Goal: Transaction & Acquisition: Purchase product/service

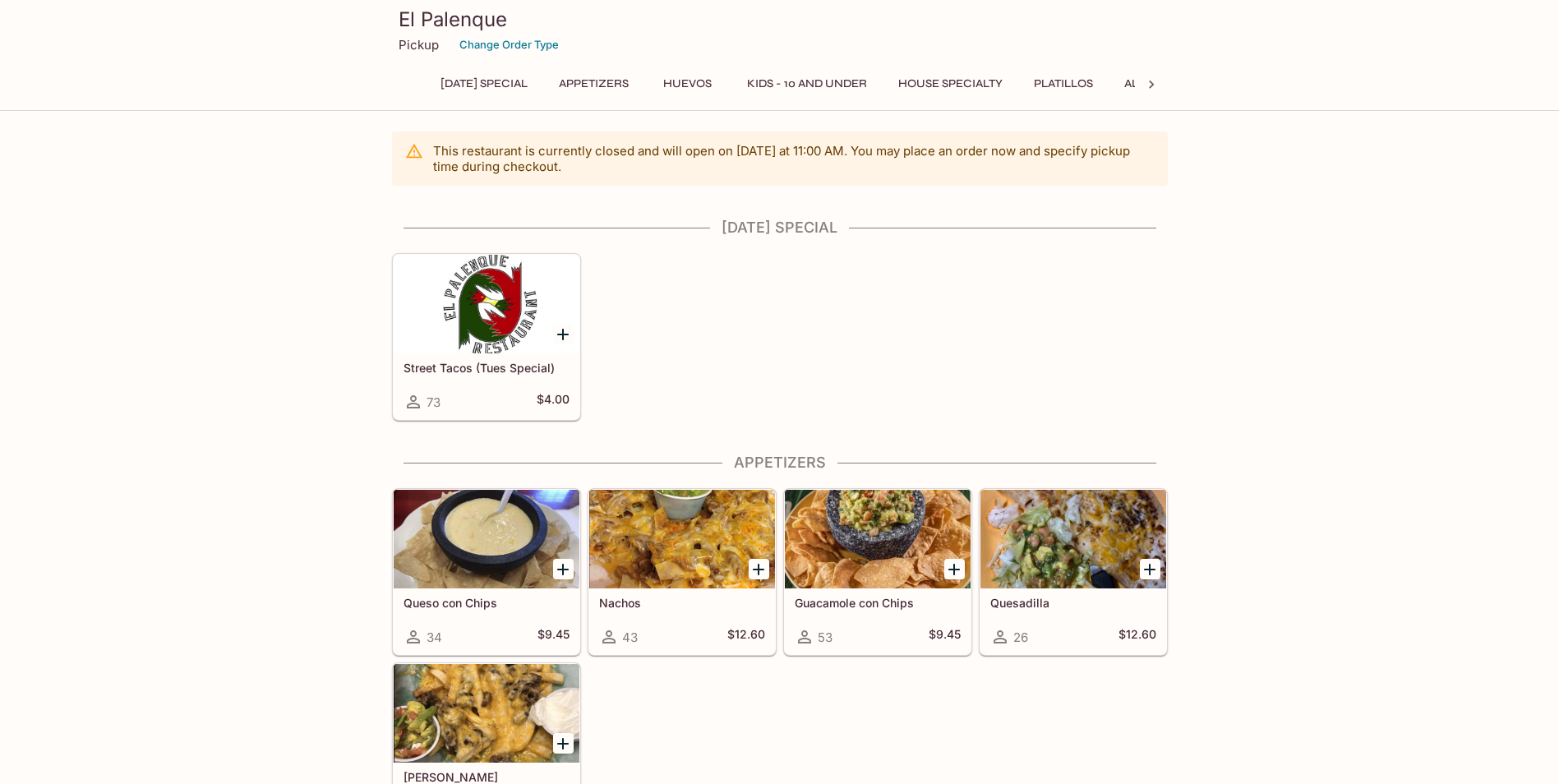
click at [563, 336] on icon "Add Street Tacos (Tues Special)" at bounding box center [563, 335] width 12 height 12
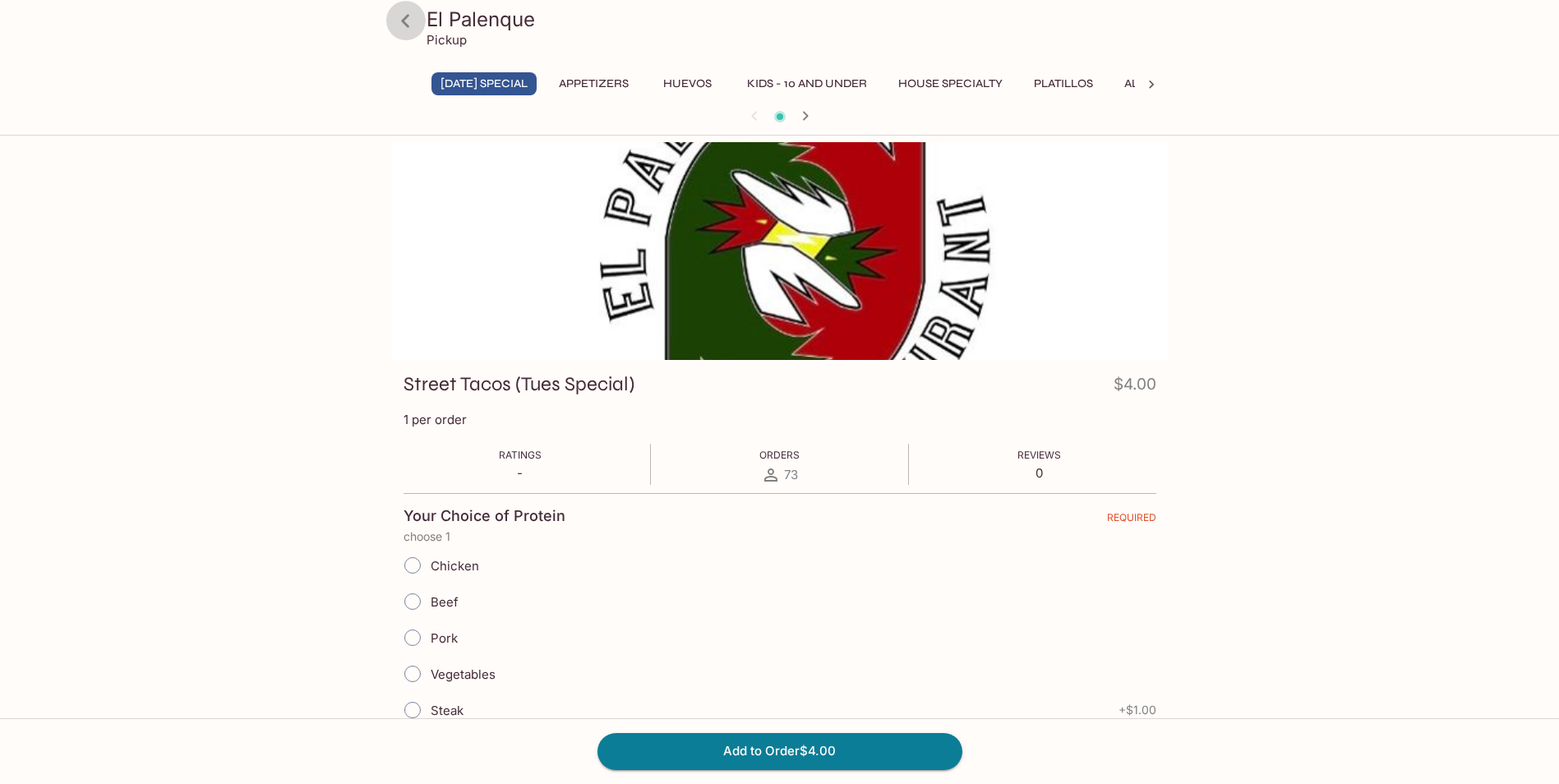
click at [405, 17] on icon at bounding box center [405, 20] width 8 height 13
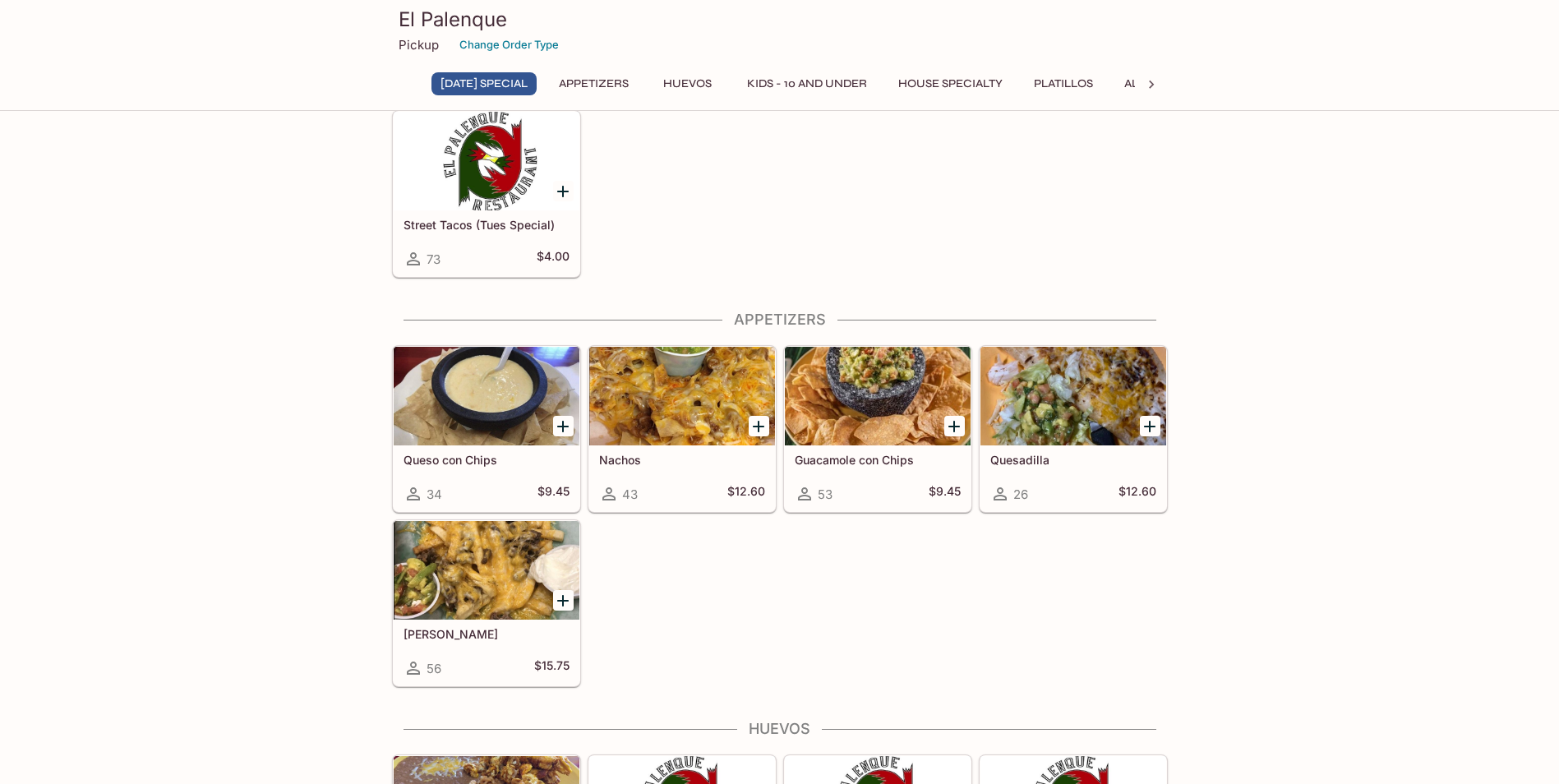
scroll to position [246, 0]
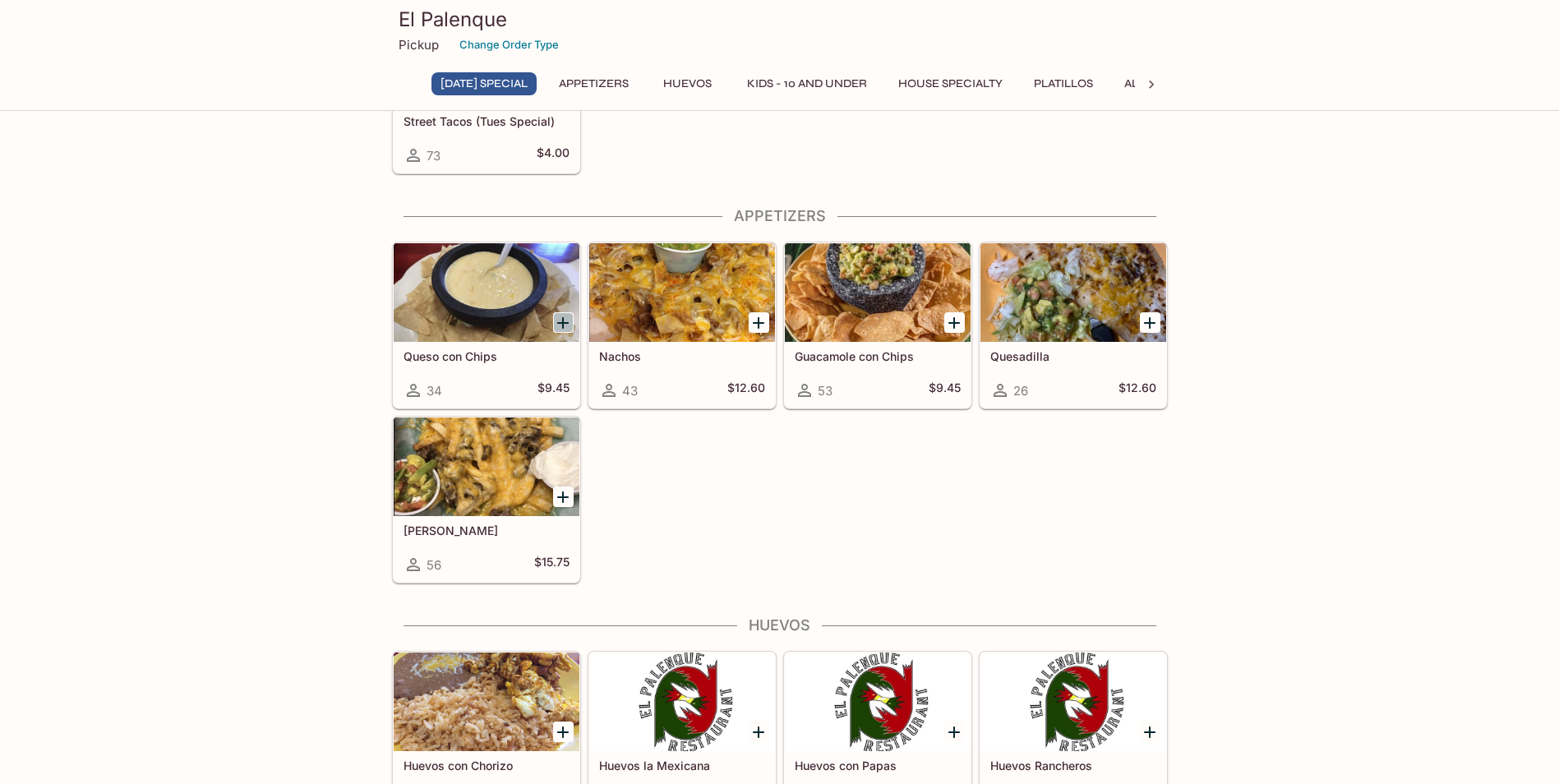
click at [568, 317] on icon "Add Queso con Chips" at bounding box center [562, 322] width 20 height 20
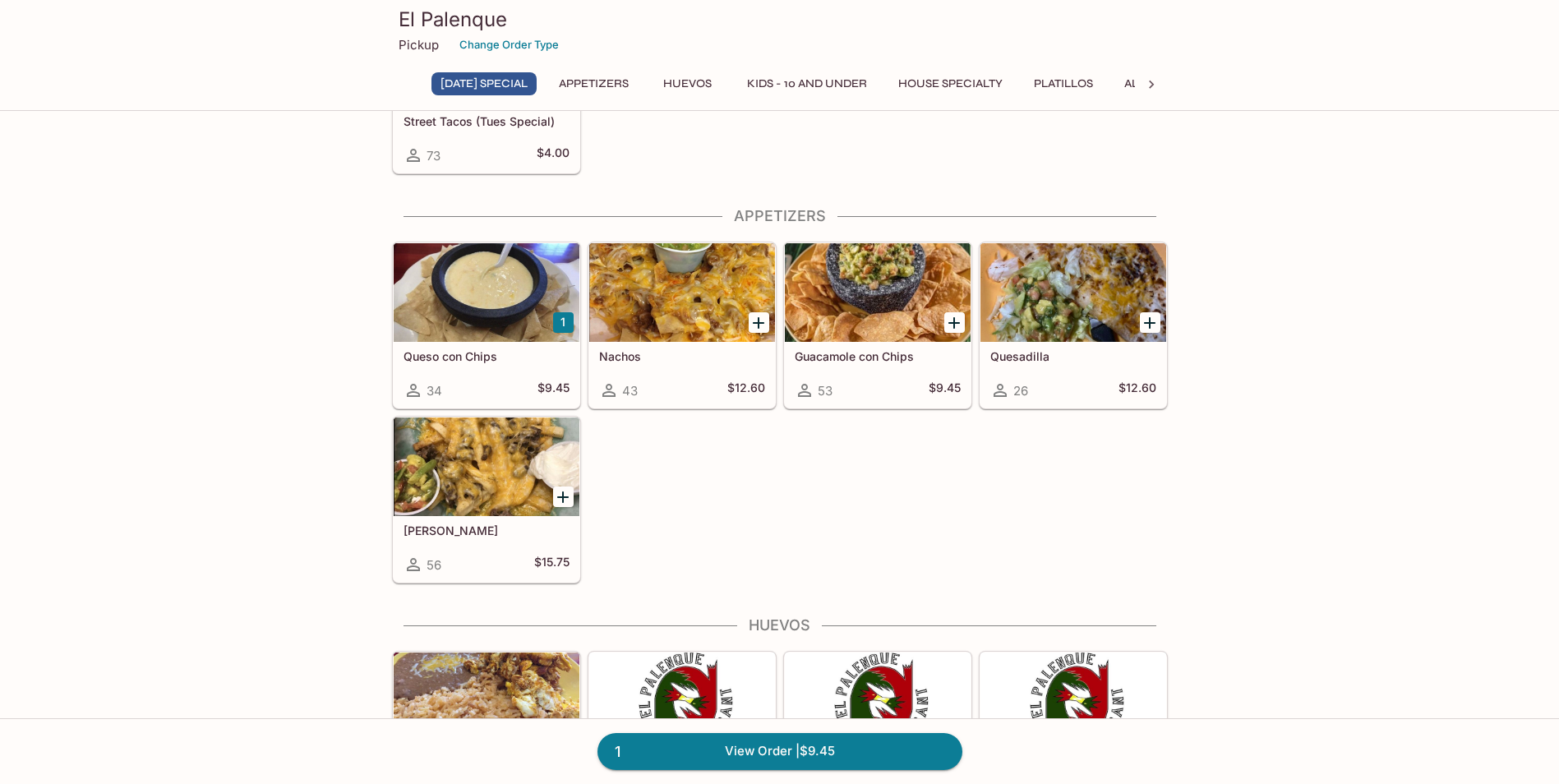
click at [568, 328] on button "1" at bounding box center [563, 323] width 20 height 20
click at [460, 358] on h5 "Queso con Chips" at bounding box center [486, 356] width 166 height 14
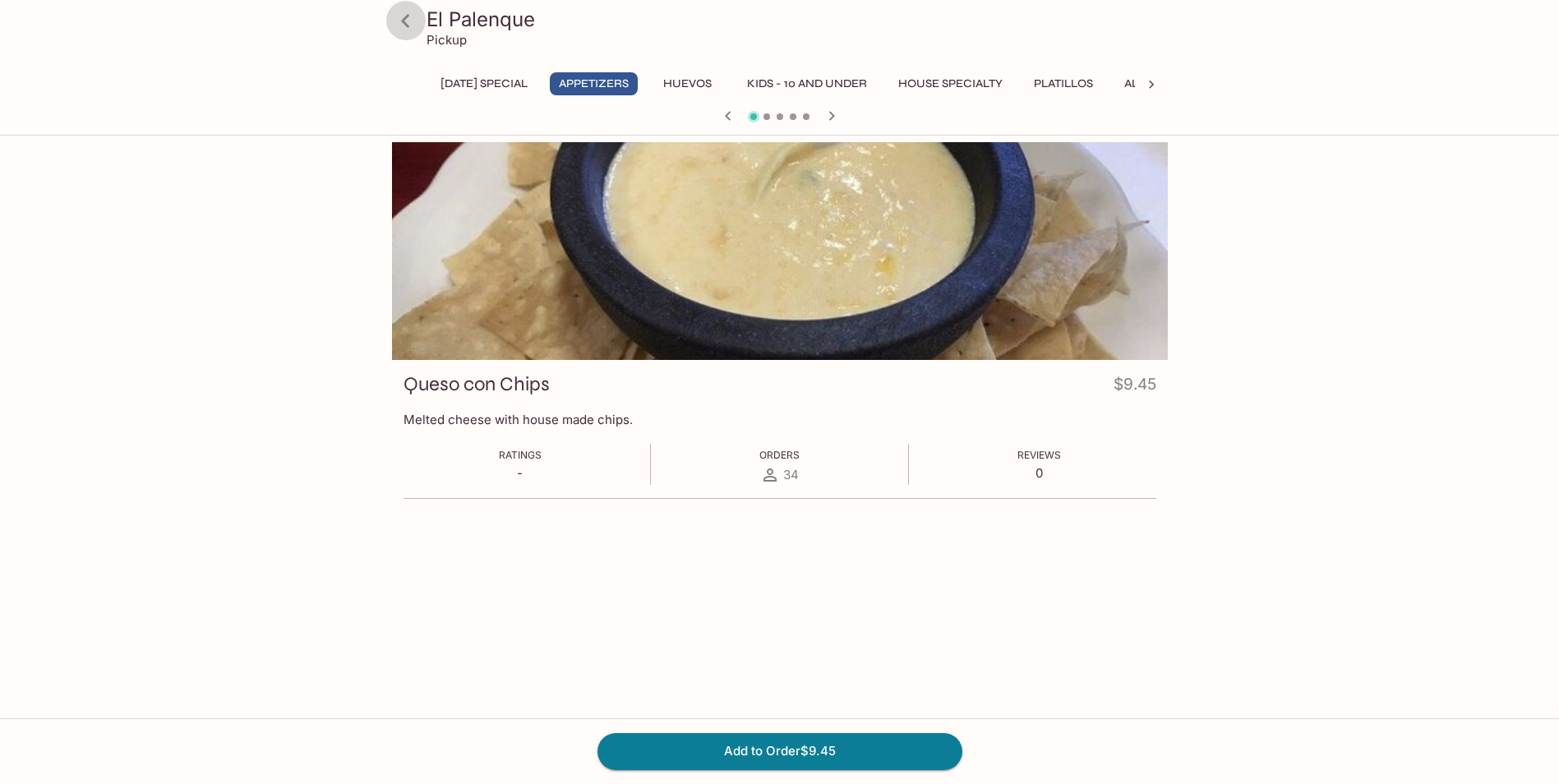
click at [402, 23] on icon at bounding box center [405, 21] width 29 height 29
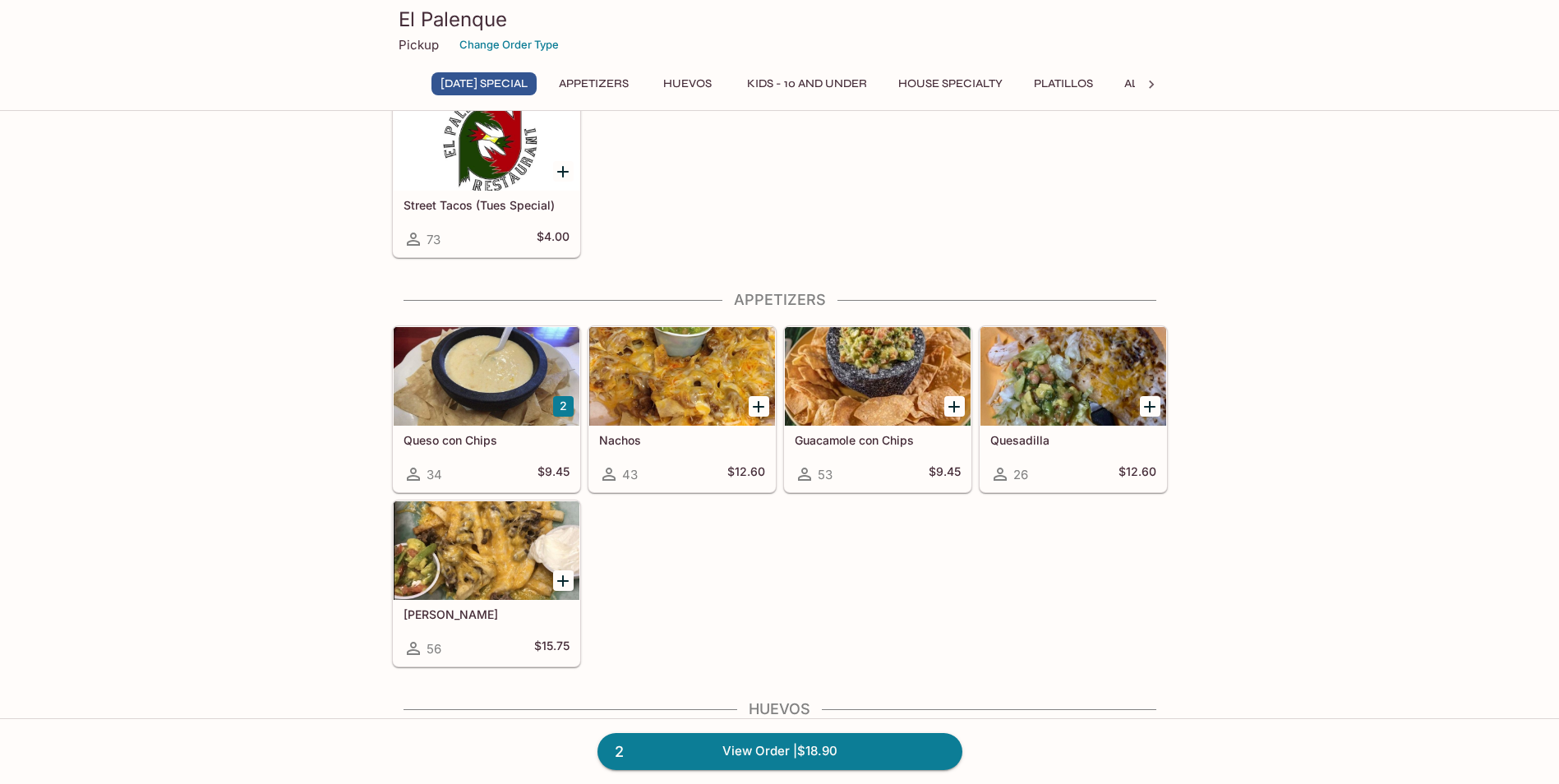
scroll to position [164, 0]
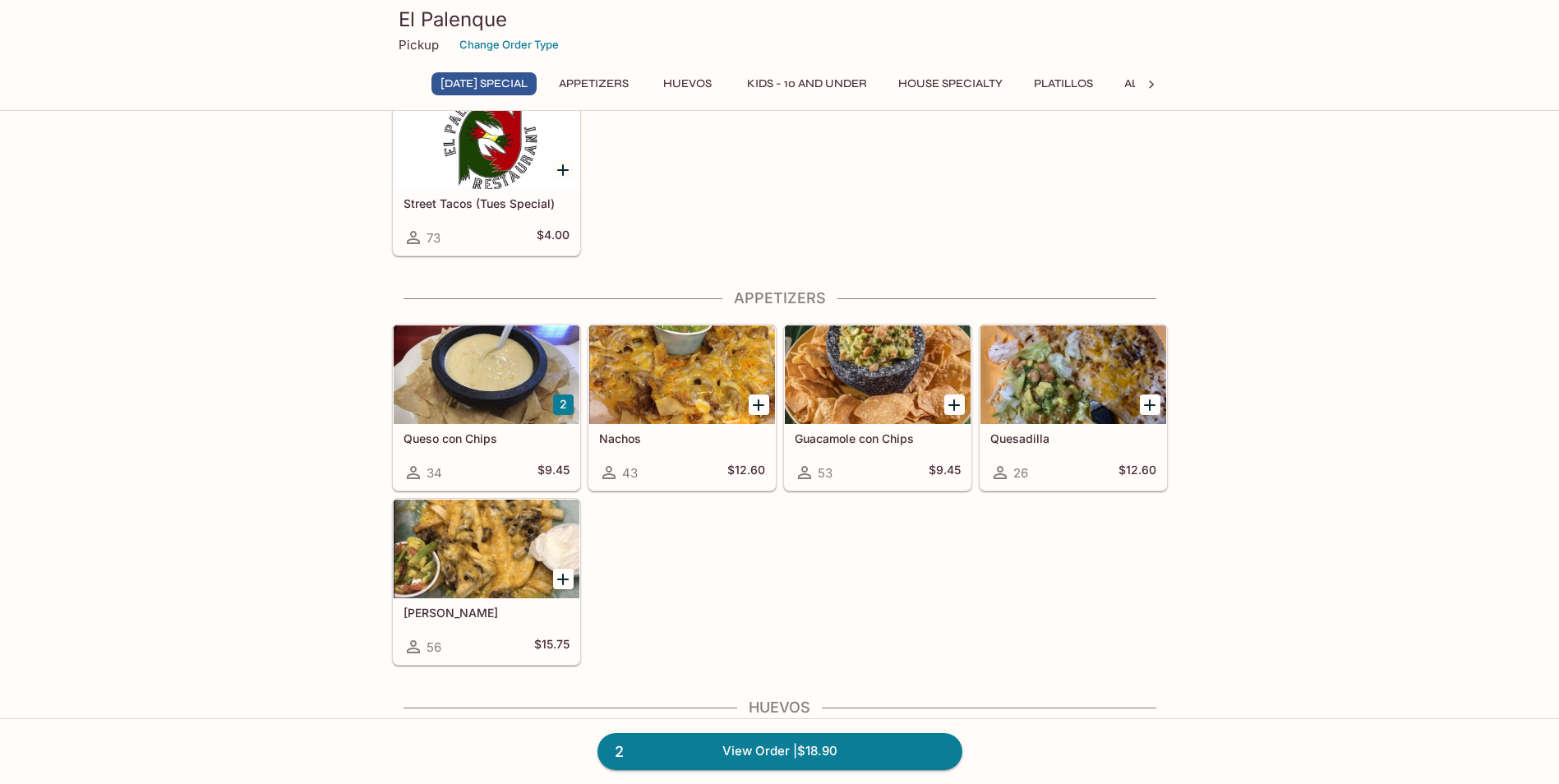
click at [1044, 448] on div "Quesadilla 26 $12.60" at bounding box center [1073, 456] width 186 height 65
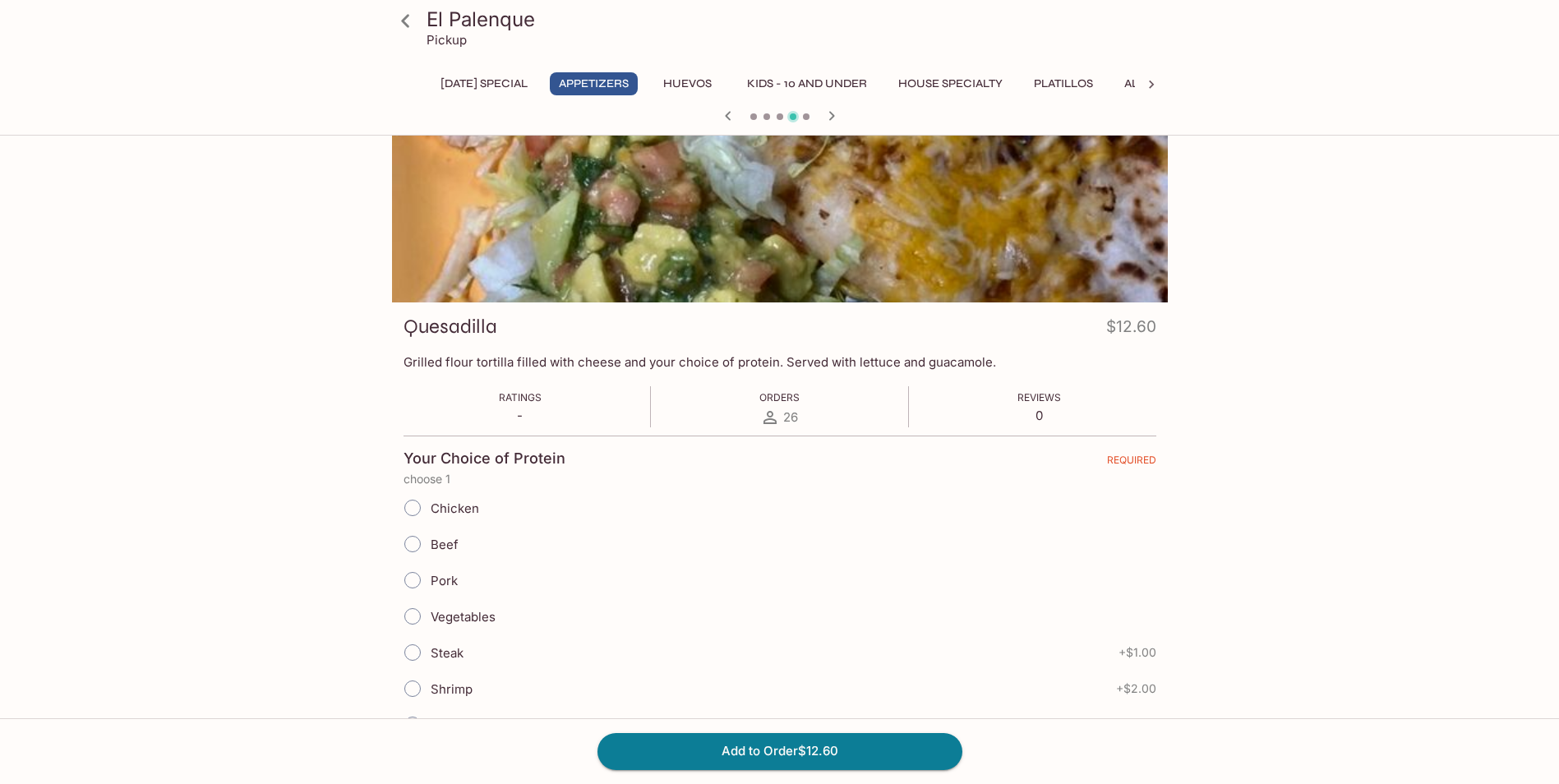
scroll to position [82, 0]
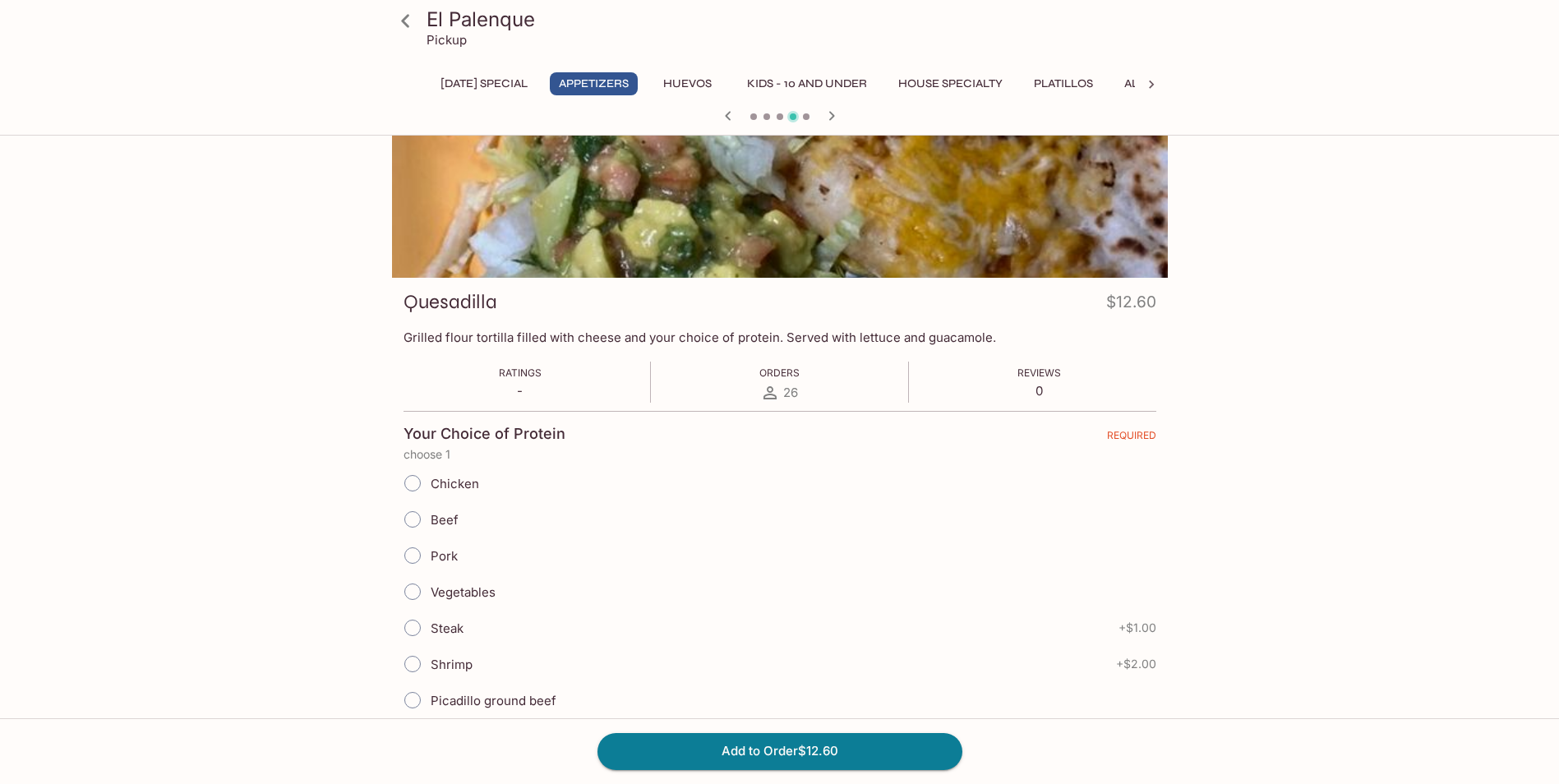
click at [467, 593] on span "Vegetables" at bounding box center [463, 592] width 65 height 15
click at [430, 593] on input "Vegetables" at bounding box center [412, 591] width 35 height 35
radio input "true"
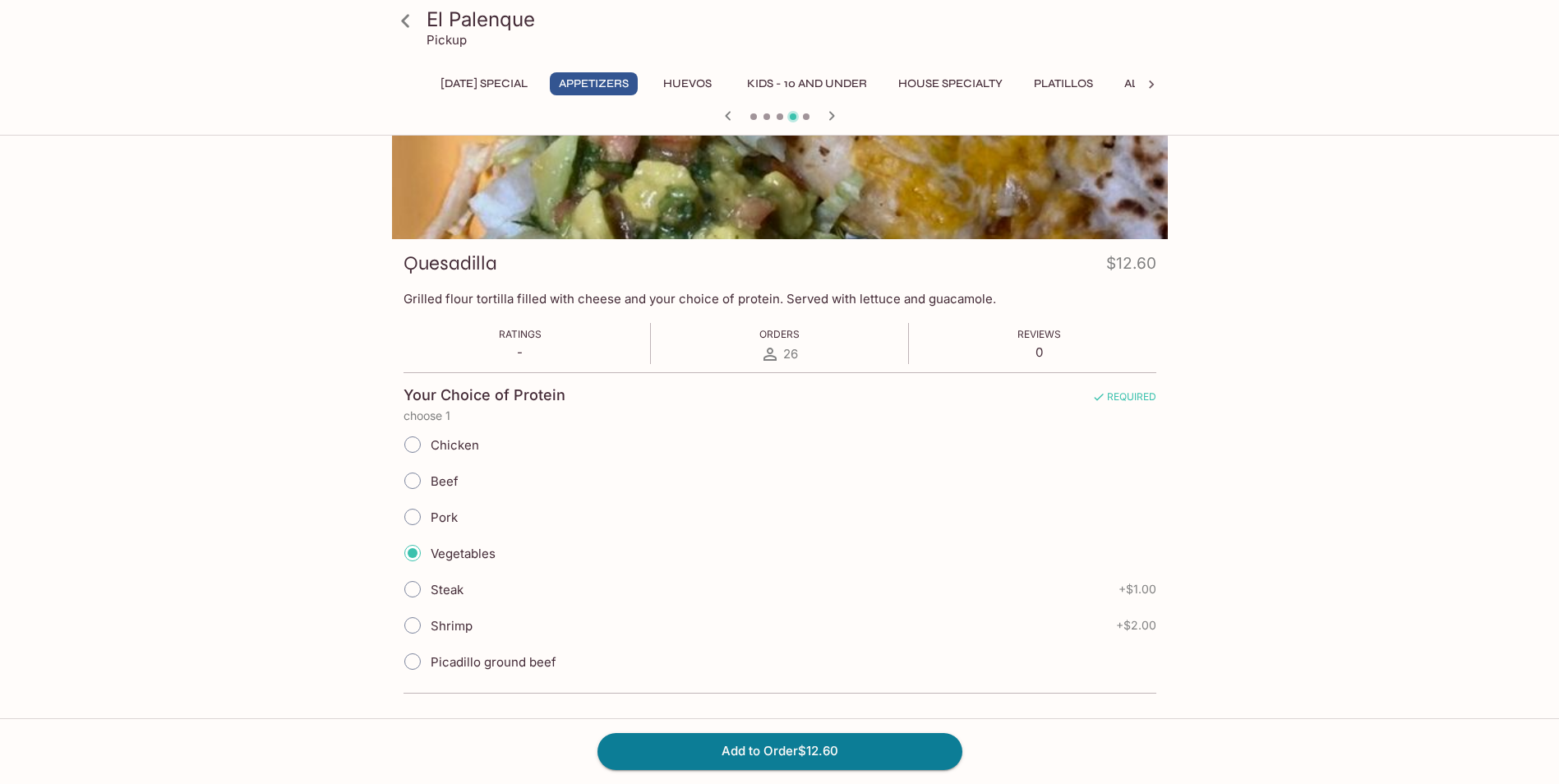
scroll to position [142, 0]
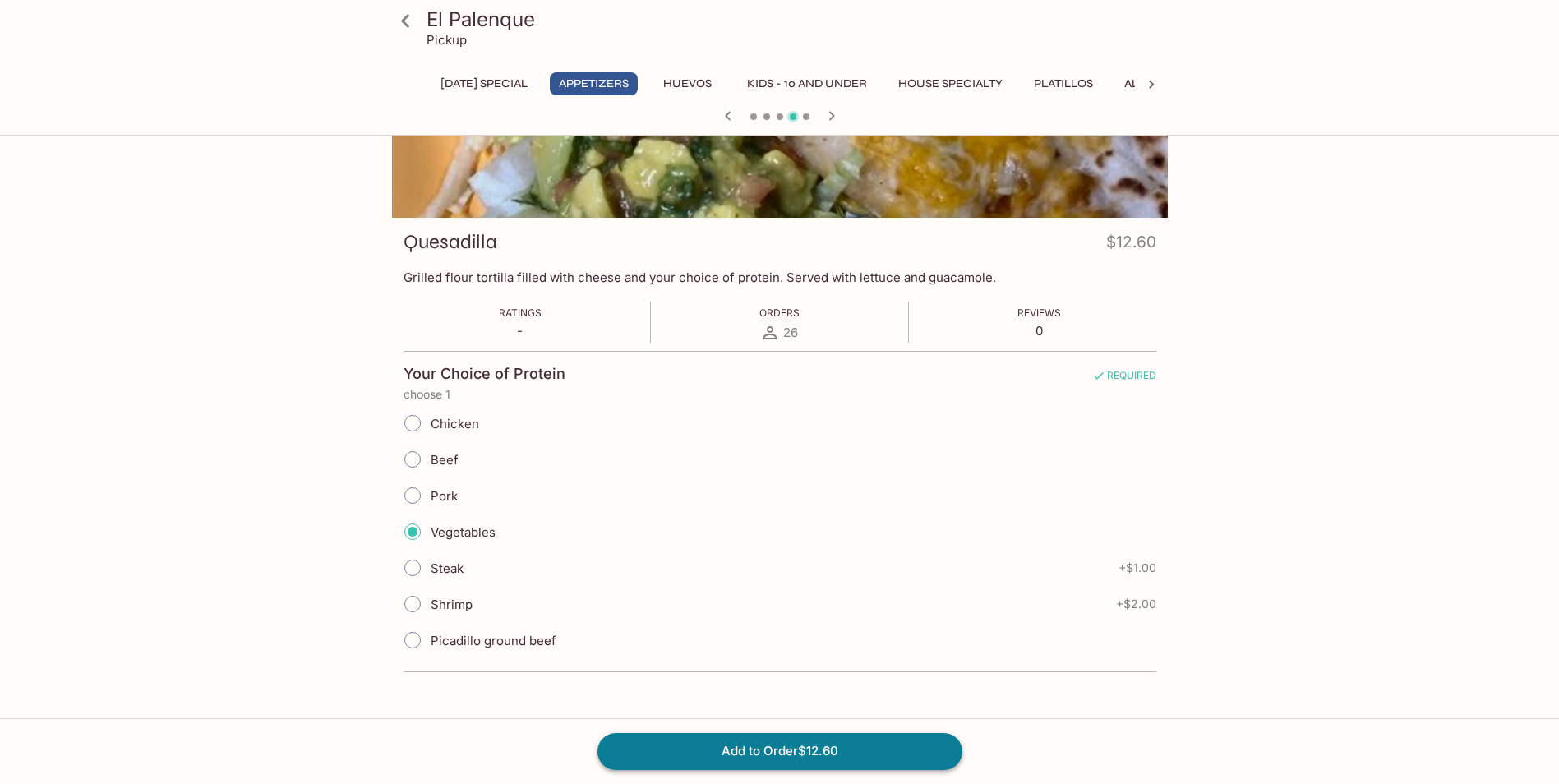
click at [797, 751] on button "Add to Order $12.60" at bounding box center [779, 751] width 364 height 37
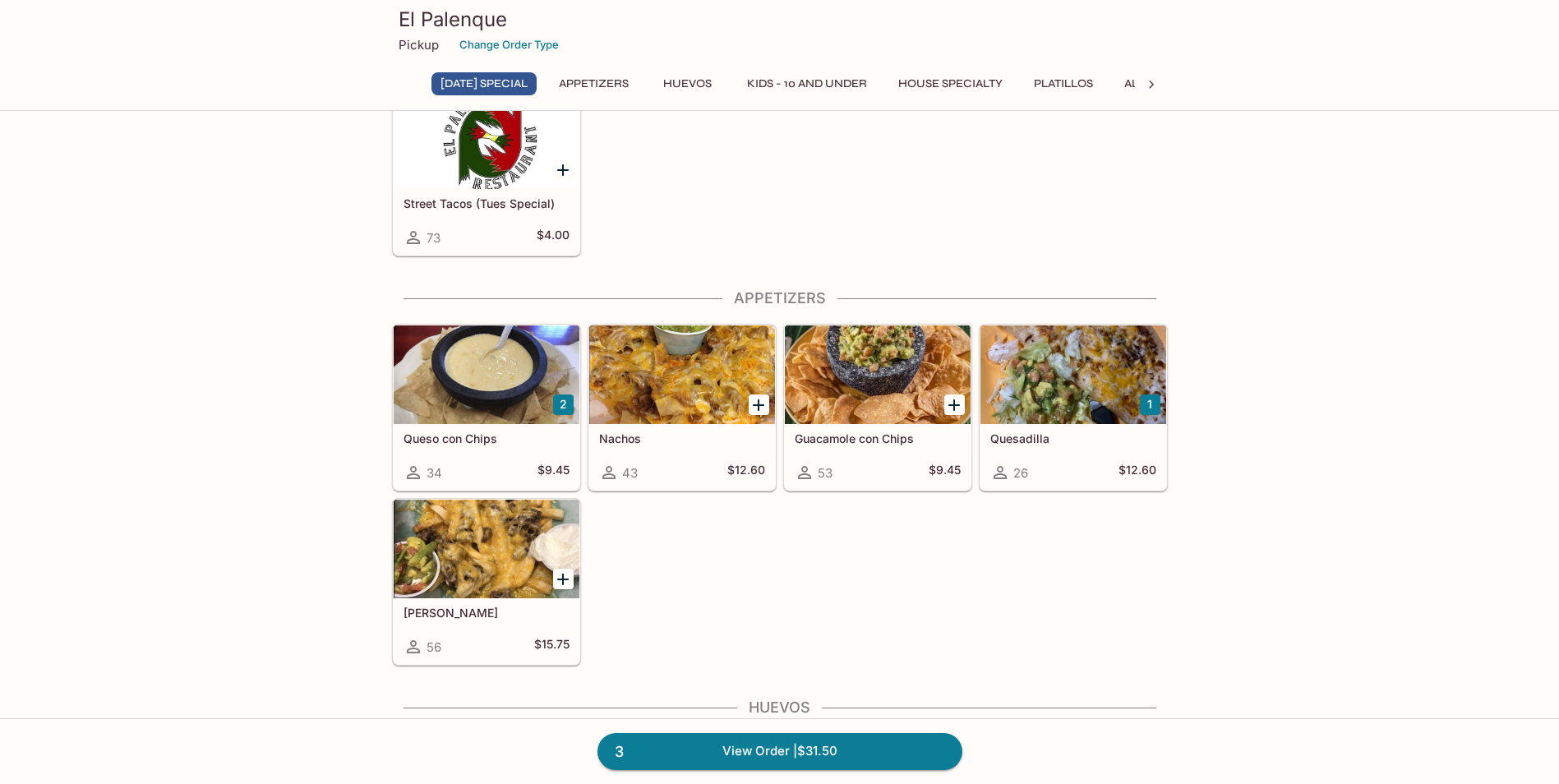
scroll to position [246, 0]
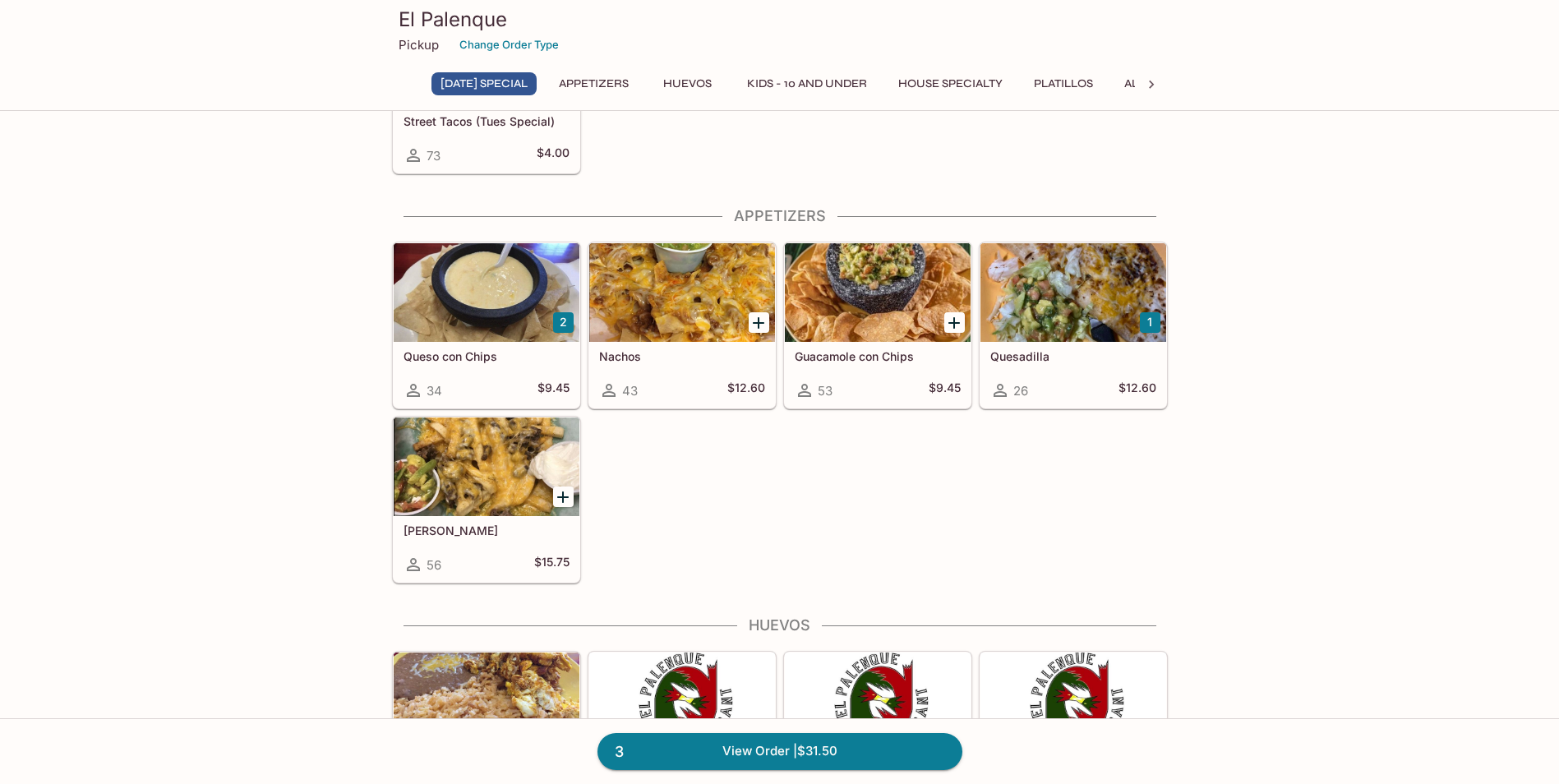
click at [481, 533] on h5 "[PERSON_NAME]" at bounding box center [486, 530] width 166 height 14
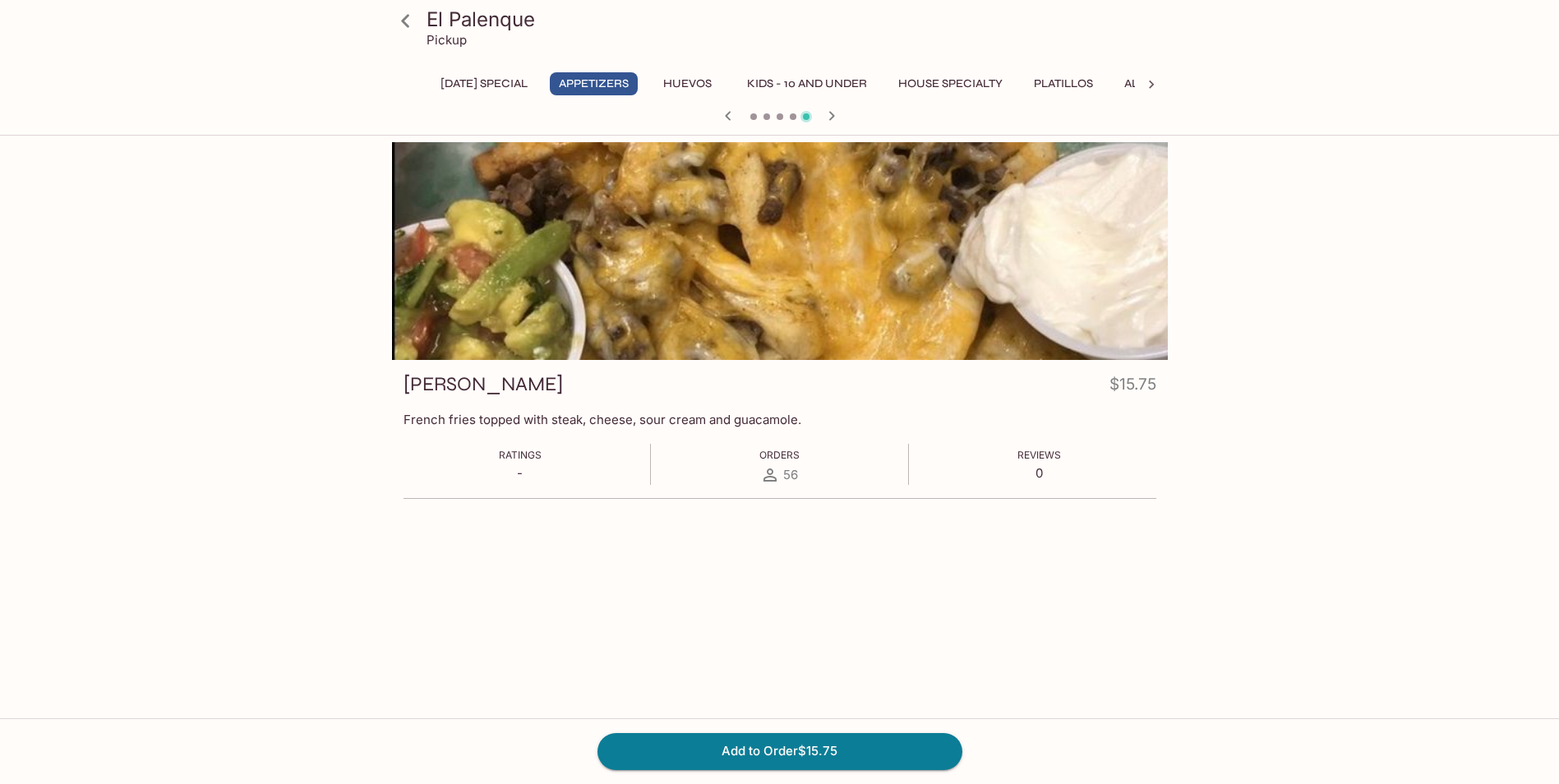
click at [402, 25] on icon at bounding box center [405, 21] width 29 height 29
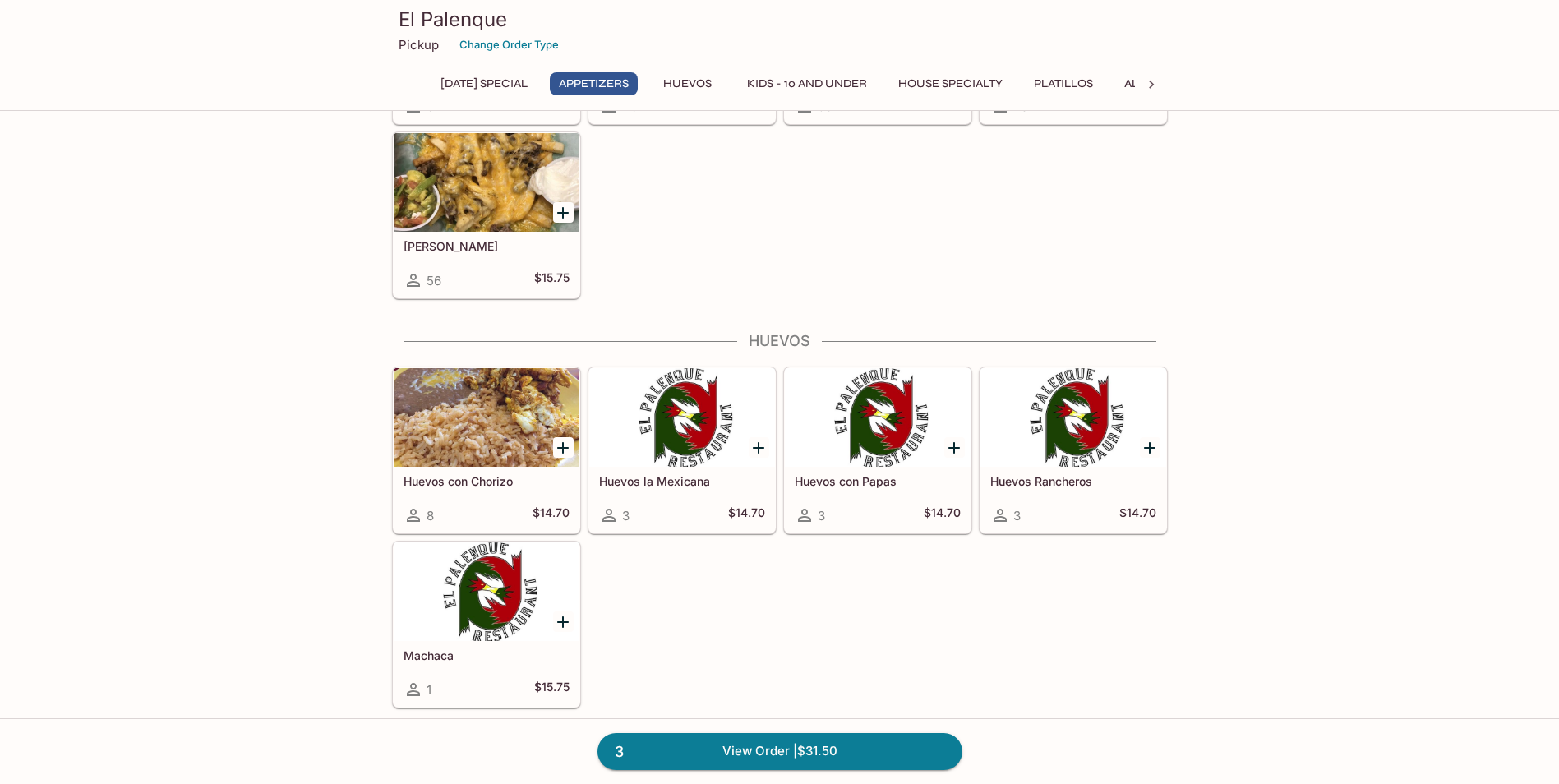
scroll to position [575, 0]
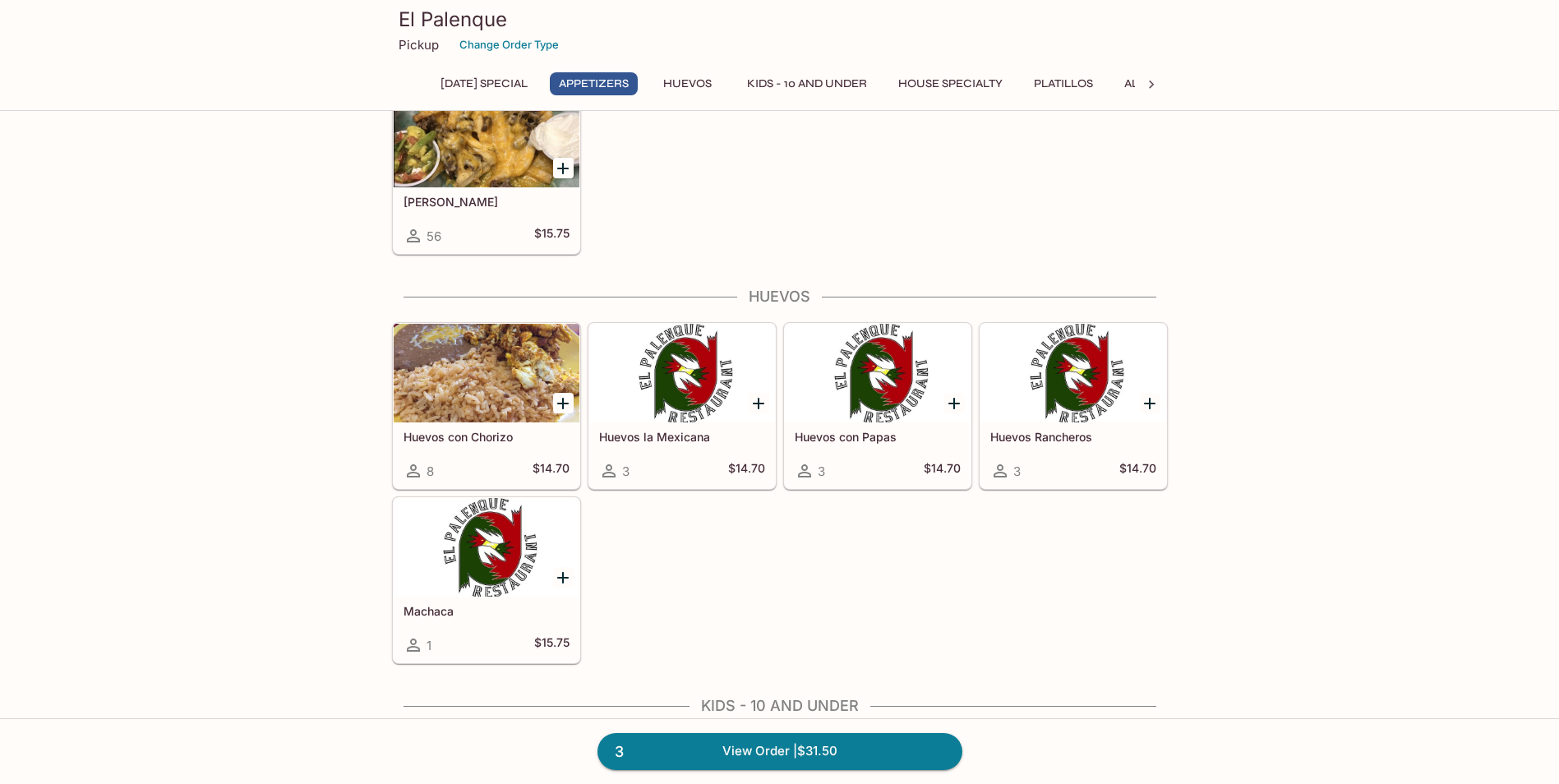
click at [472, 443] on h5 "Huevos con Chorizo" at bounding box center [486, 437] width 166 height 14
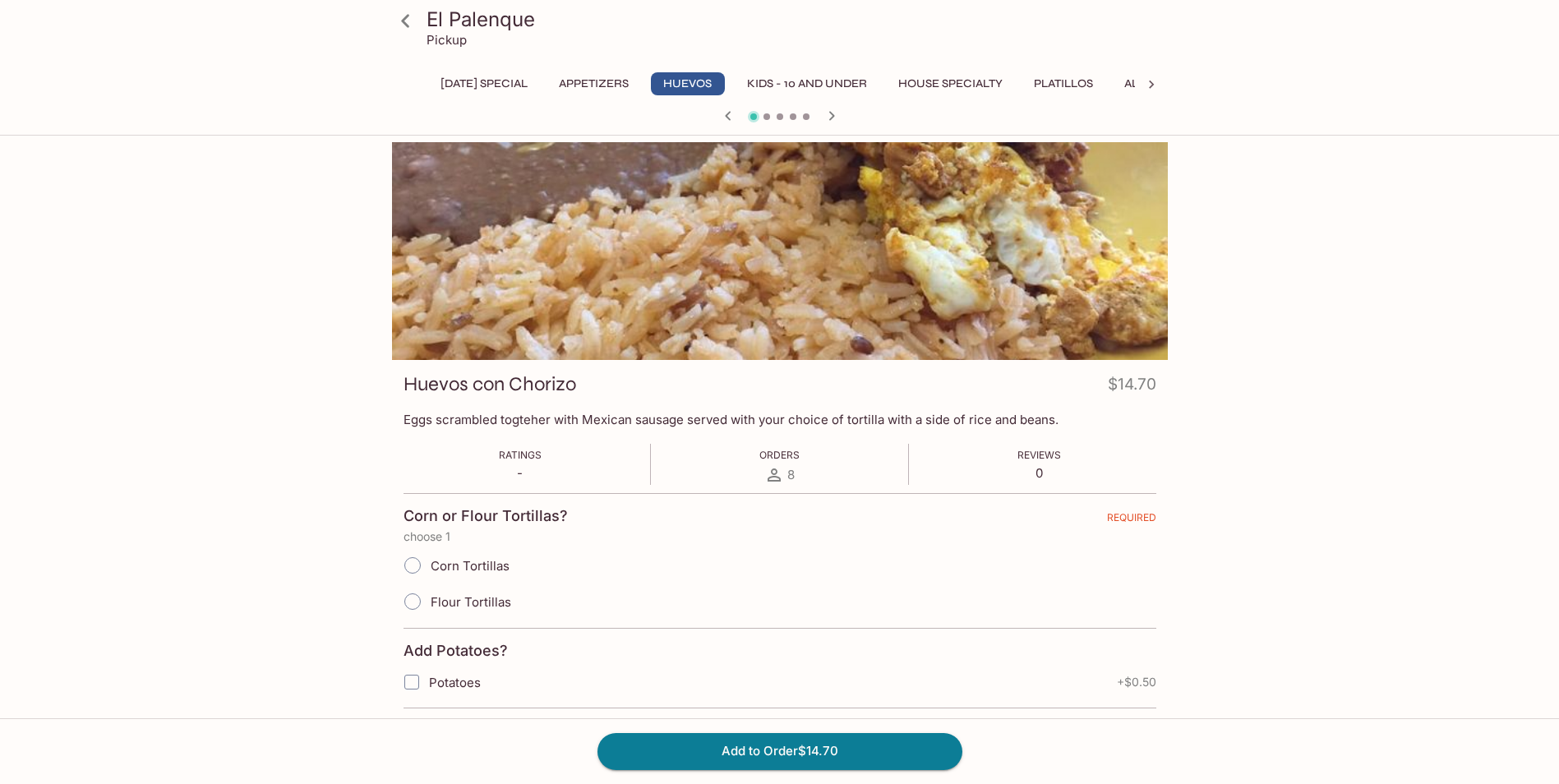
click at [404, 19] on icon at bounding box center [405, 20] width 8 height 13
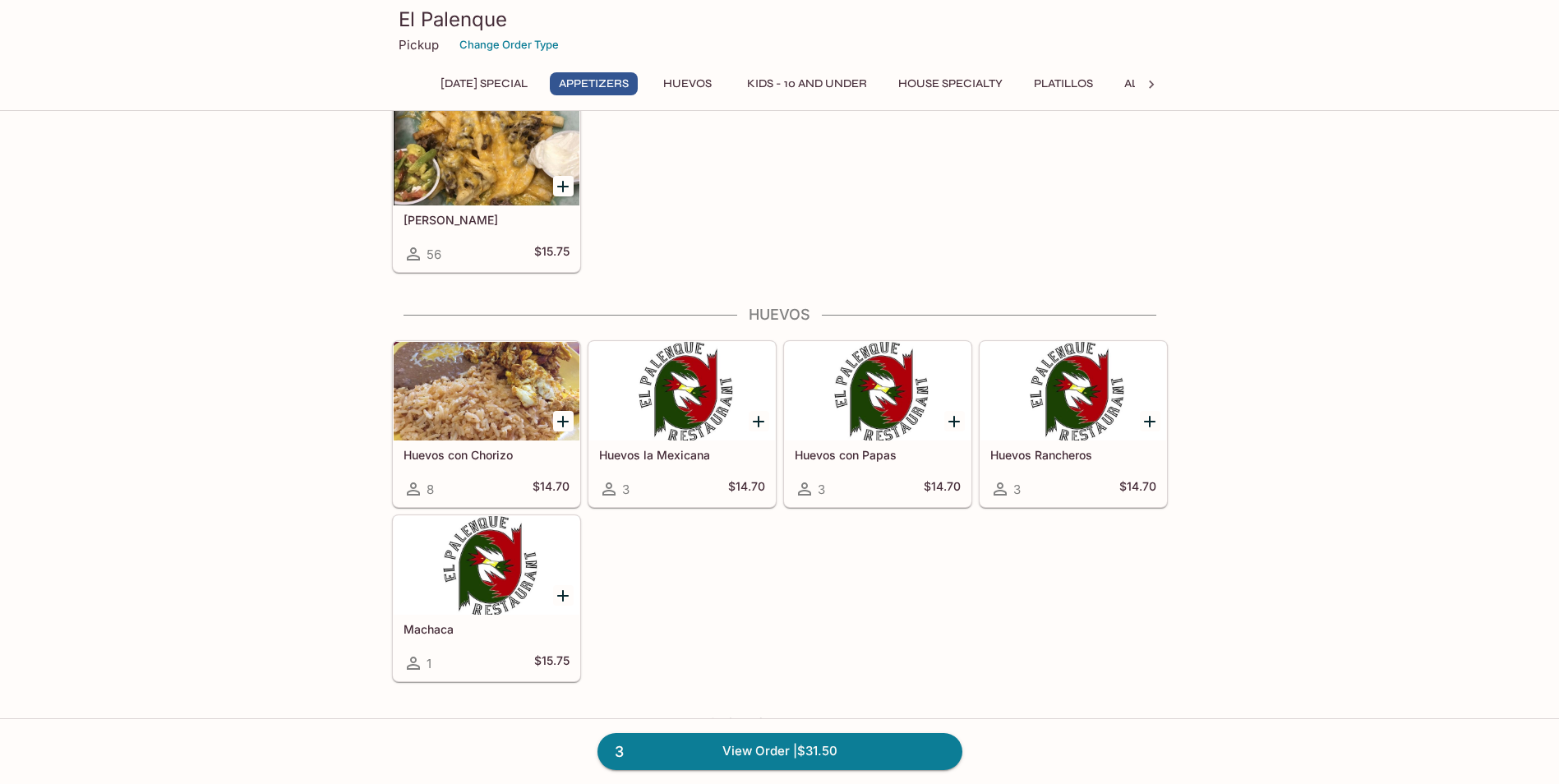
scroll to position [575, 0]
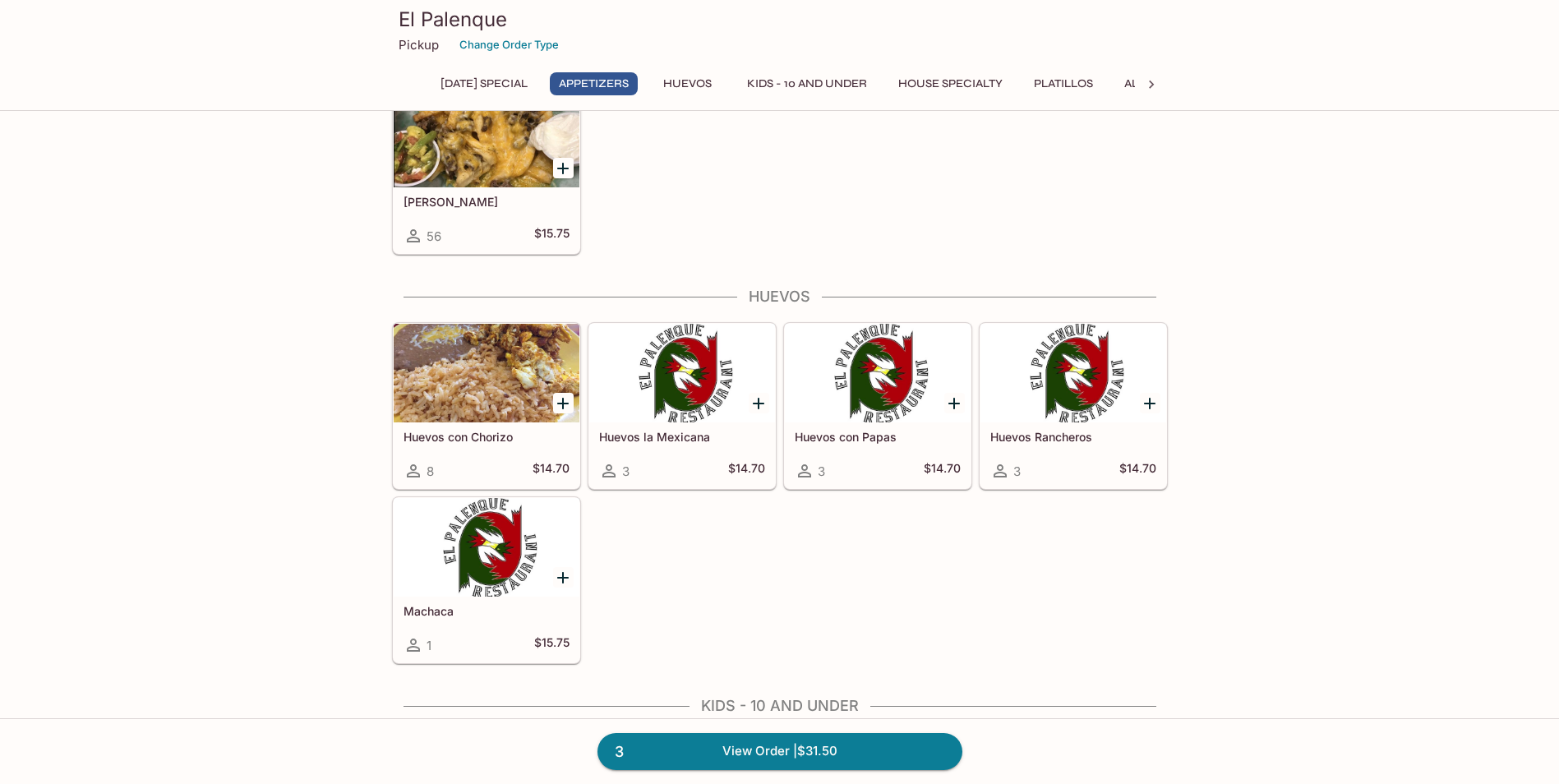
click at [756, 398] on icon "Add Huevos la Mexicana" at bounding box center [758, 403] width 20 height 20
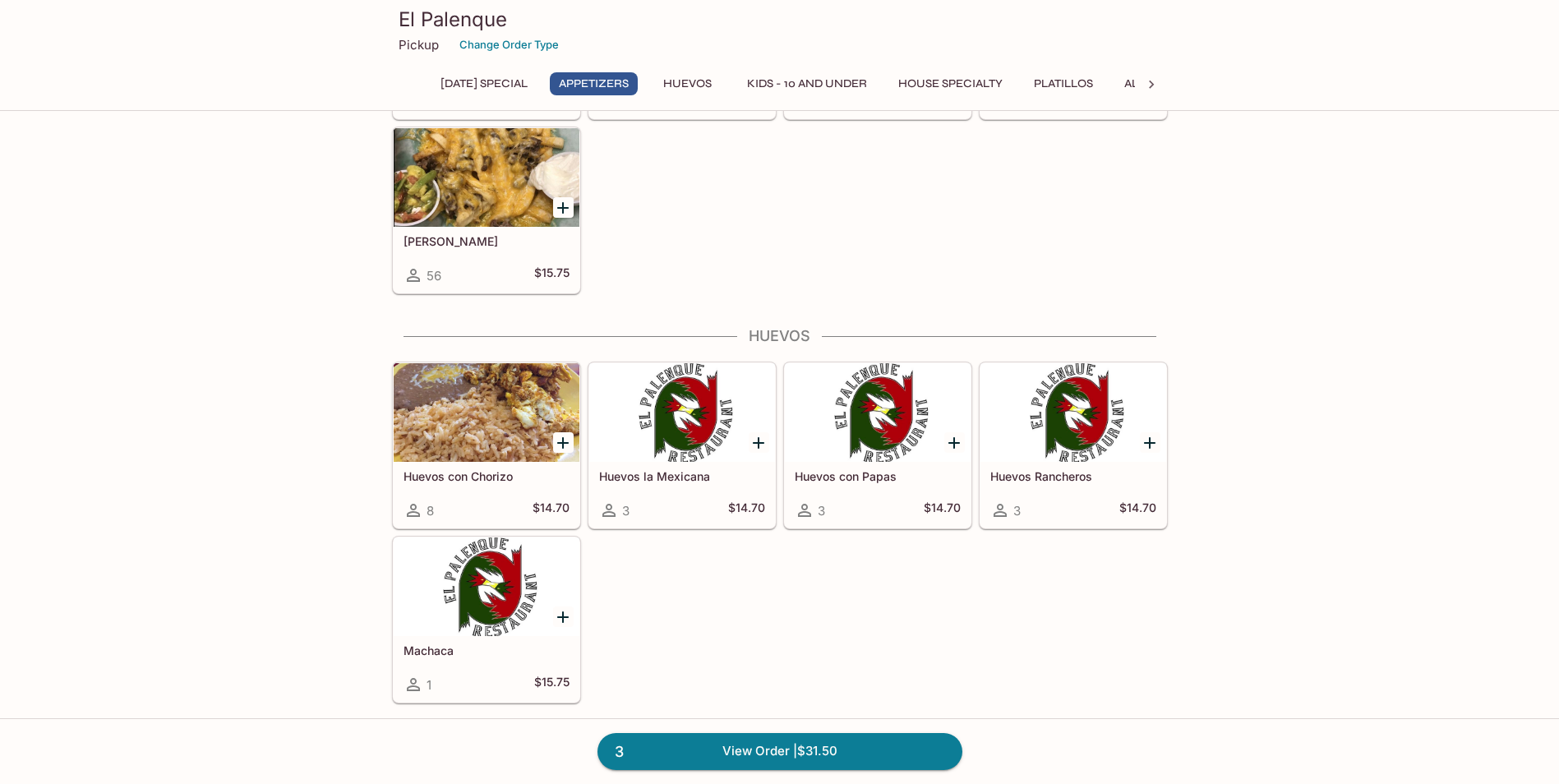
scroll to position [565, 0]
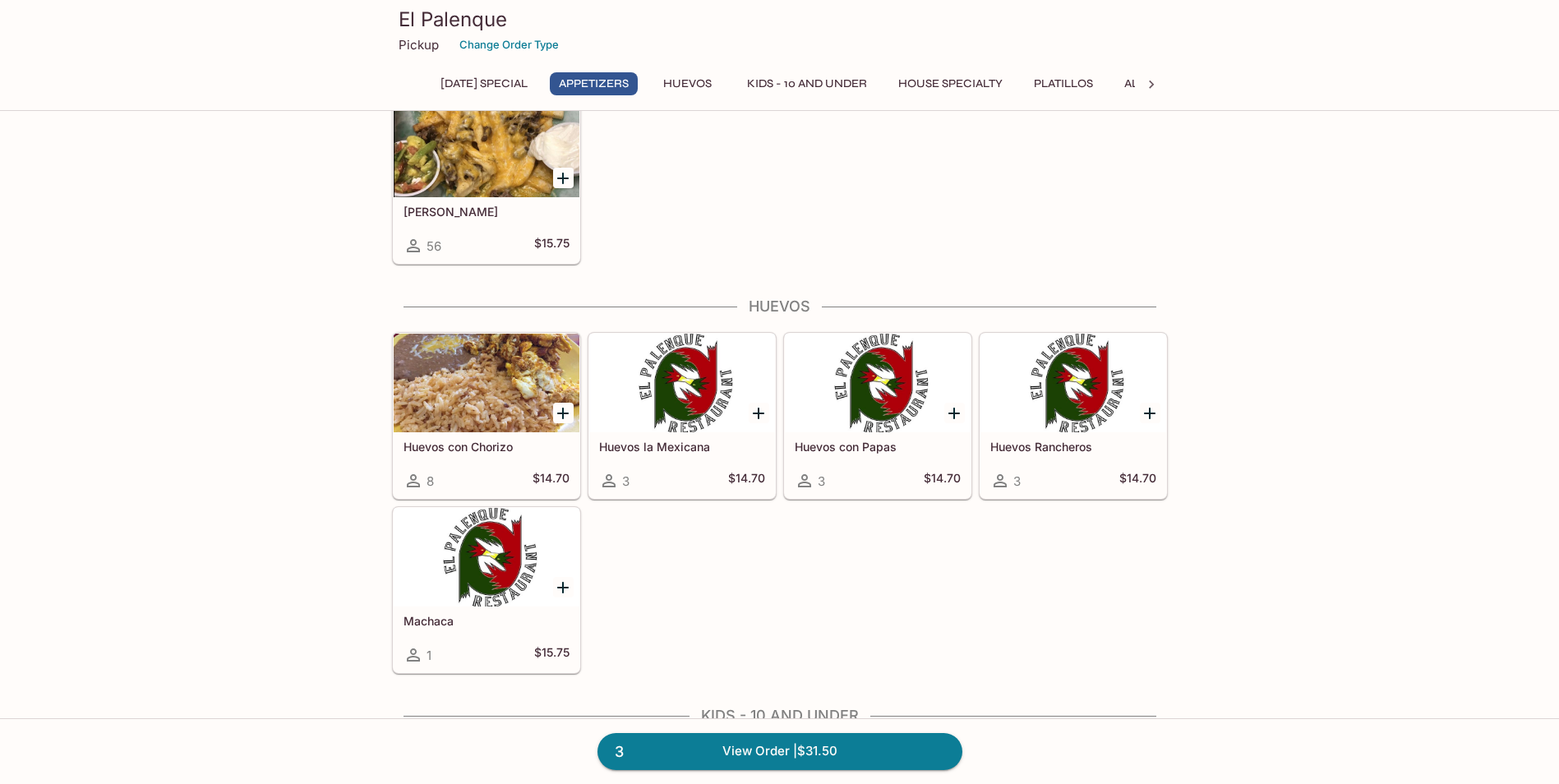
click at [957, 415] on icon "Add Huevos con Papas" at bounding box center [953, 413] width 20 height 20
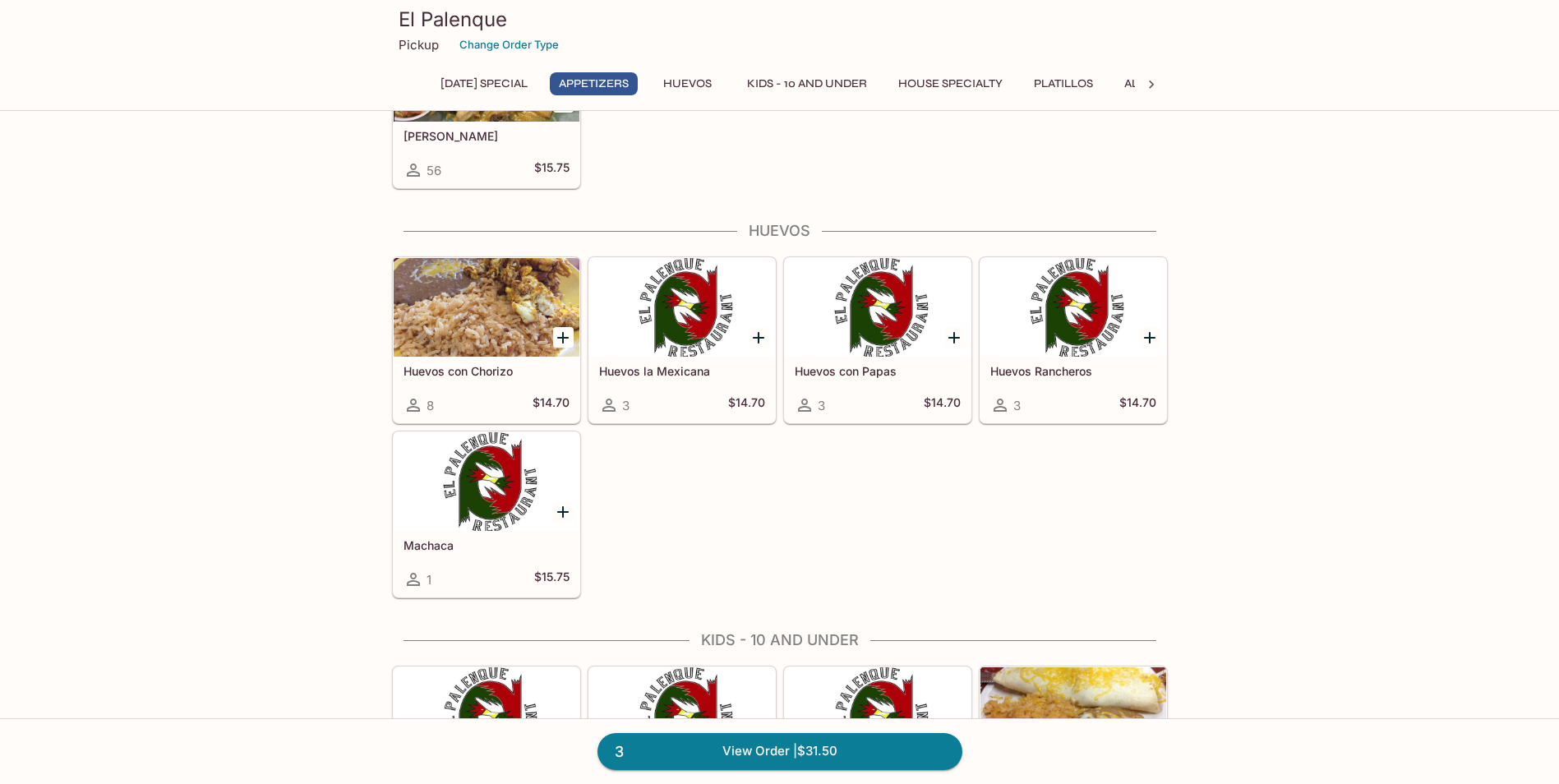
scroll to position [647, 0]
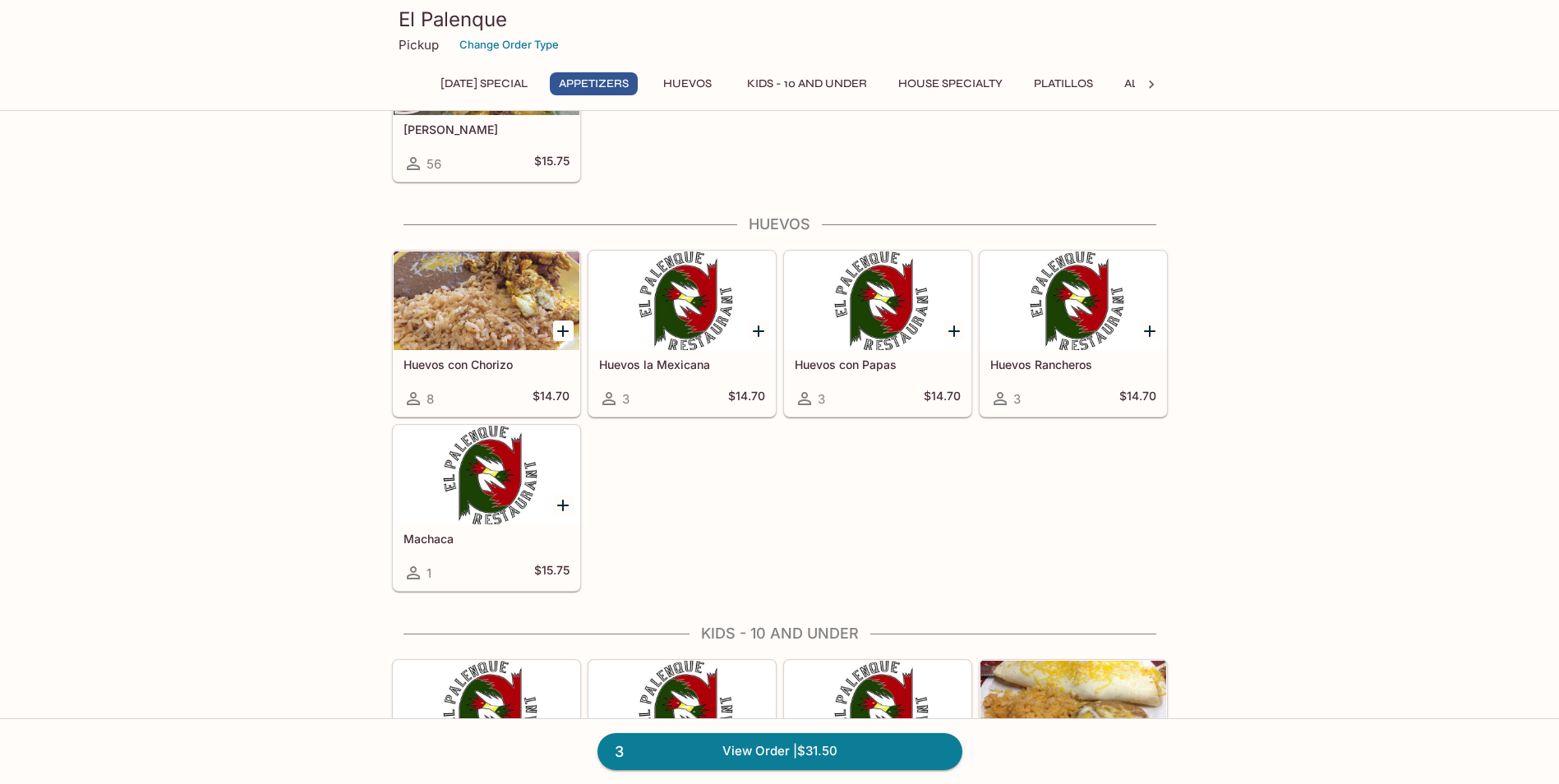
click at [1149, 326] on icon "Add Huevos Rancheros" at bounding box center [1149, 331] width 12 height 12
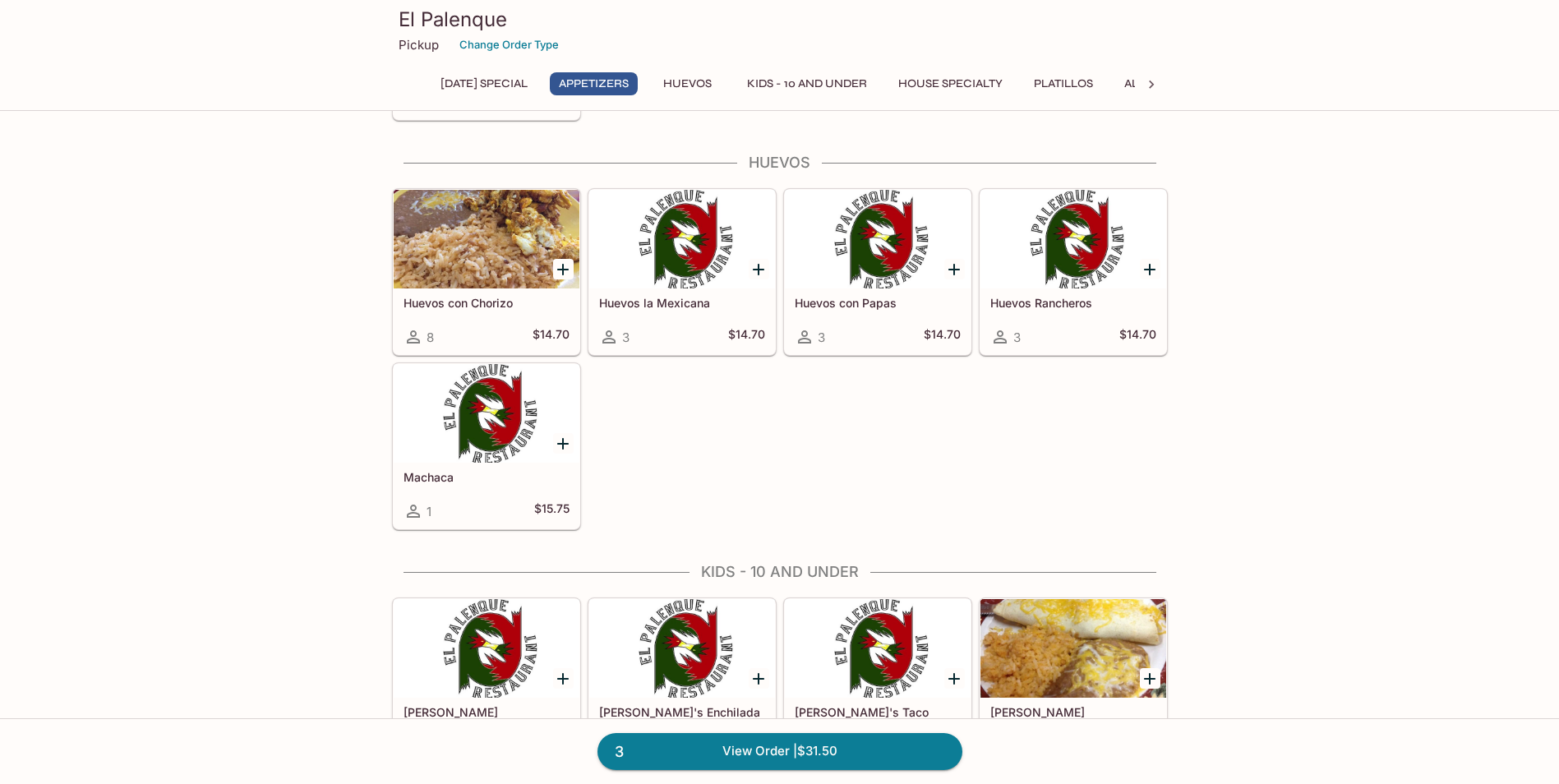
scroll to position [730, 0]
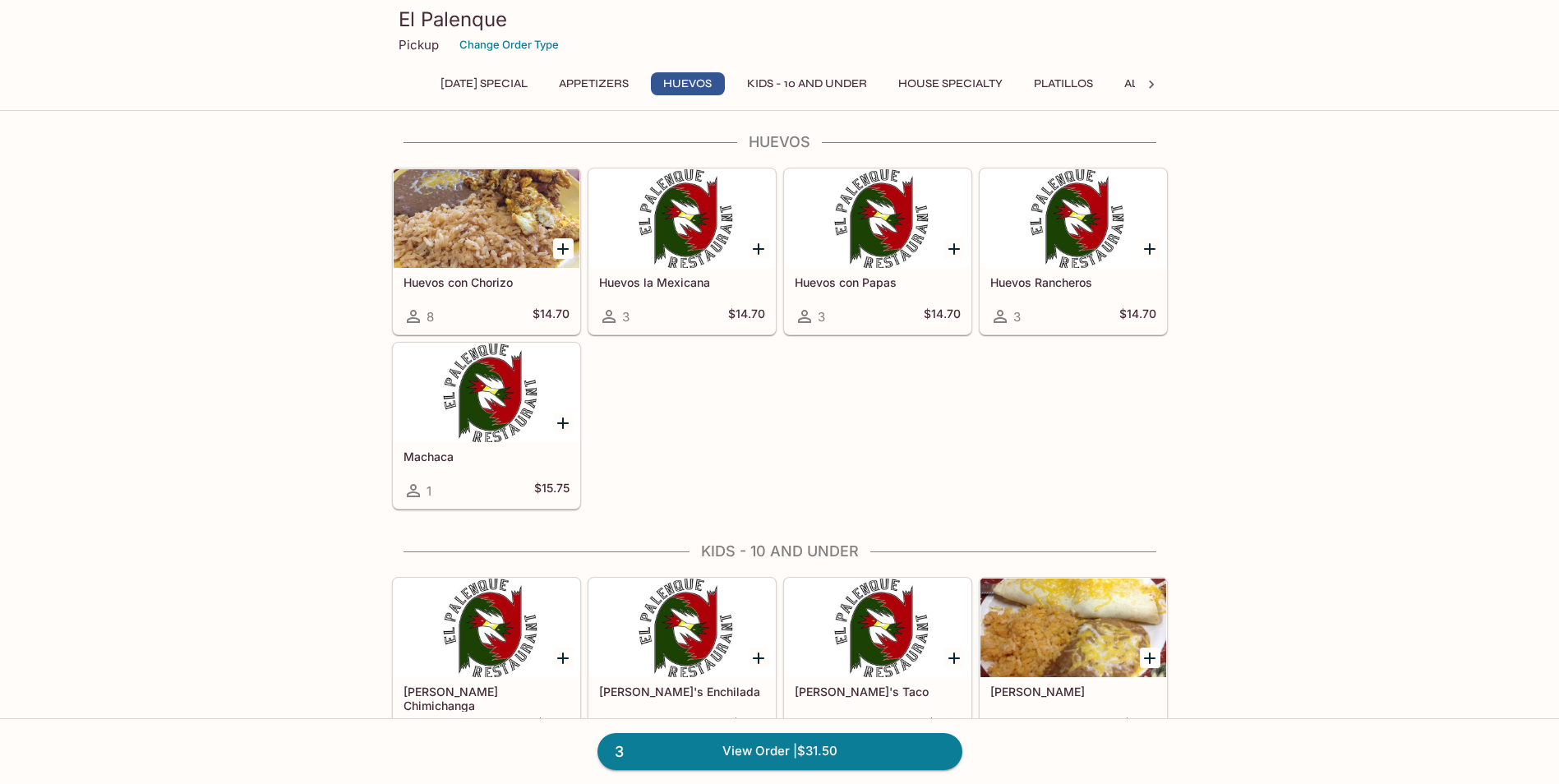
click at [563, 423] on icon "Add Machaca" at bounding box center [563, 423] width 12 height 12
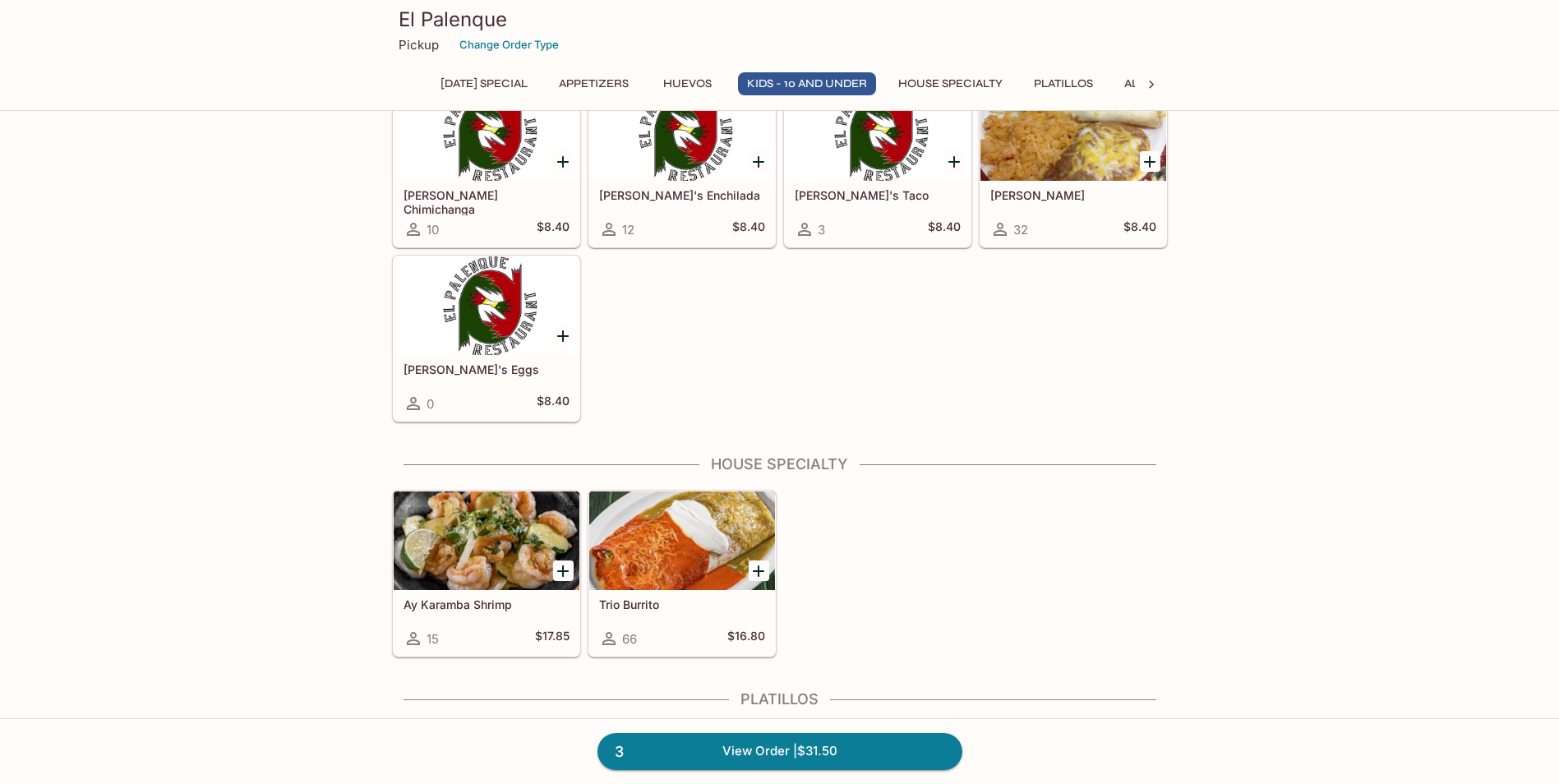
scroll to position [1222, 0]
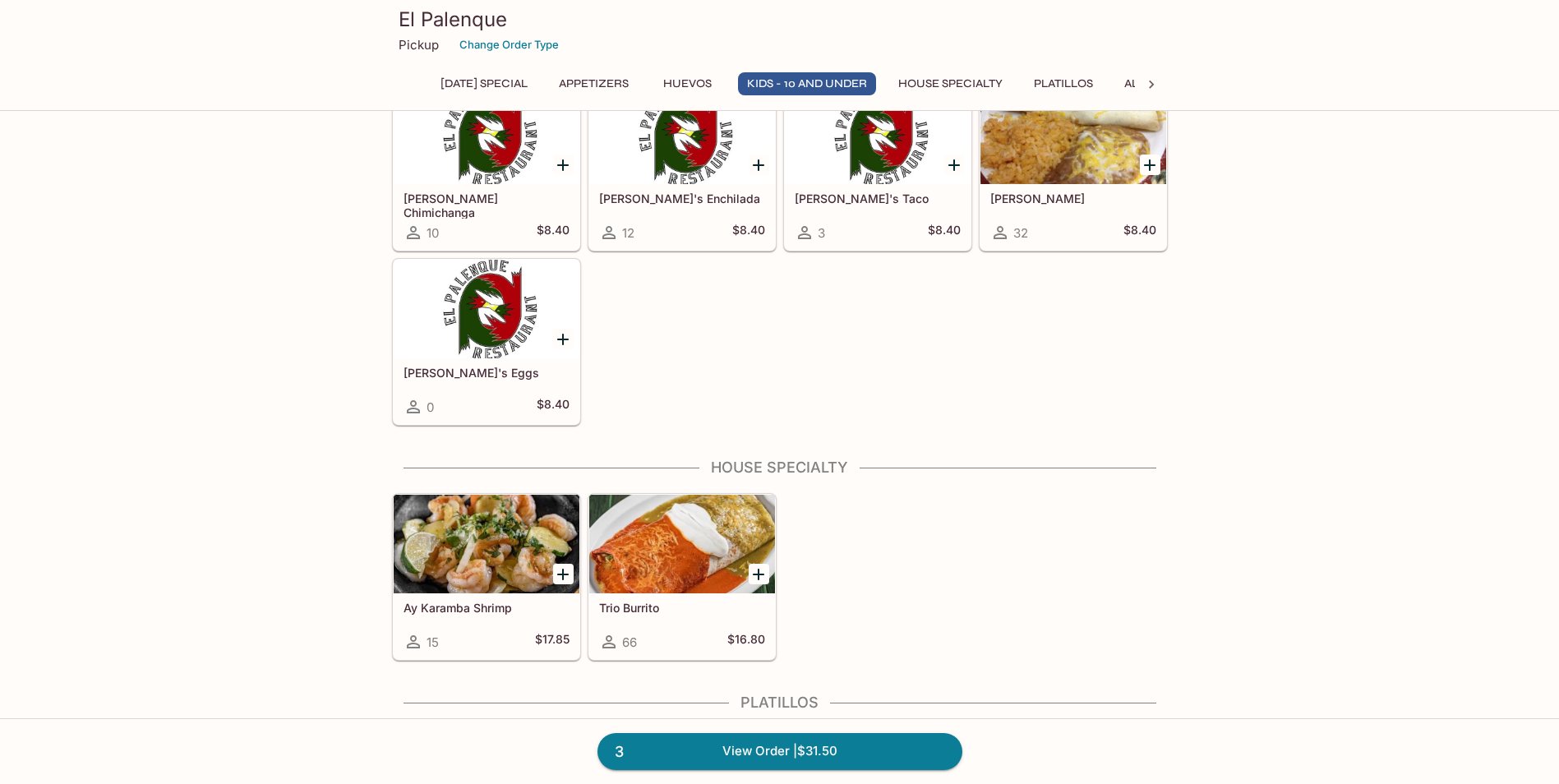
click at [642, 599] on div "Trio Burrito 66 $16.80" at bounding box center [681, 625] width 186 height 65
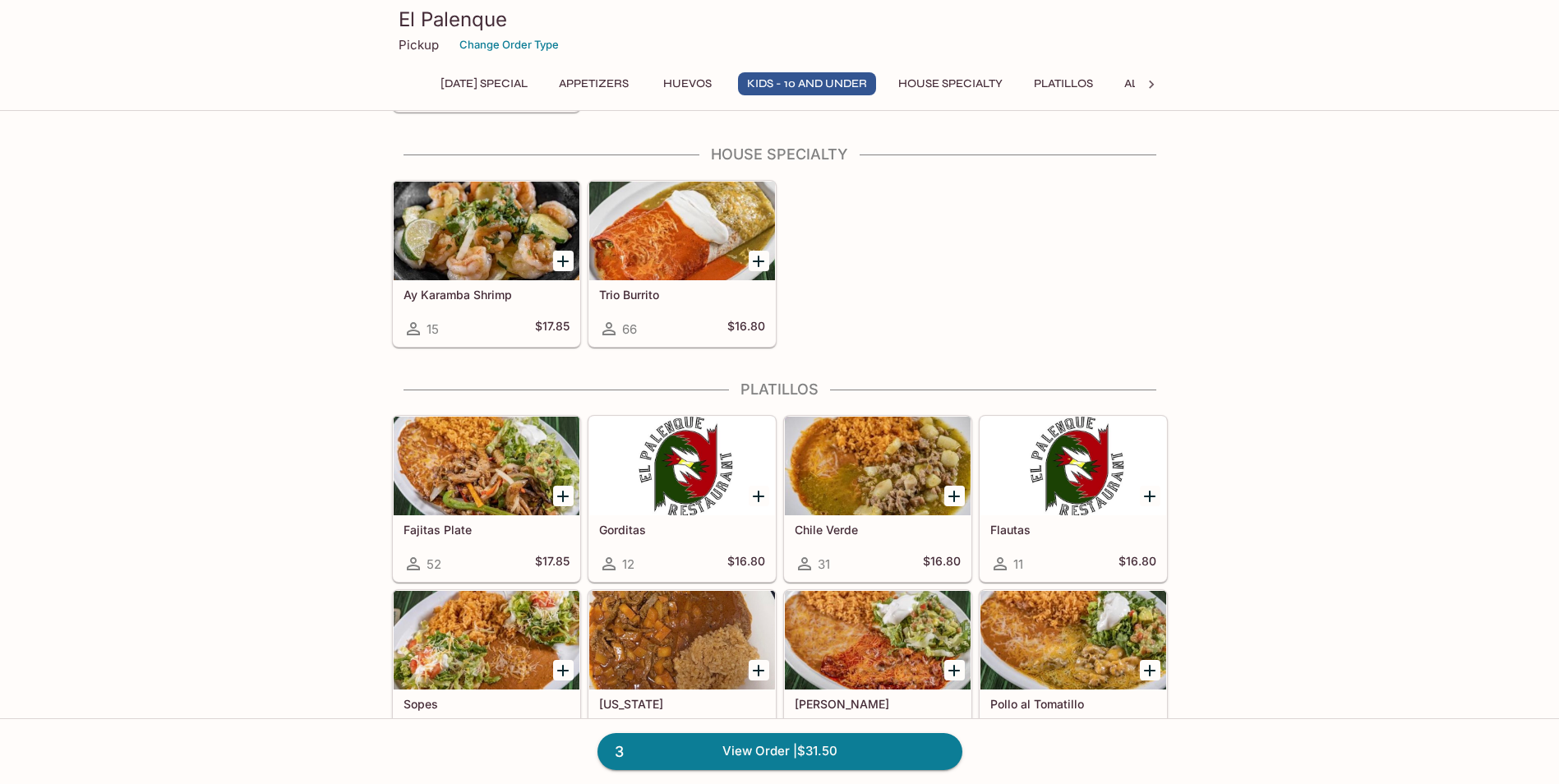
scroll to position [1633, 0]
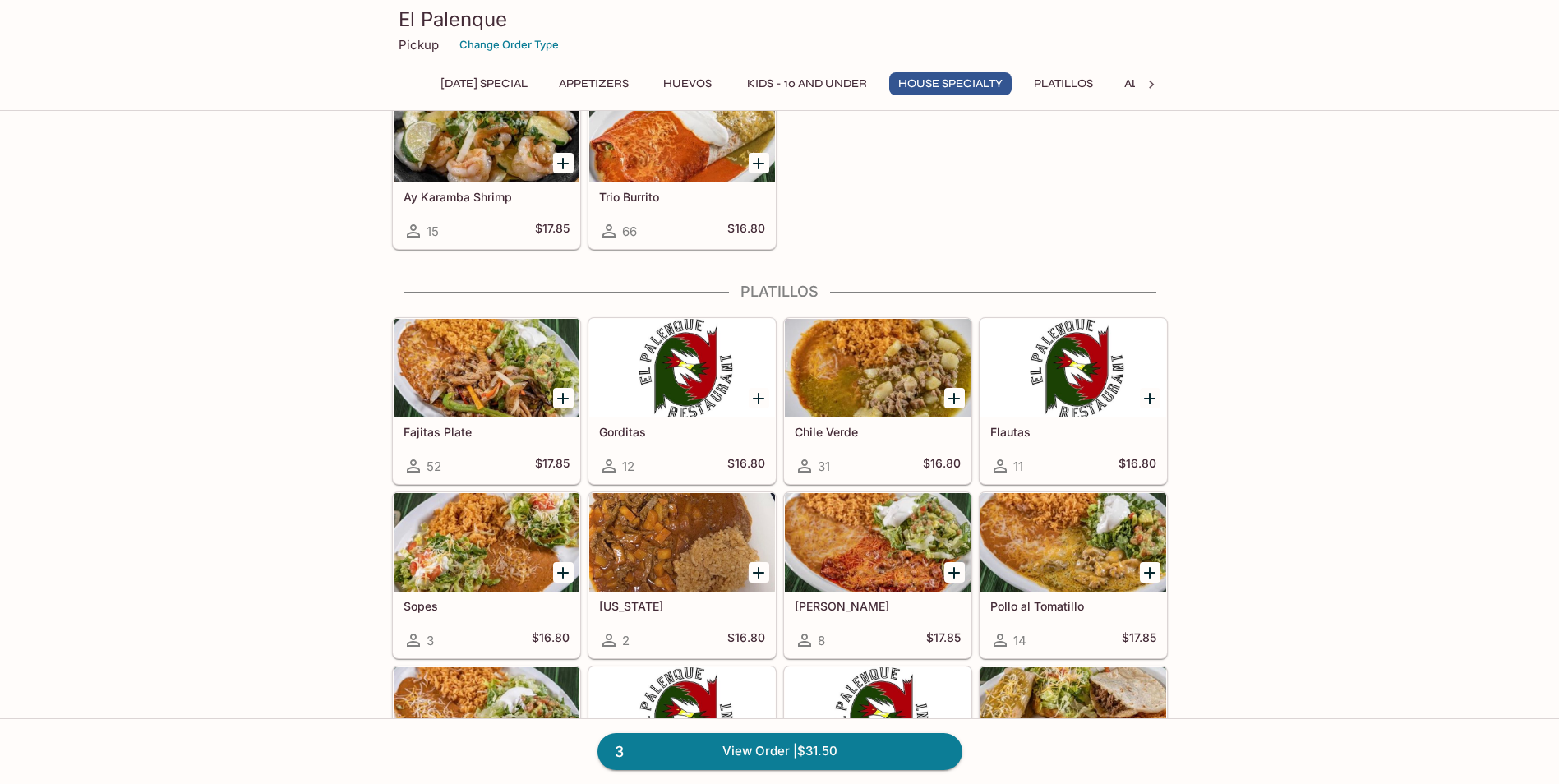
click at [557, 389] on icon "Add Fajitas Plate" at bounding box center [562, 398] width 20 height 20
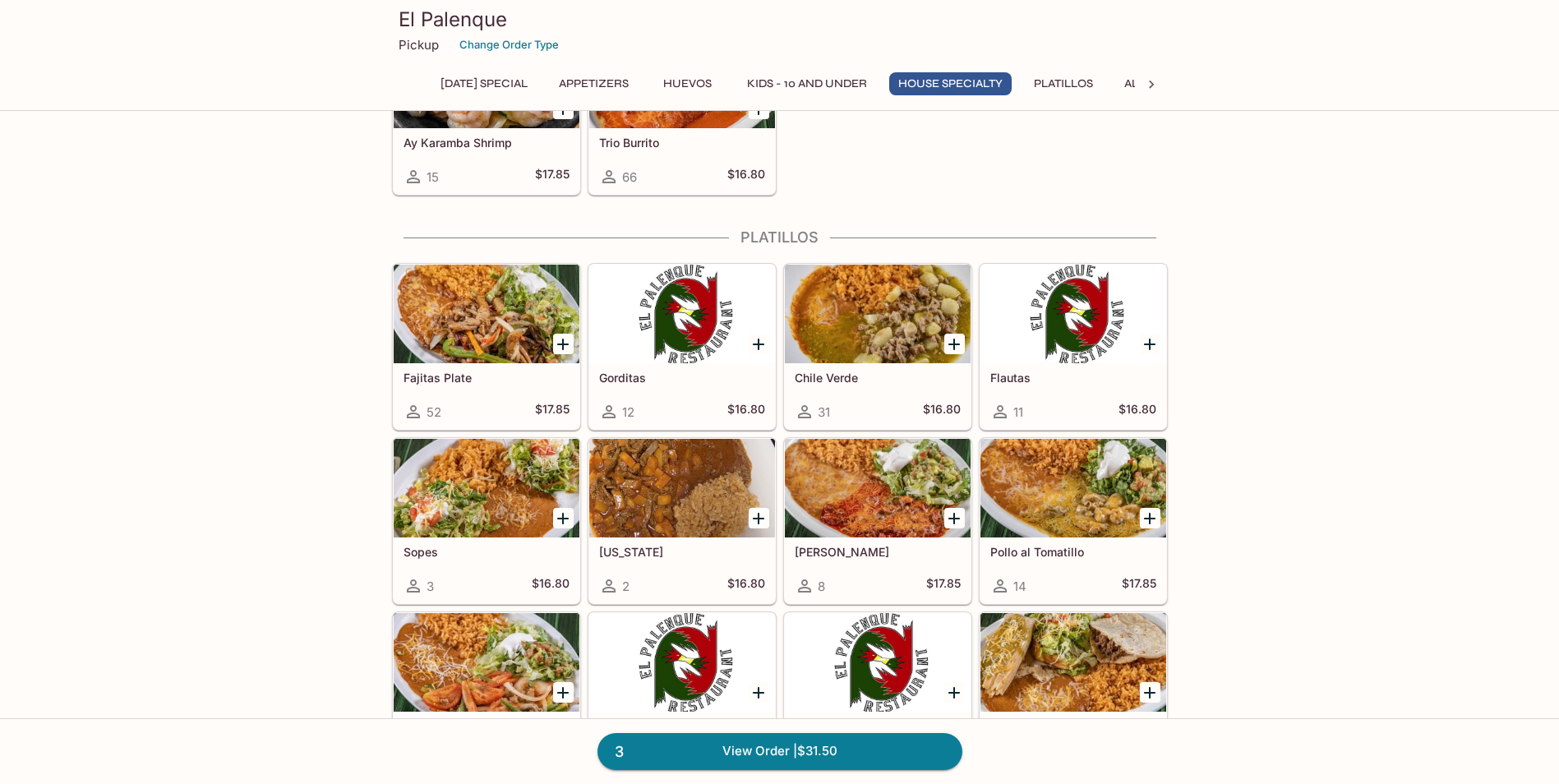
scroll to position [1715, 0]
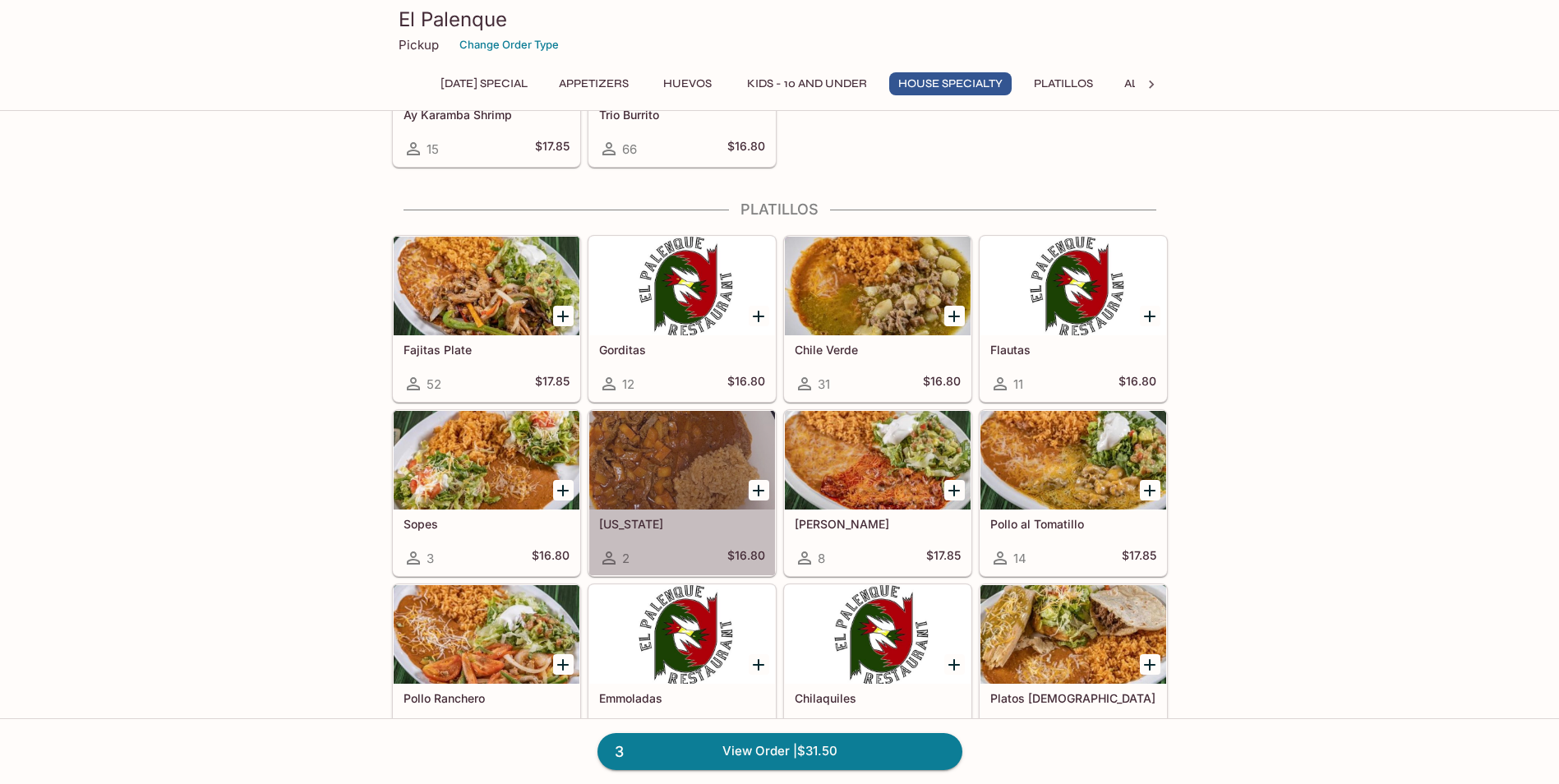
click at [632, 526] on h5 "[US_STATE]" at bounding box center [681, 523] width 166 height 14
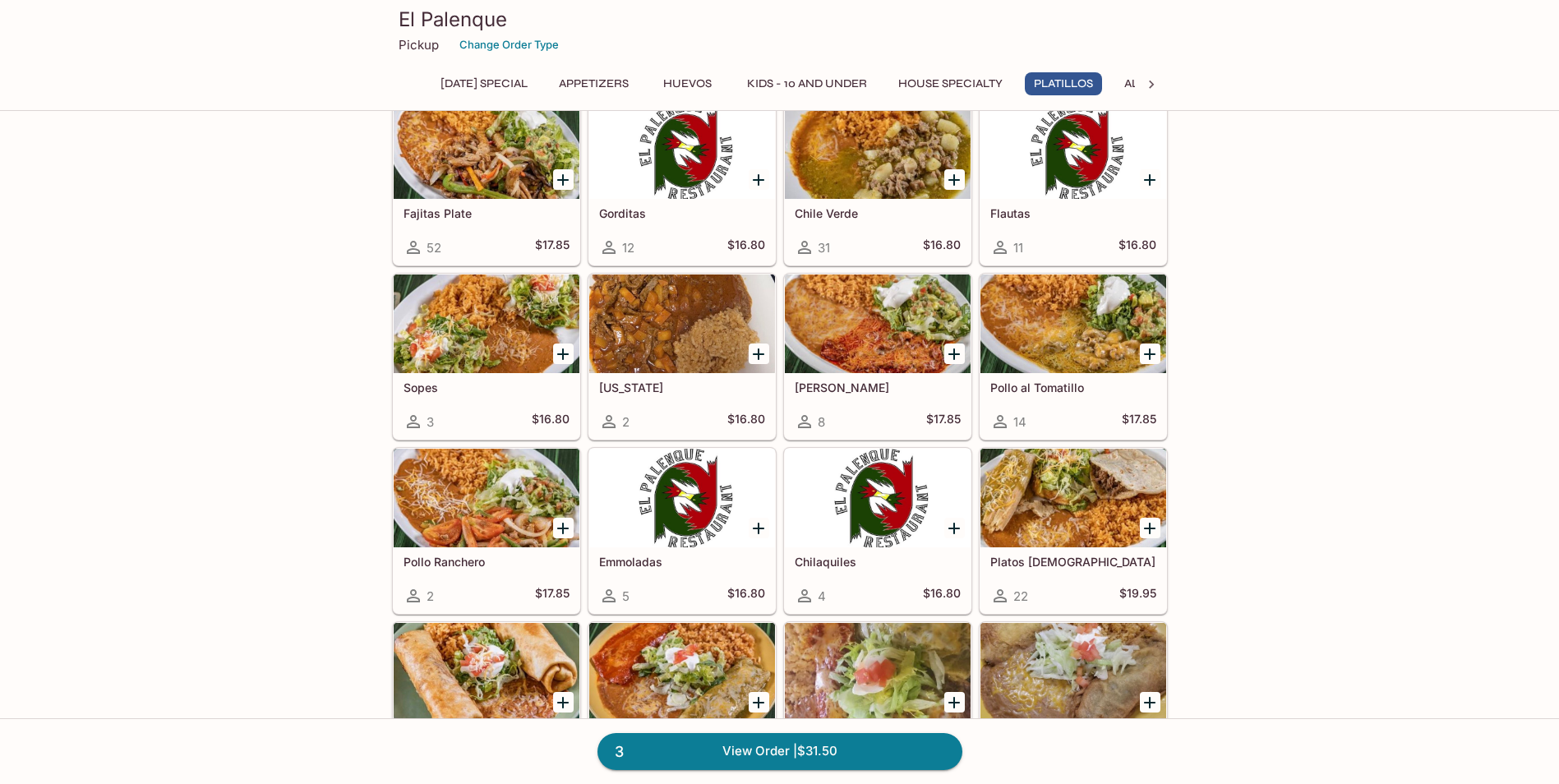
scroll to position [1880, 0]
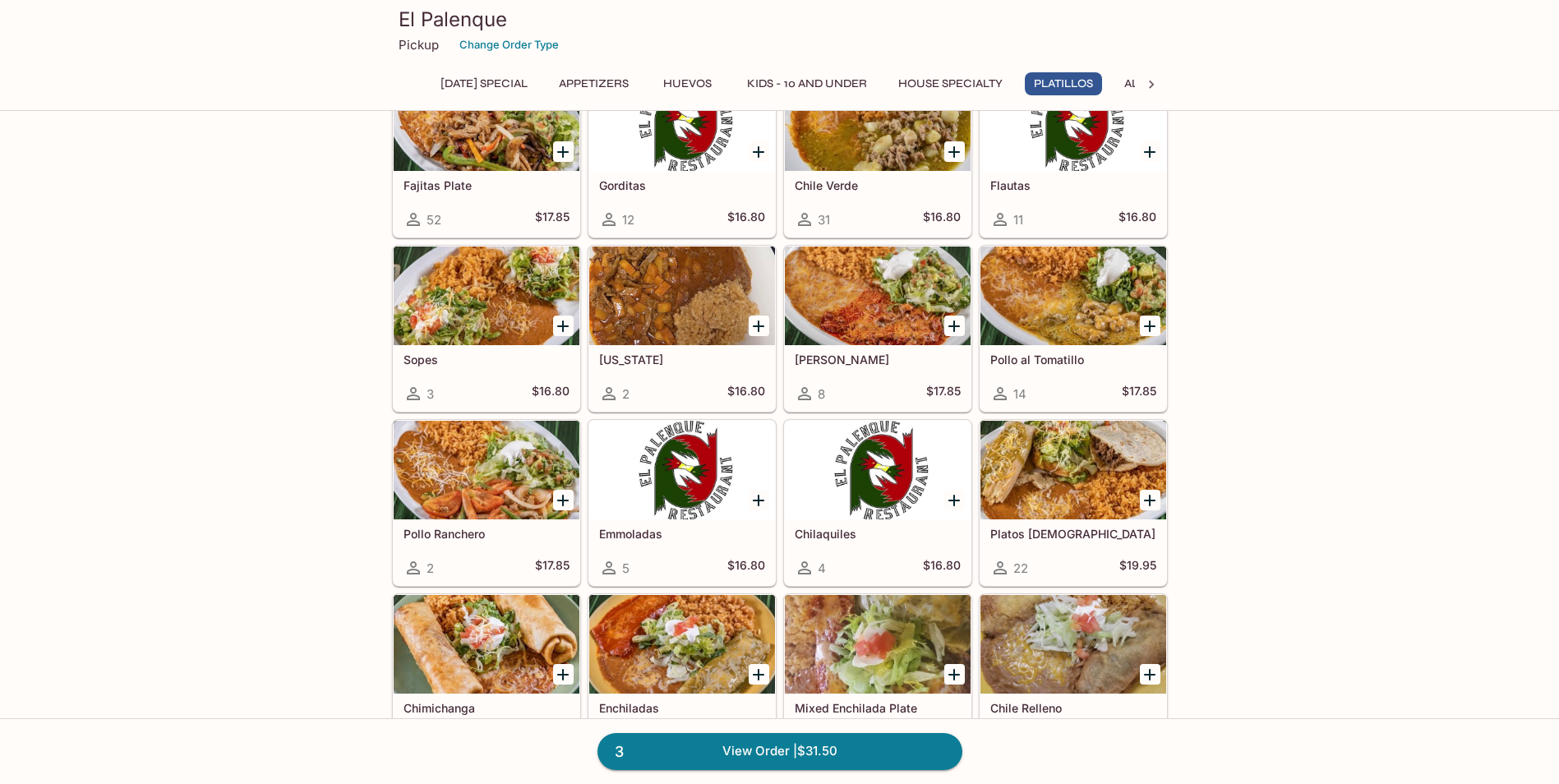
click at [821, 363] on h5 "[PERSON_NAME]" at bounding box center [877, 359] width 166 height 14
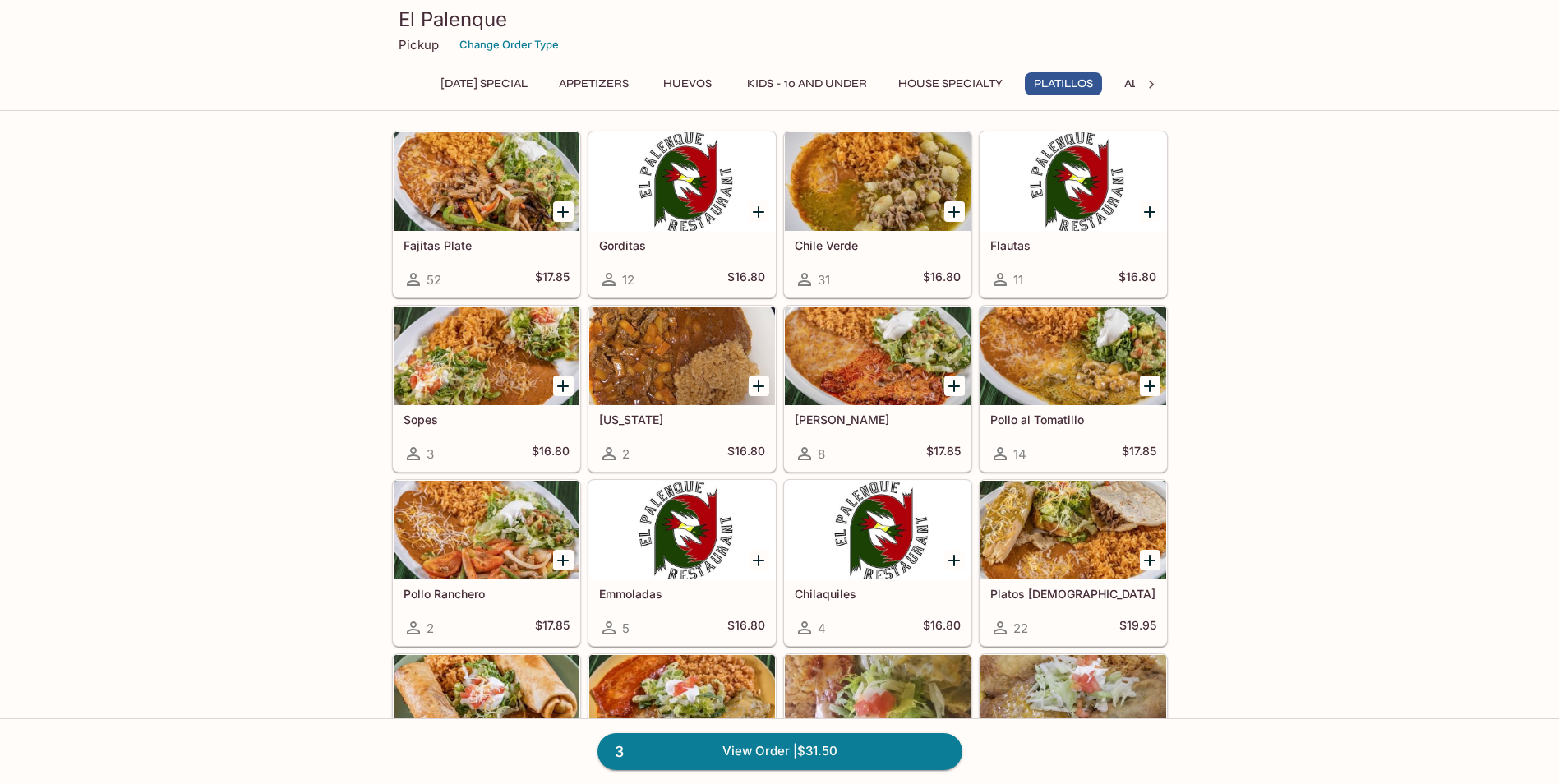
scroll to position [2044, 0]
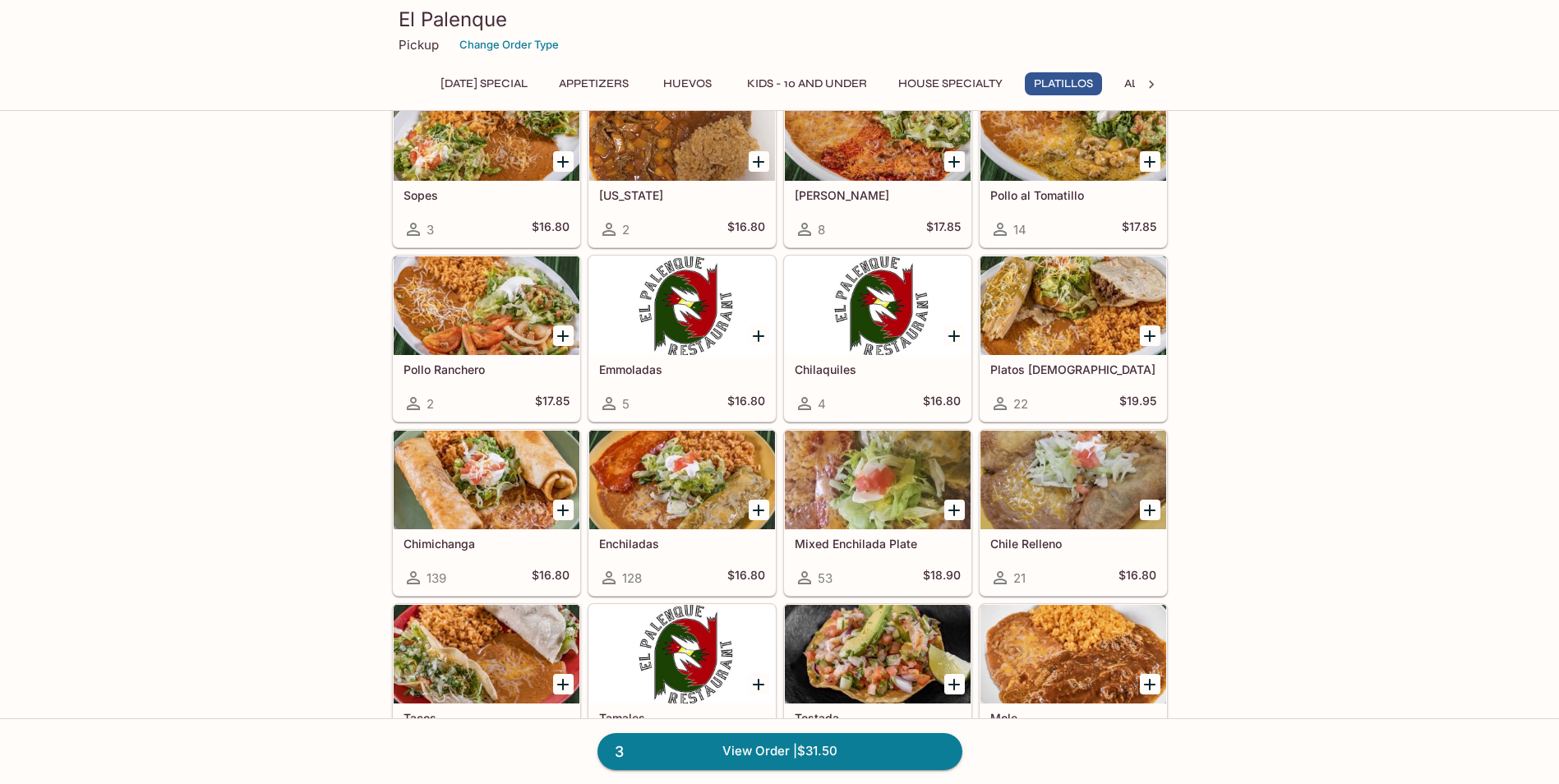
click at [1042, 362] on div "Platos Mexicanos 22 $19.95" at bounding box center [1073, 387] width 186 height 65
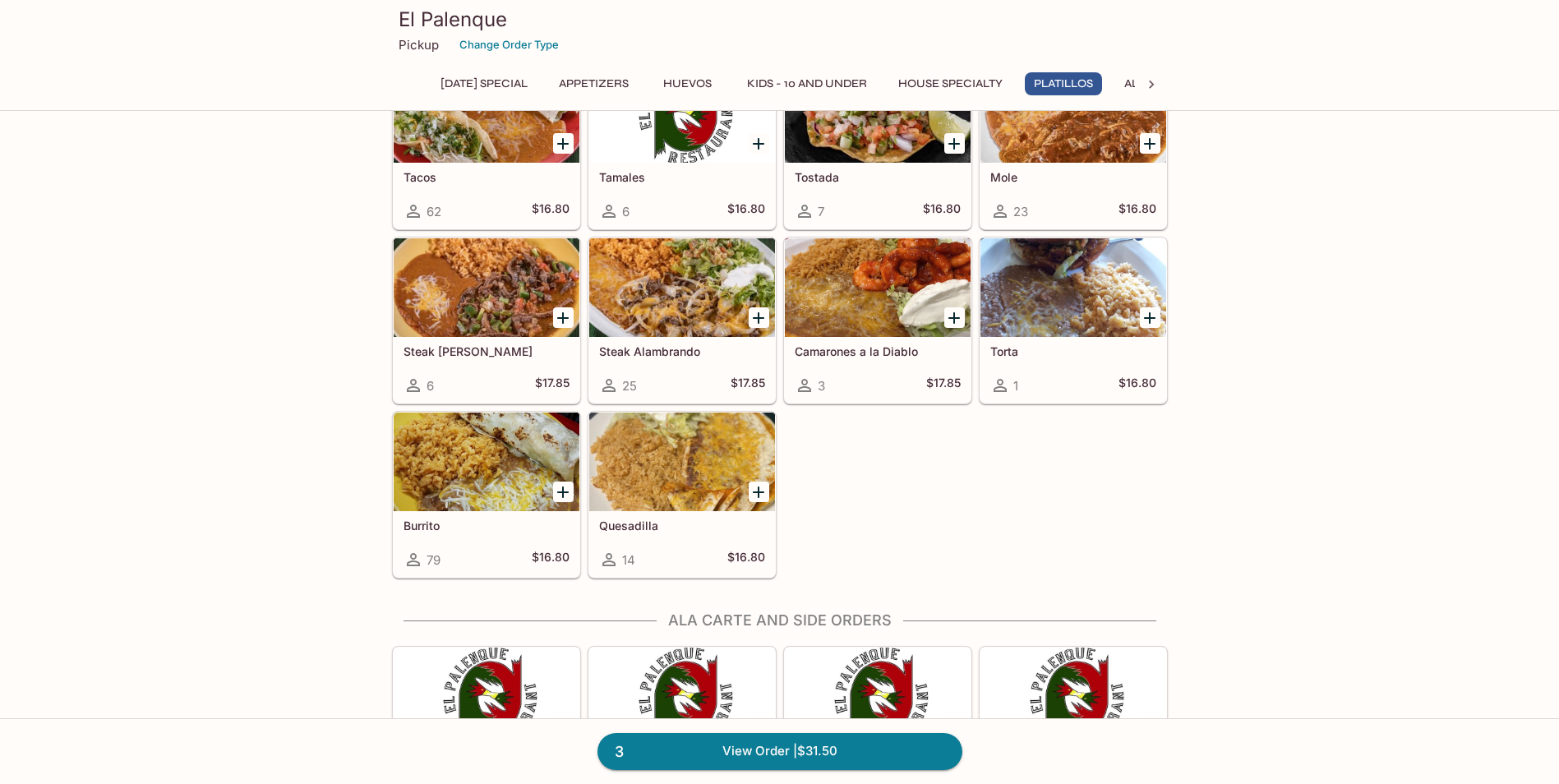
scroll to position [2619, 0]
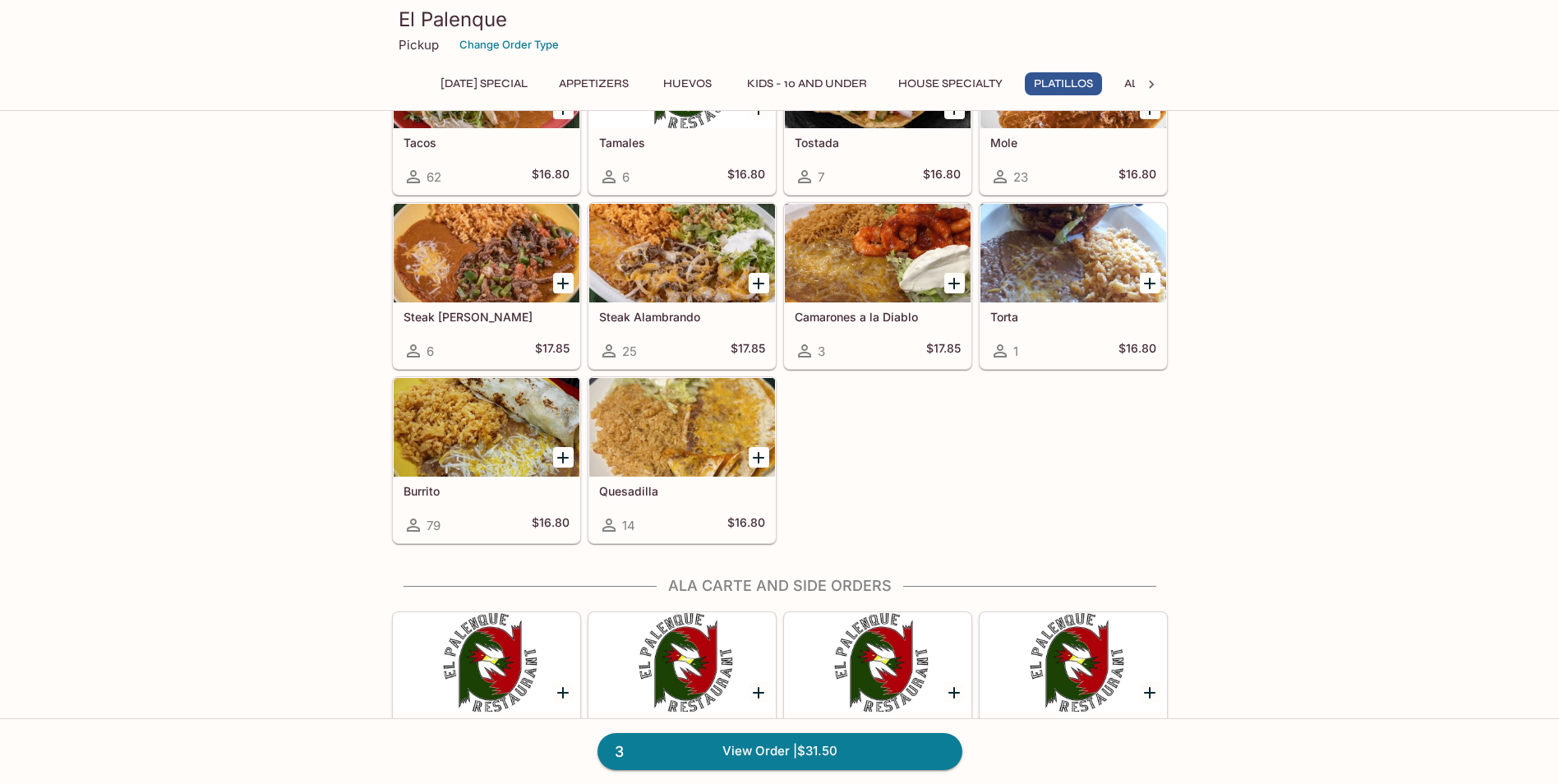
click at [627, 488] on h5 "Quesadilla" at bounding box center [681, 491] width 166 height 14
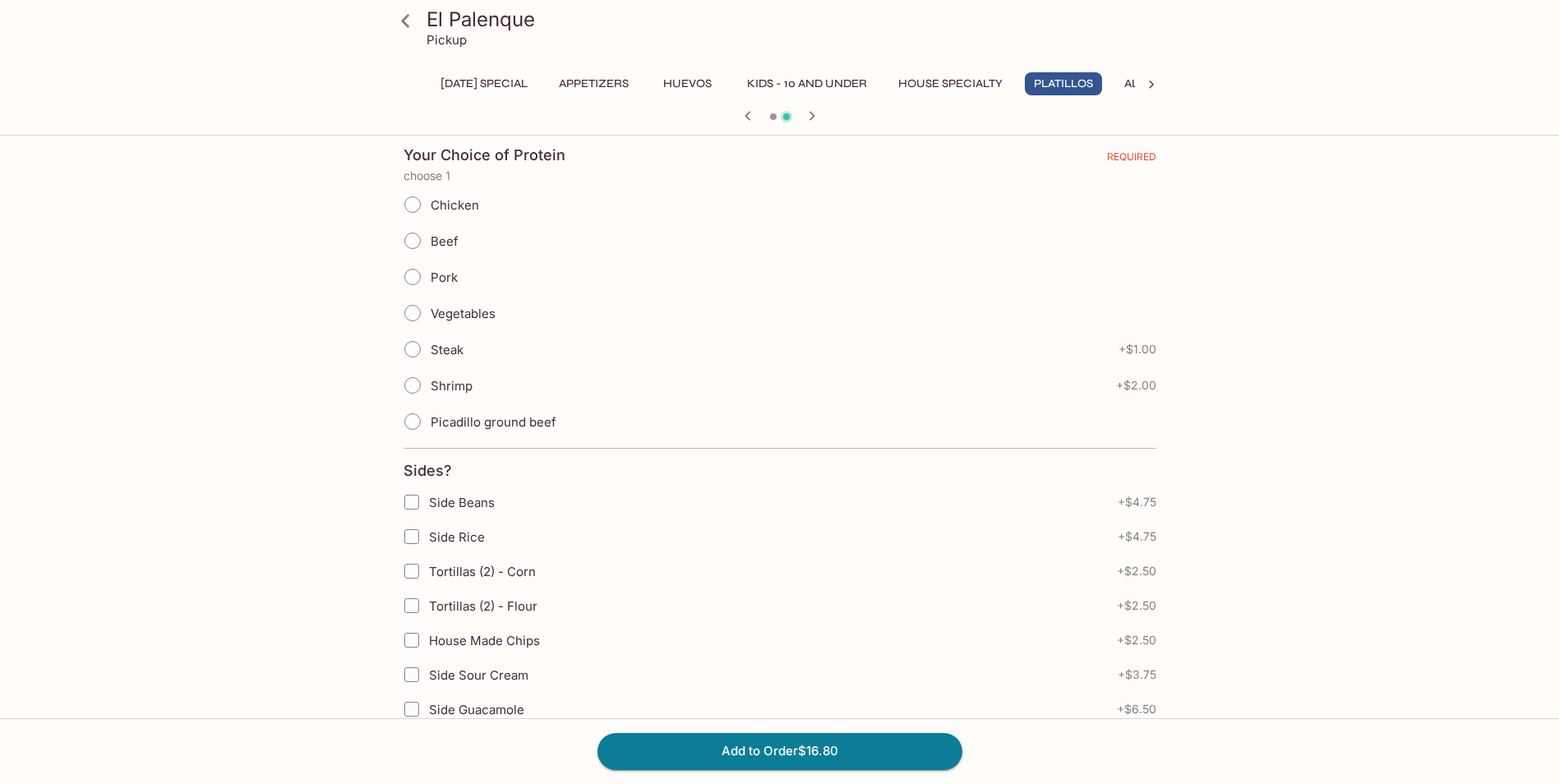
scroll to position [363, 0]
click at [470, 307] on span "Vegetables" at bounding box center [463, 312] width 65 height 15
click at [430, 307] on input "Vegetables" at bounding box center [412, 311] width 35 height 35
radio input "true"
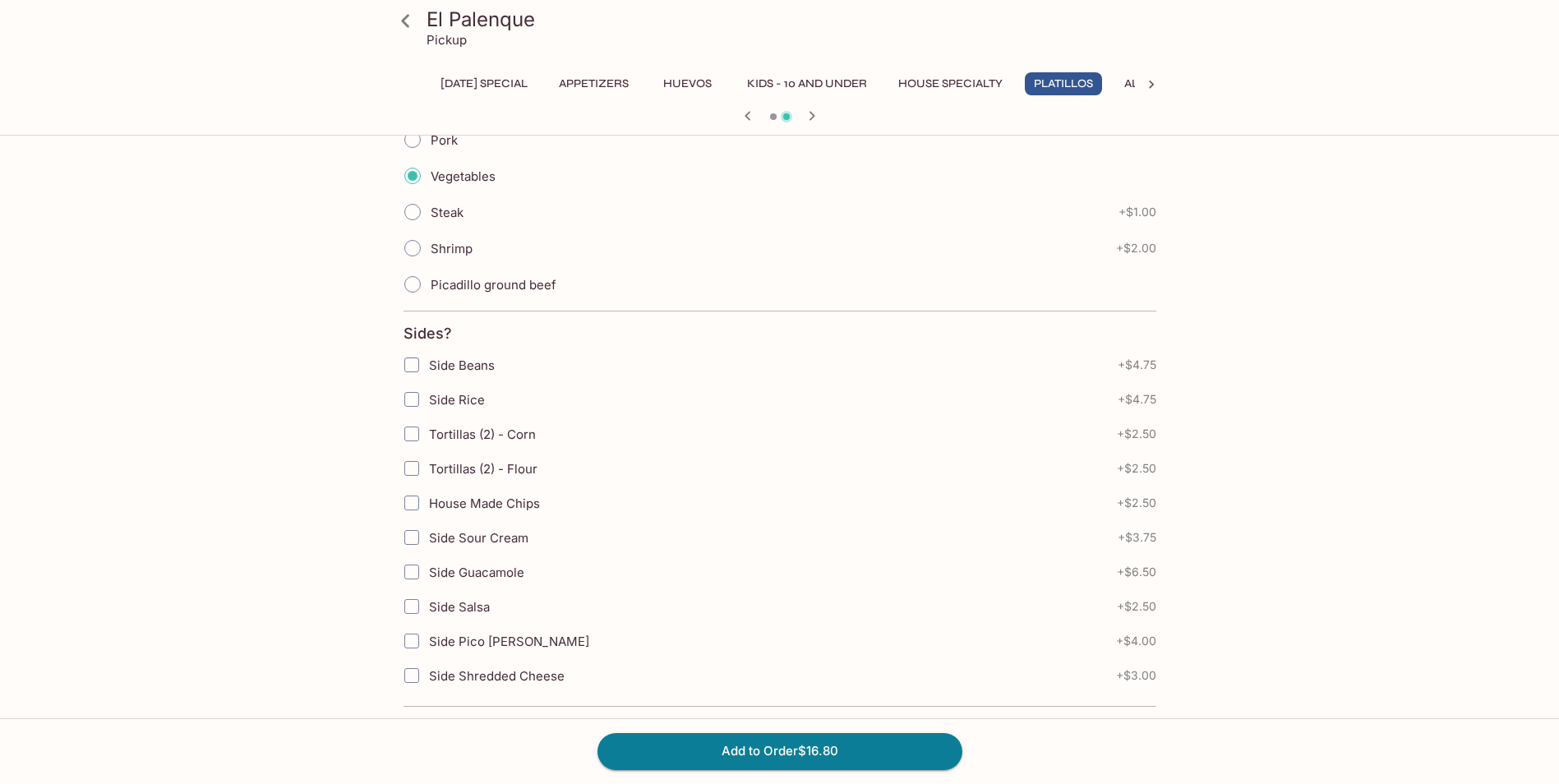
scroll to position [527, 0]
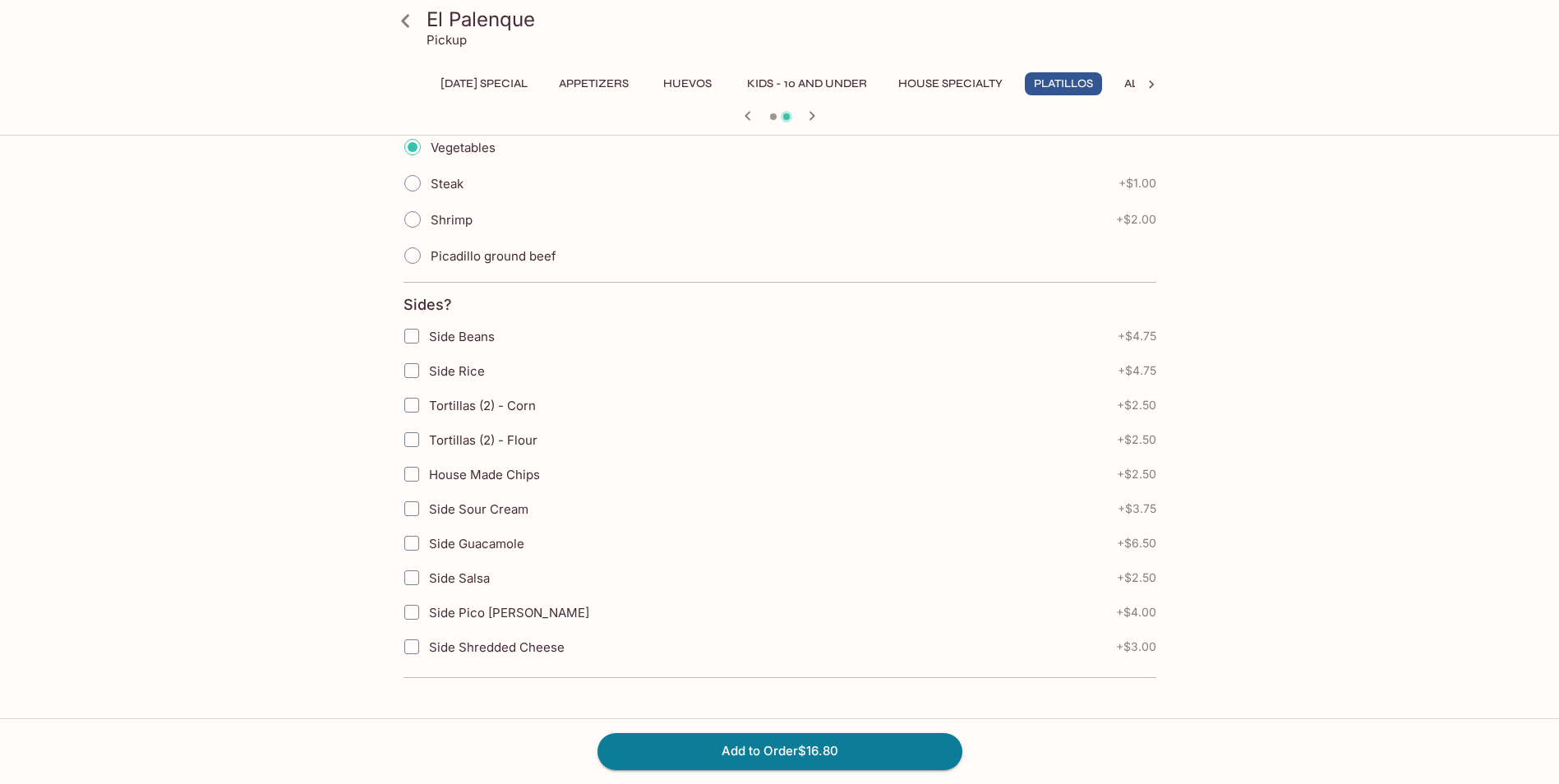
click at [468, 339] on span "Side Beans" at bounding box center [461, 336] width 65 height 15
click at [428, 339] on input "Side Beans" at bounding box center [411, 336] width 33 height 33
checkbox input "true"
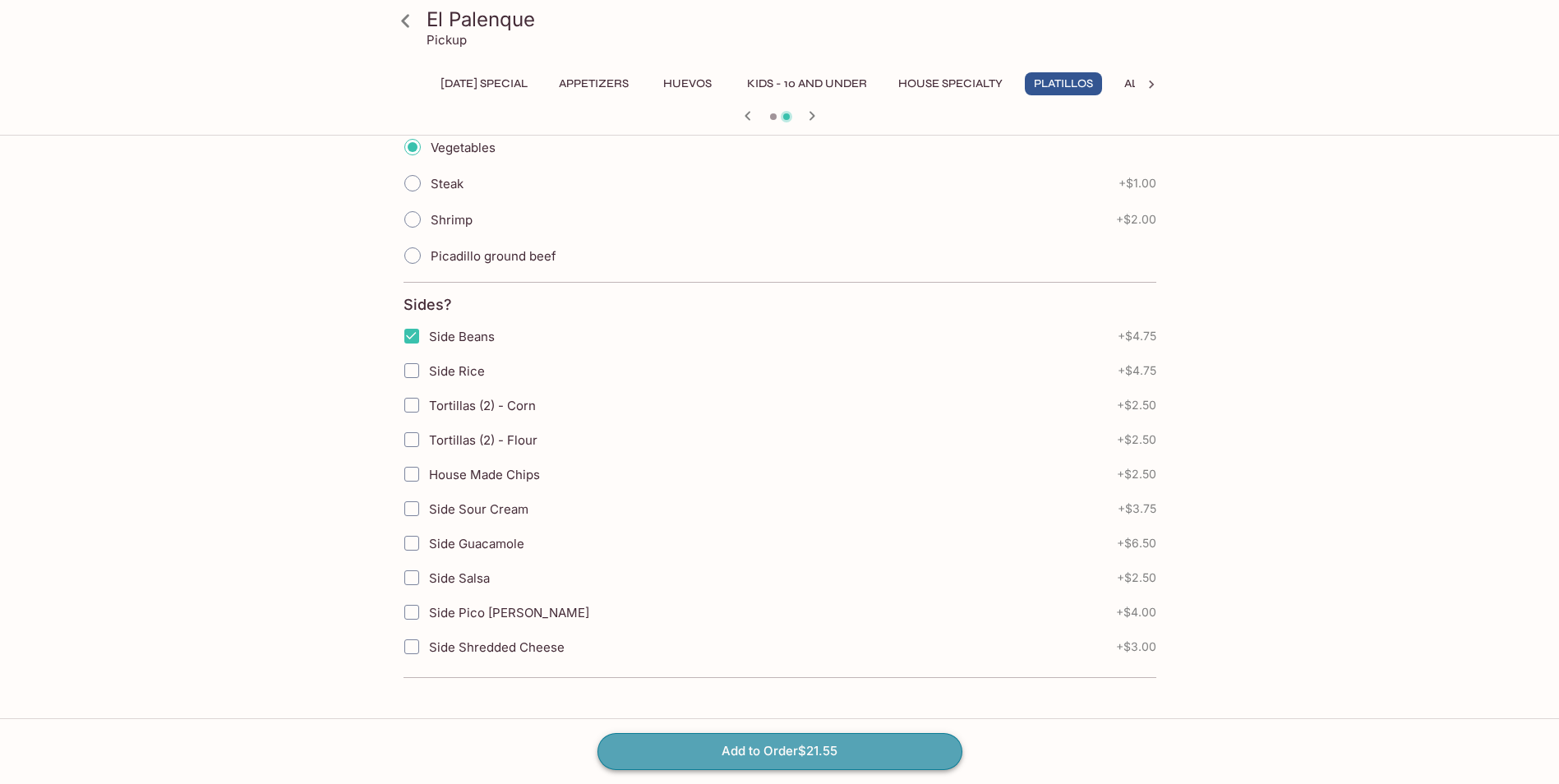
click at [835, 743] on button "Add to Order $21.55" at bounding box center [779, 751] width 364 height 37
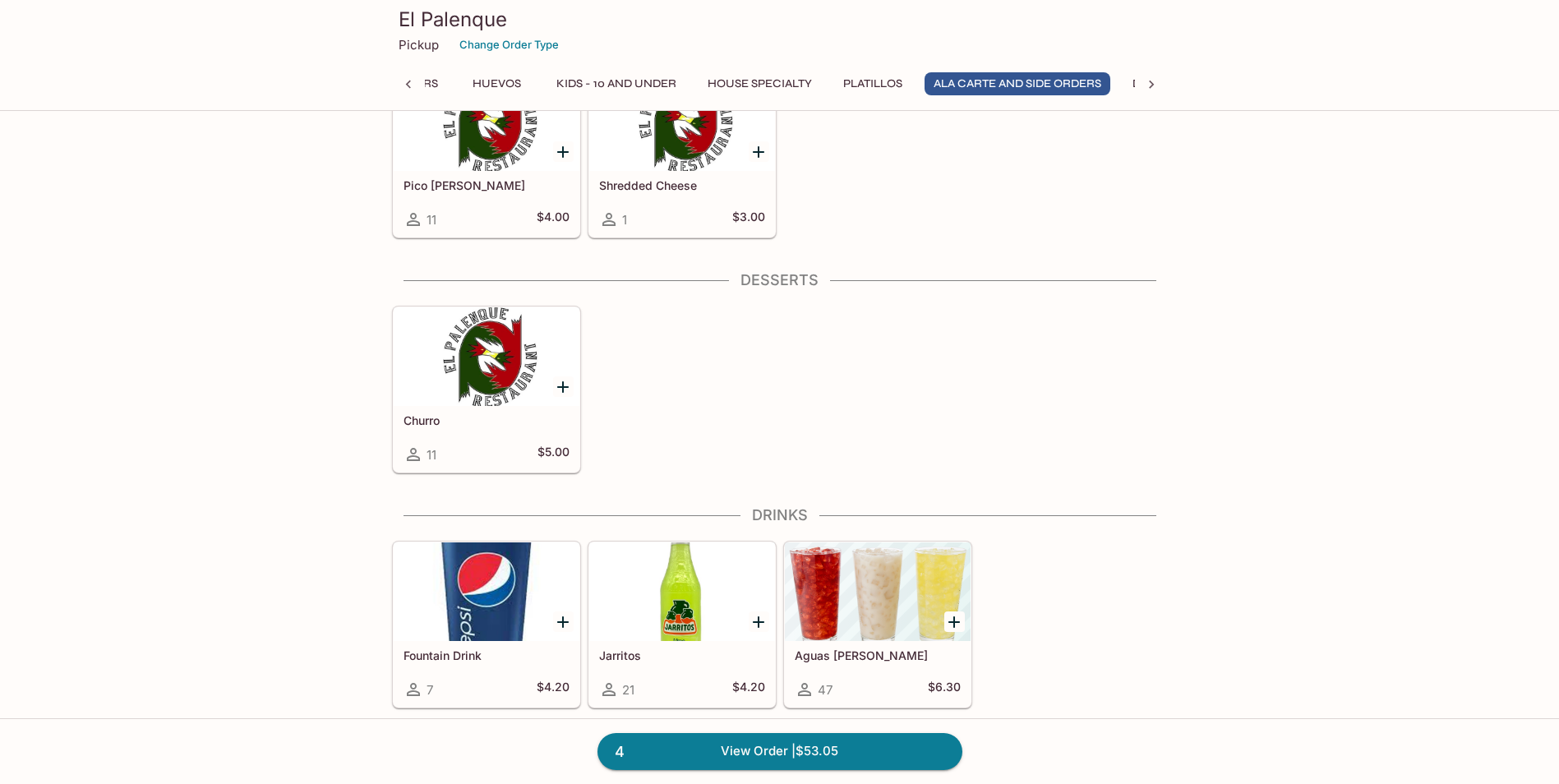
scroll to position [3863, 0]
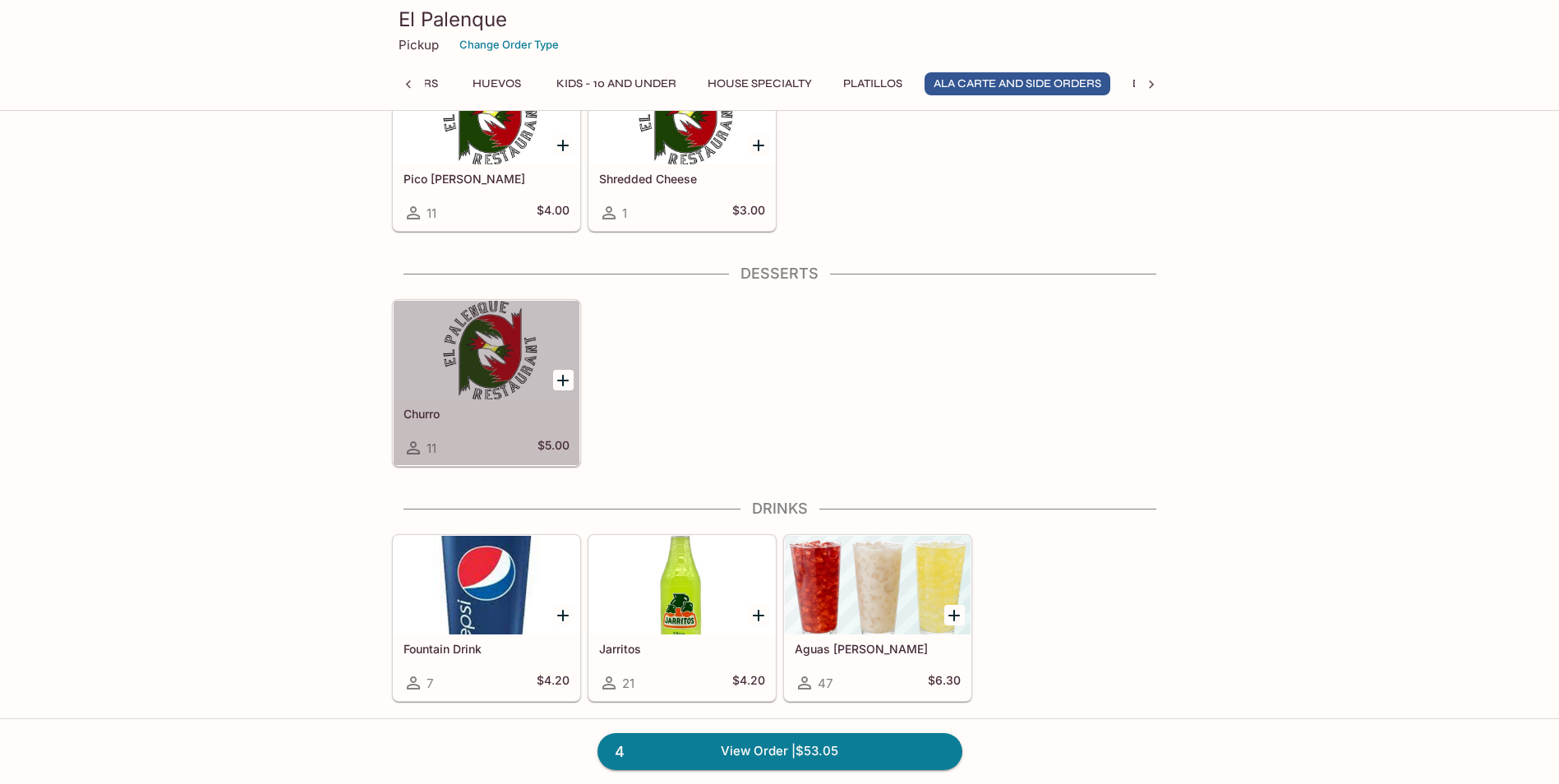
click at [422, 420] on div "Churro 11 $5.00" at bounding box center [486, 431] width 186 height 65
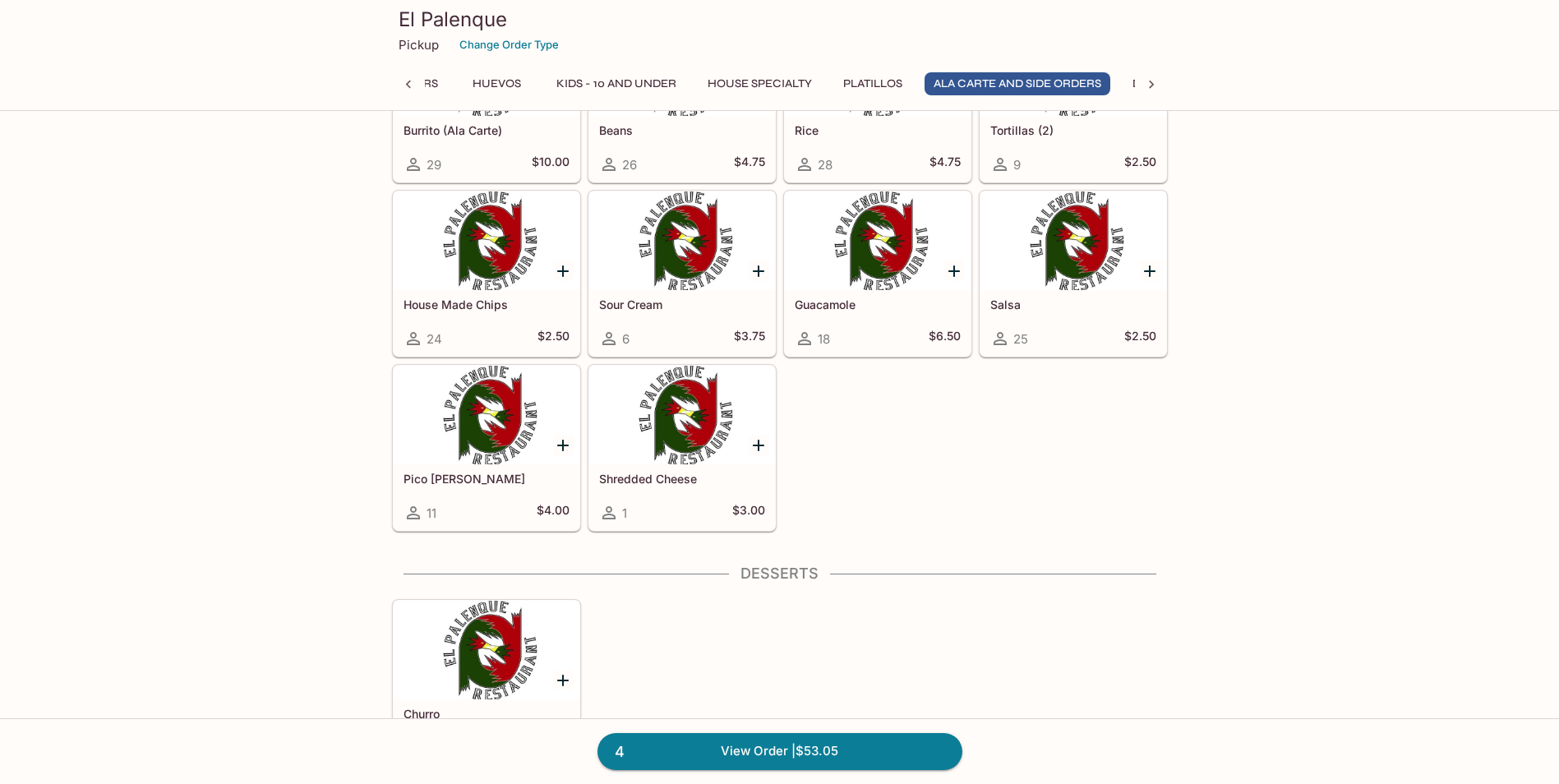
scroll to position [3863, 0]
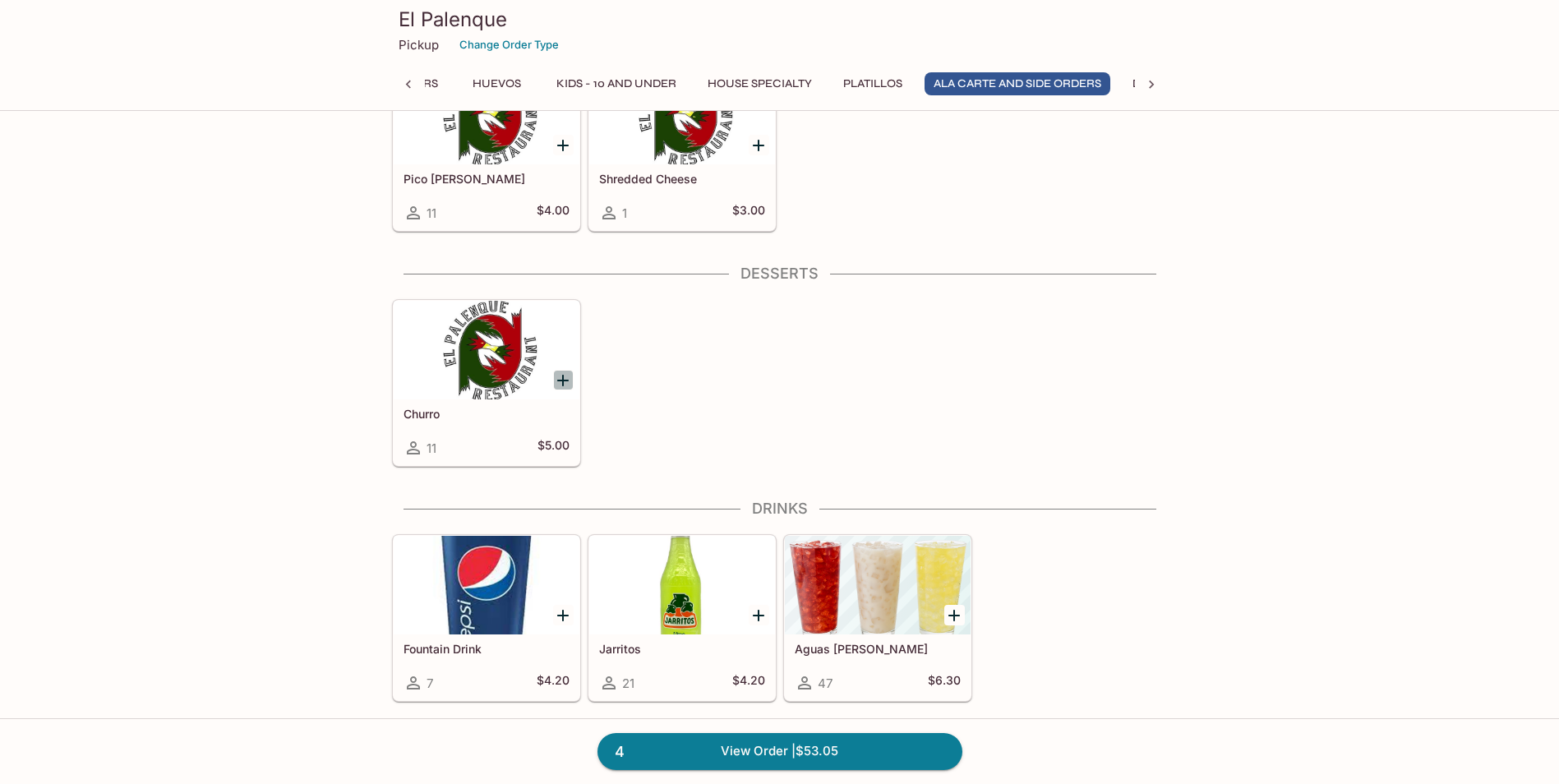
click at [563, 378] on icon "Add Churro" at bounding box center [563, 381] width 12 height 12
click at [613, 639] on div "Jarritos 21 $4.20" at bounding box center [681, 667] width 186 height 65
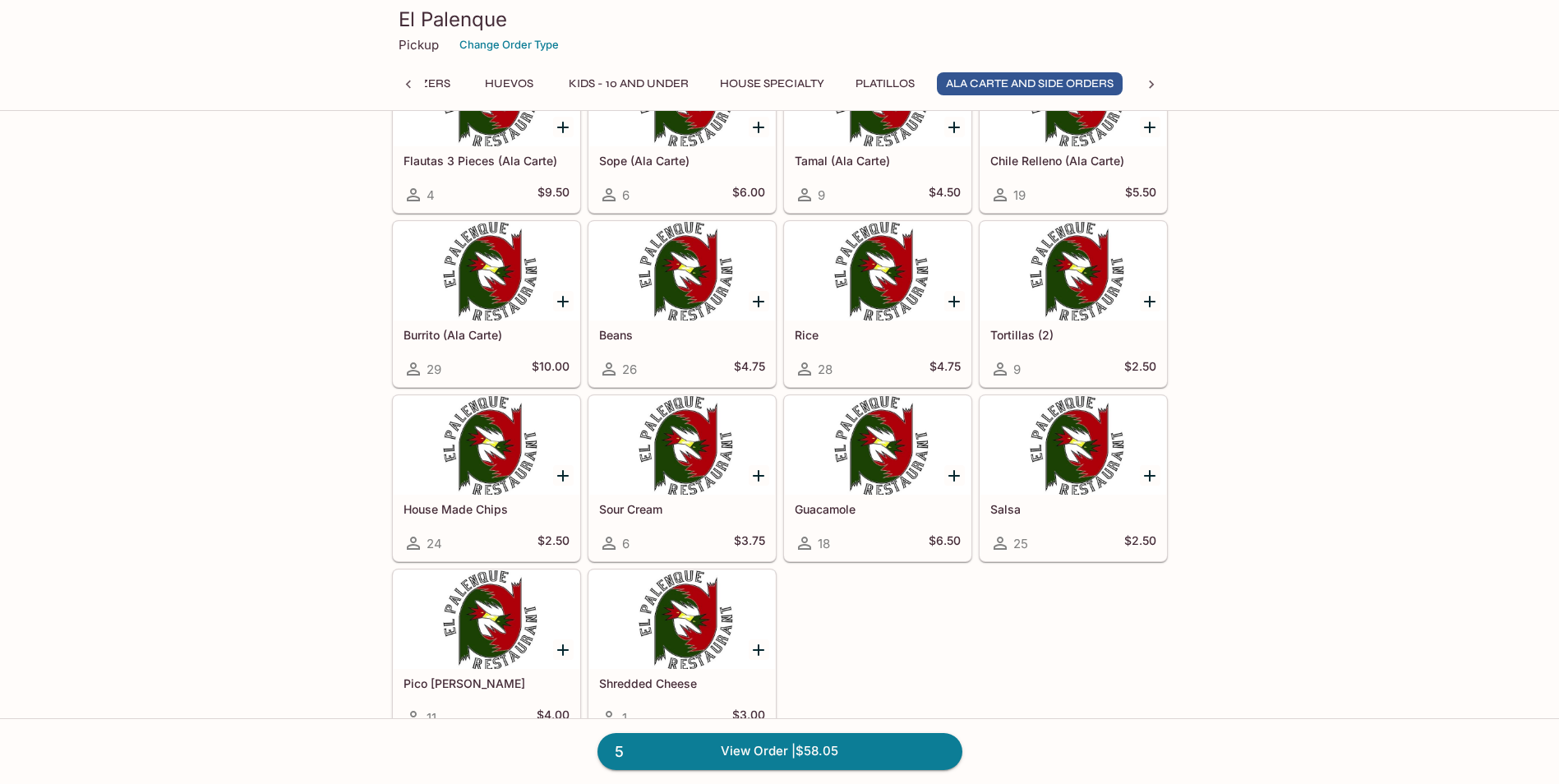
scroll to position [0, 190]
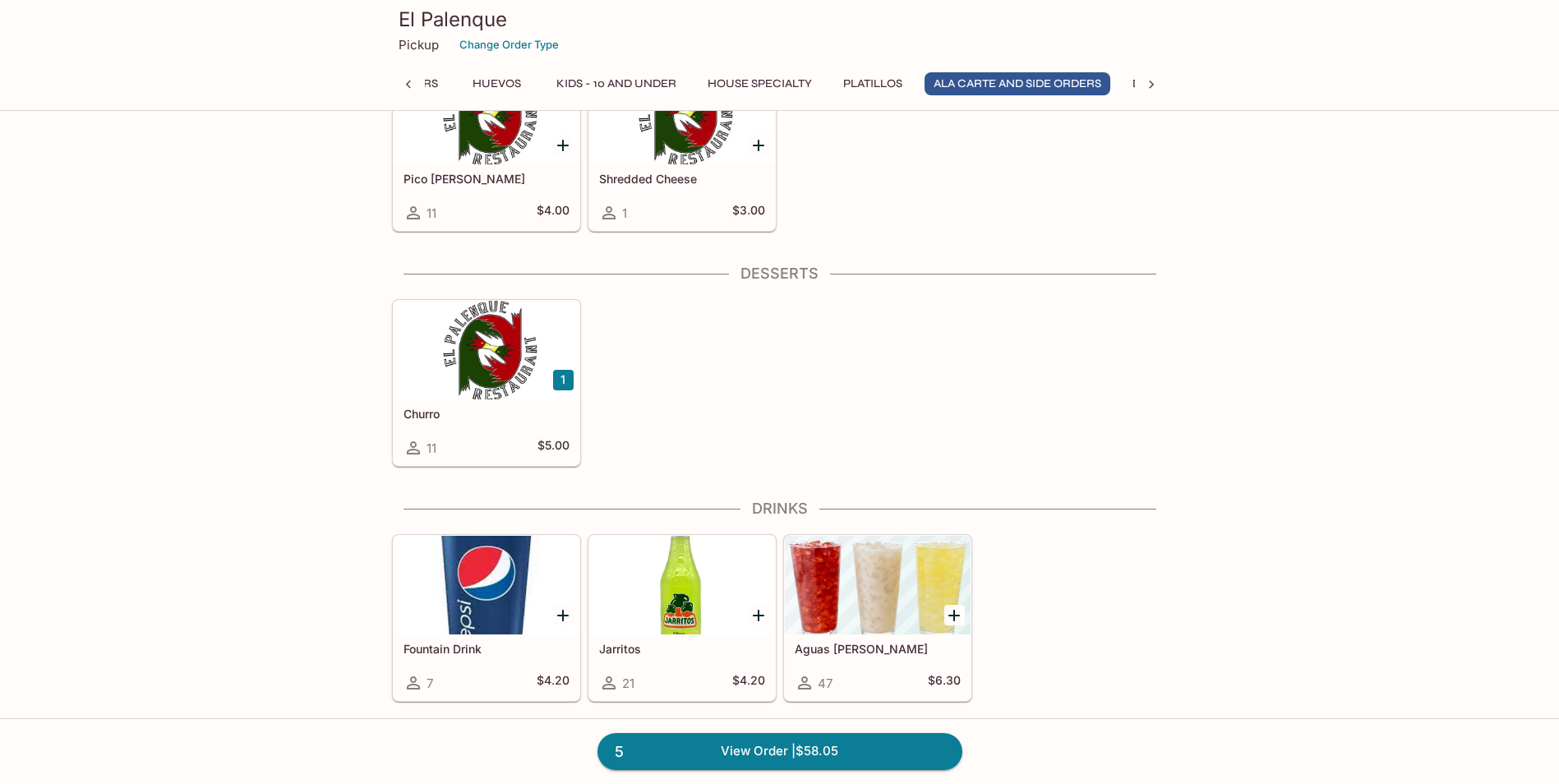
click at [861, 642] on h5 "Aguas [PERSON_NAME]" at bounding box center [877, 648] width 166 height 14
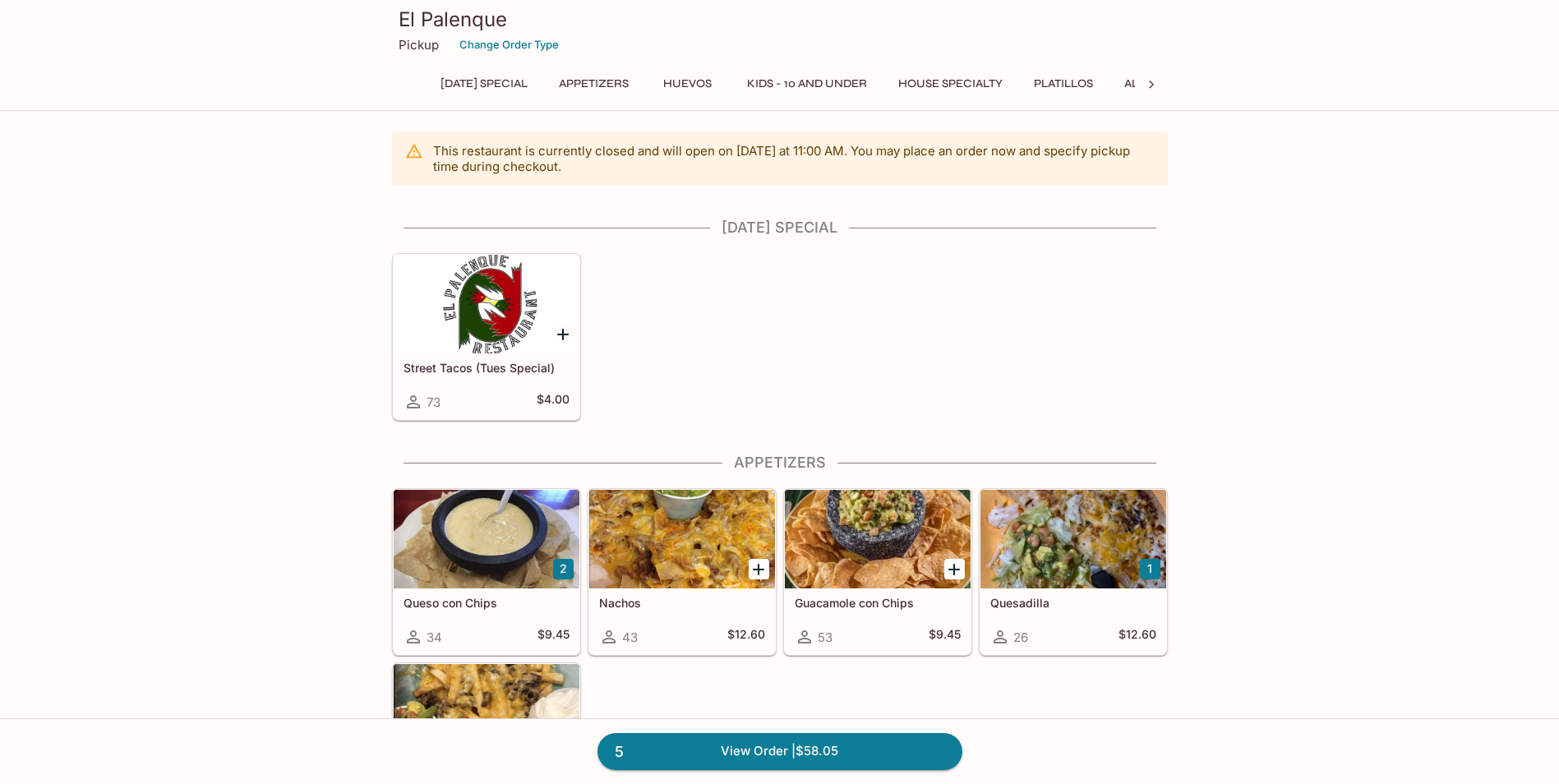
click at [761, 757] on link "5 View Order | $58.05" at bounding box center [779, 751] width 364 height 37
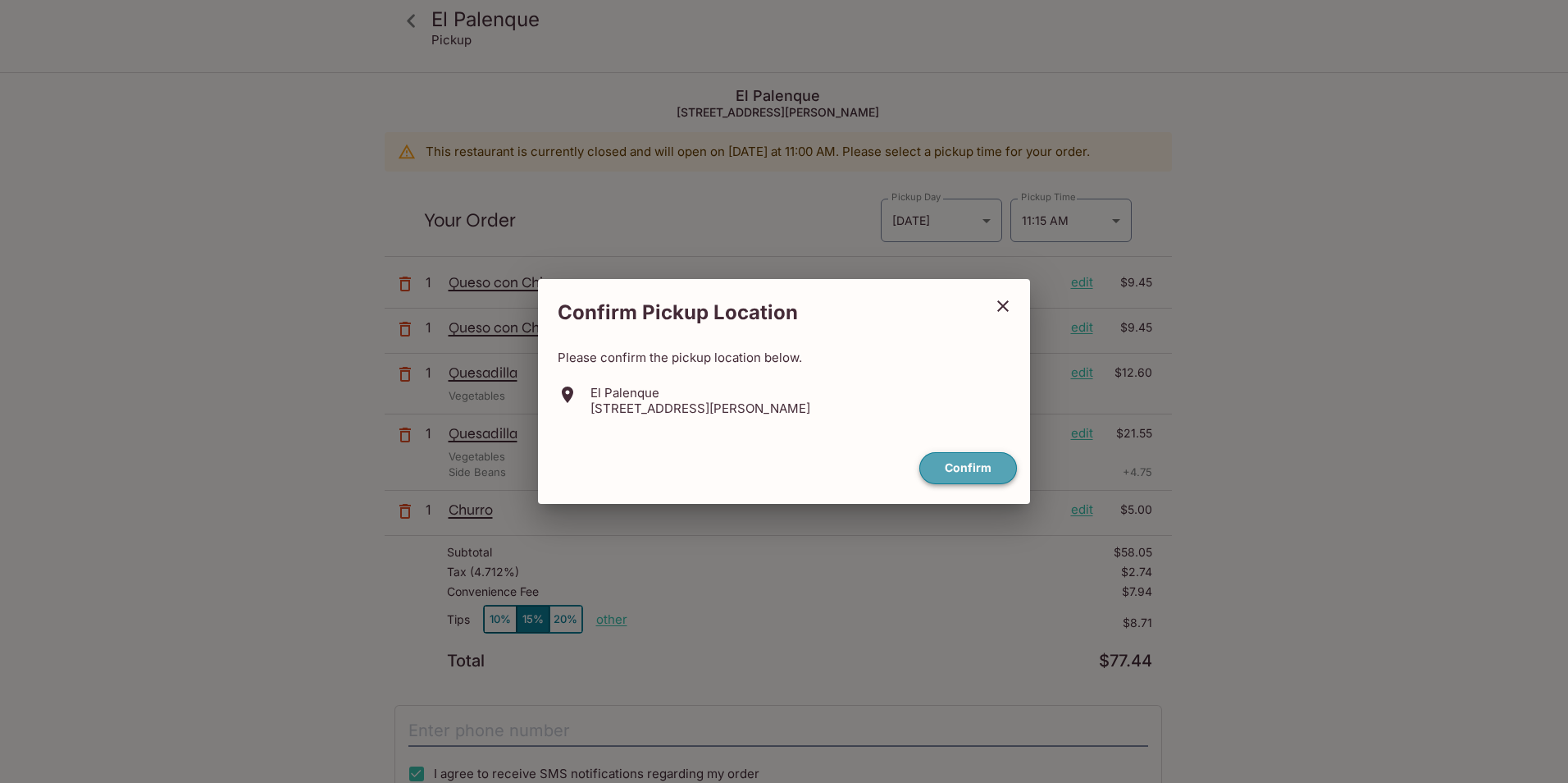
click at [994, 475] on button "Confirm" at bounding box center [968, 468] width 98 height 32
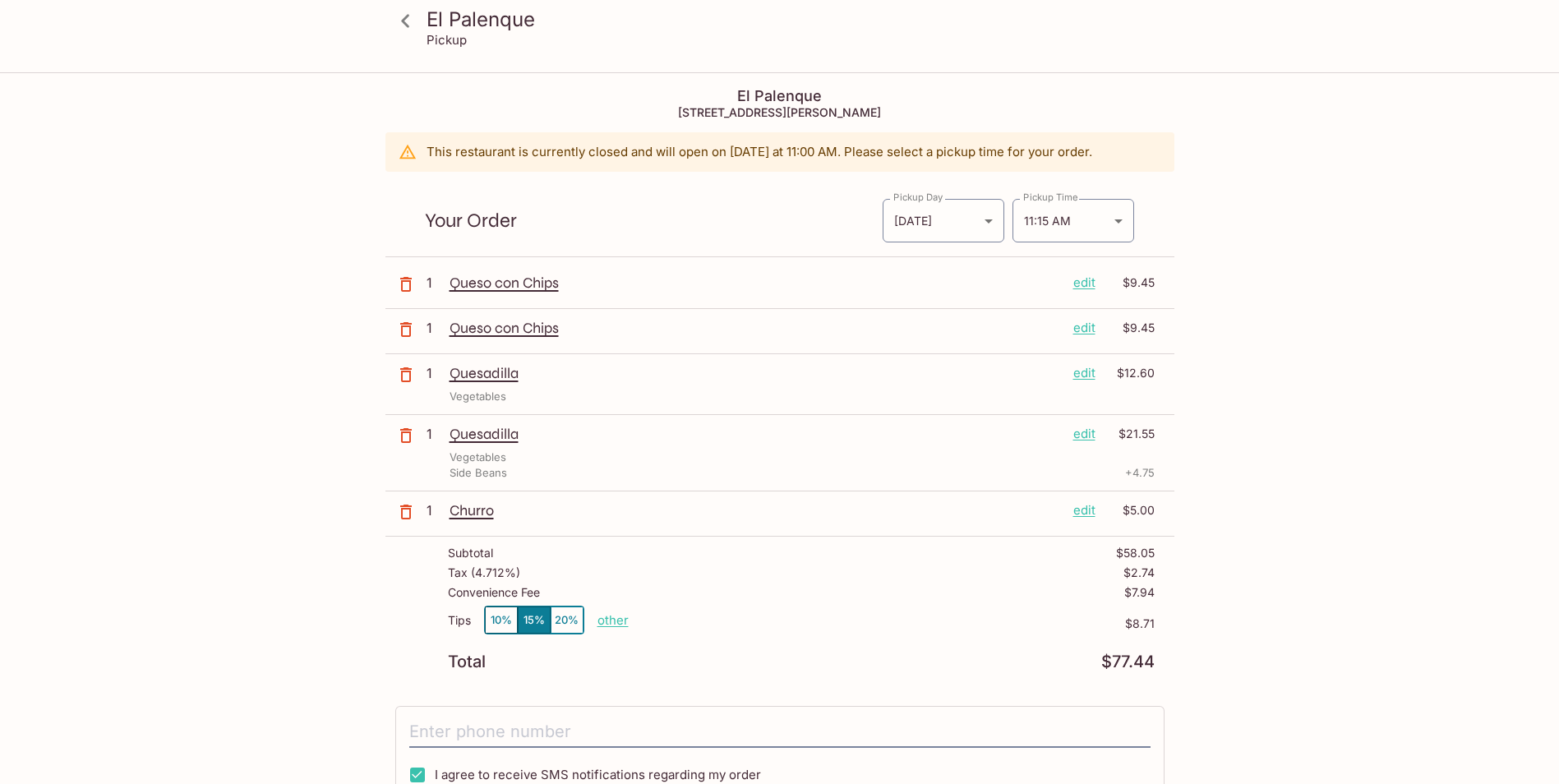
click at [1093, 284] on p "edit" at bounding box center [1084, 282] width 22 height 18
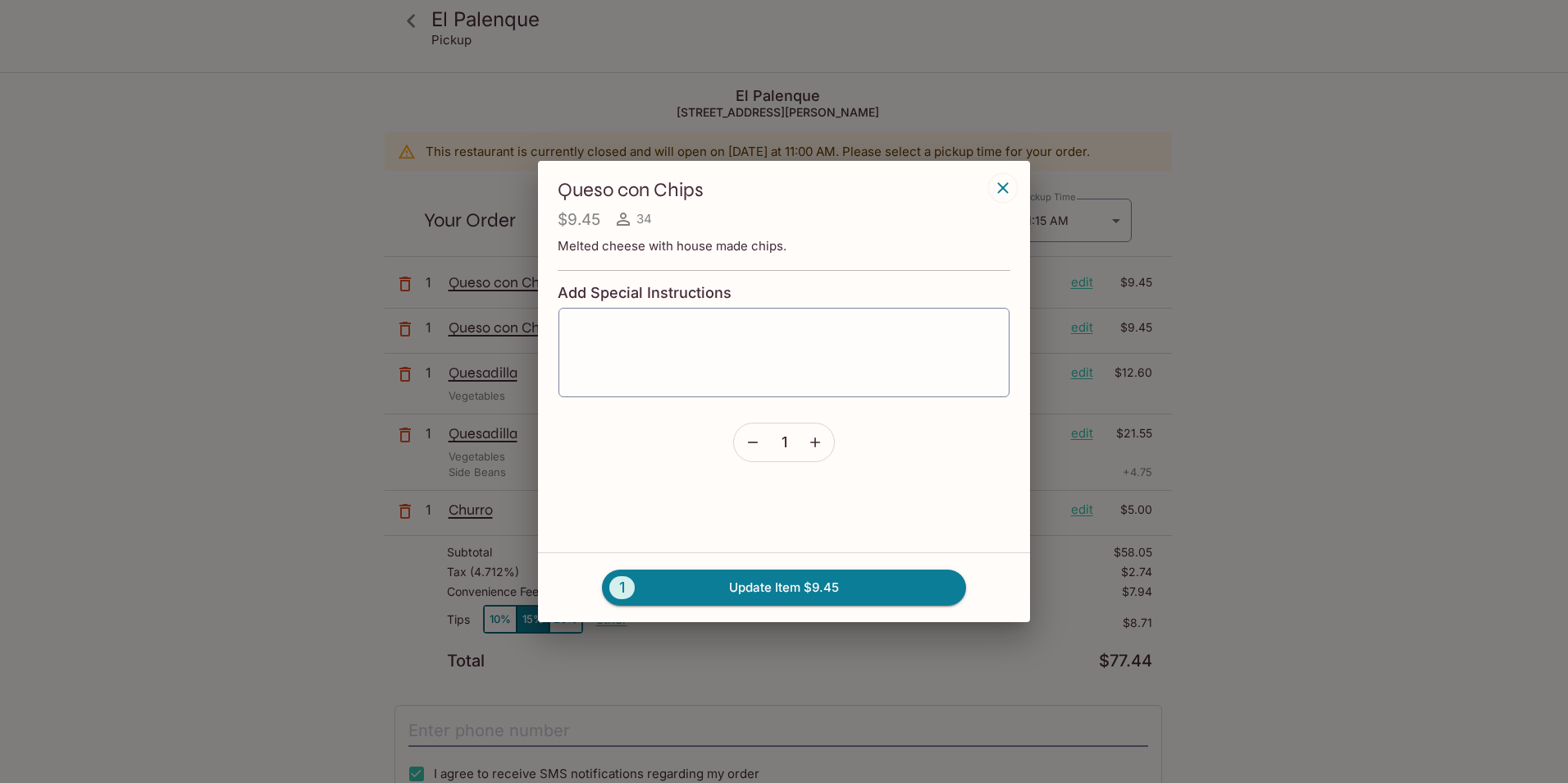
click at [1001, 193] on icon "button" at bounding box center [1002, 187] width 20 height 20
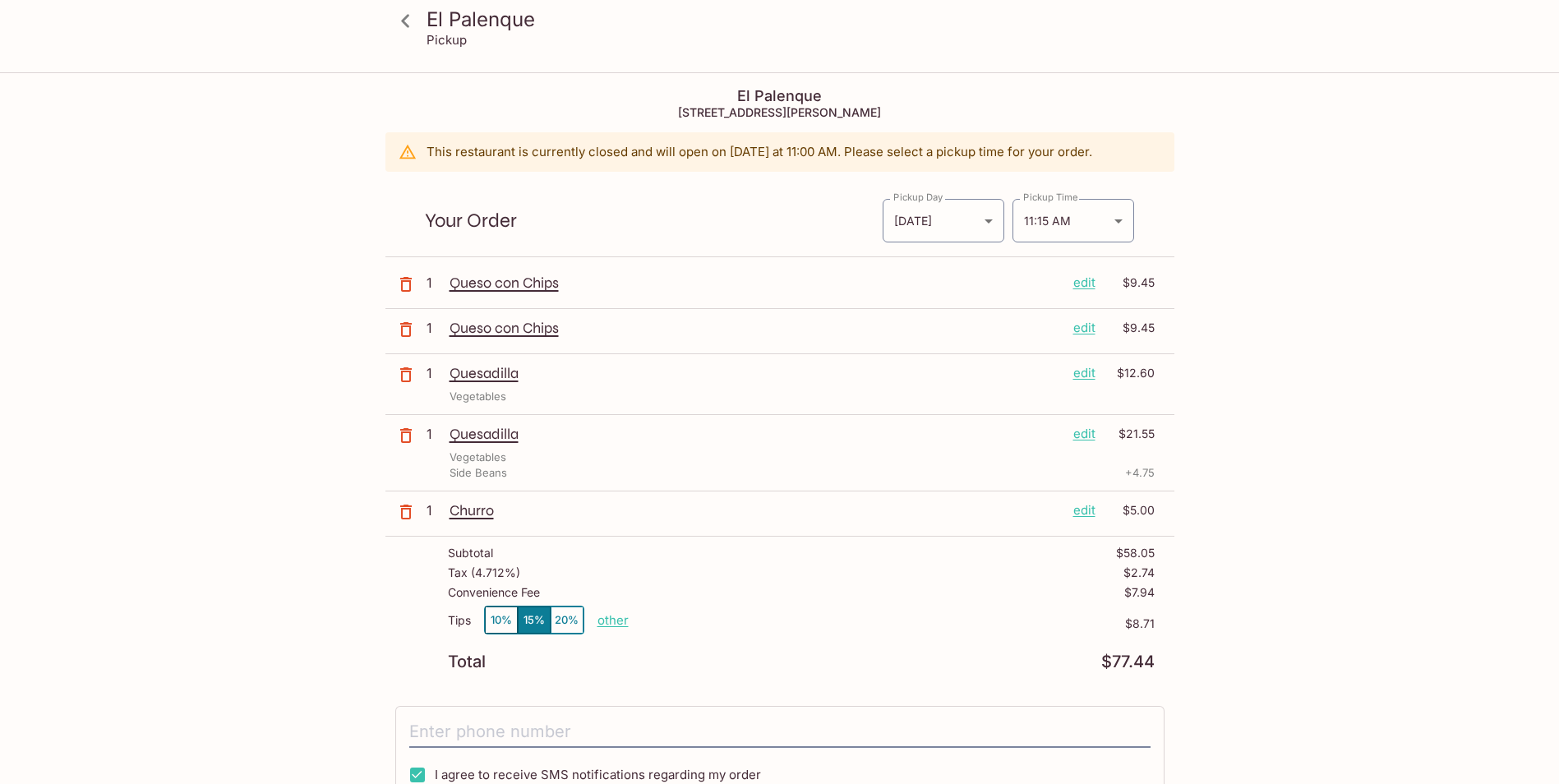
click at [405, 279] on icon "button" at bounding box center [405, 284] width 20 height 20
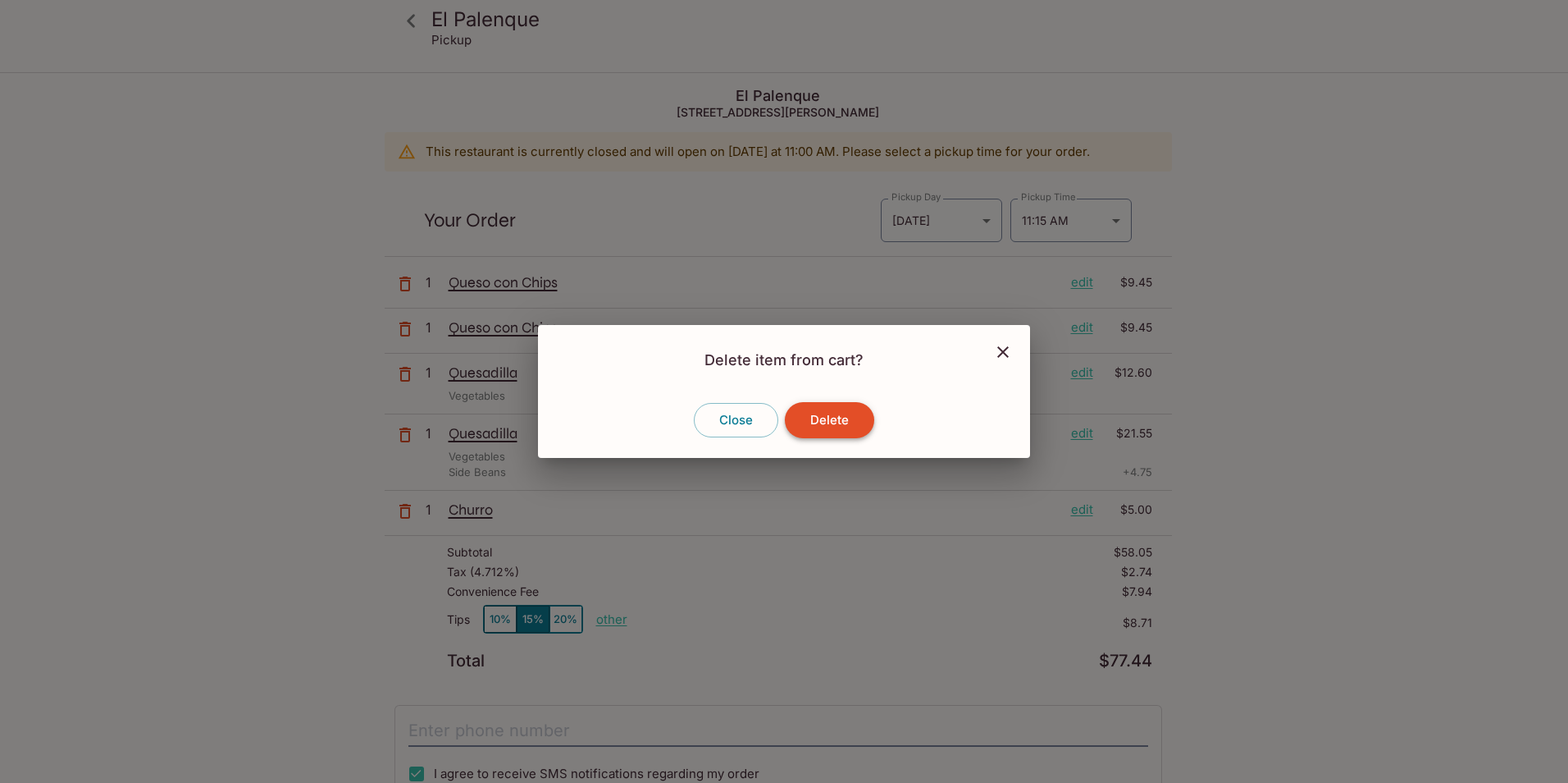
click at [850, 419] on button "Delete" at bounding box center [829, 420] width 89 height 36
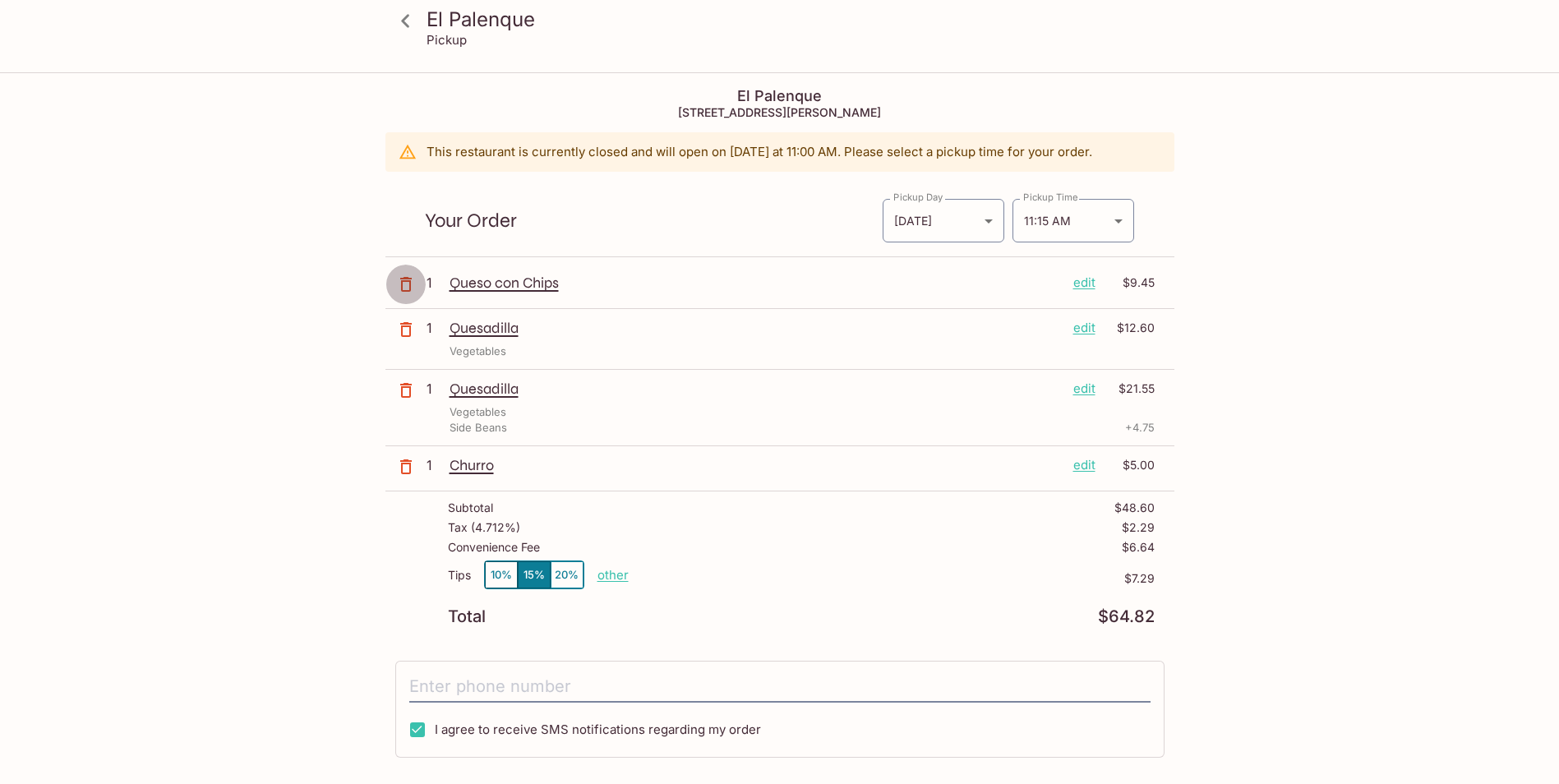
click at [404, 272] on button "button" at bounding box center [406, 284] width 41 height 41
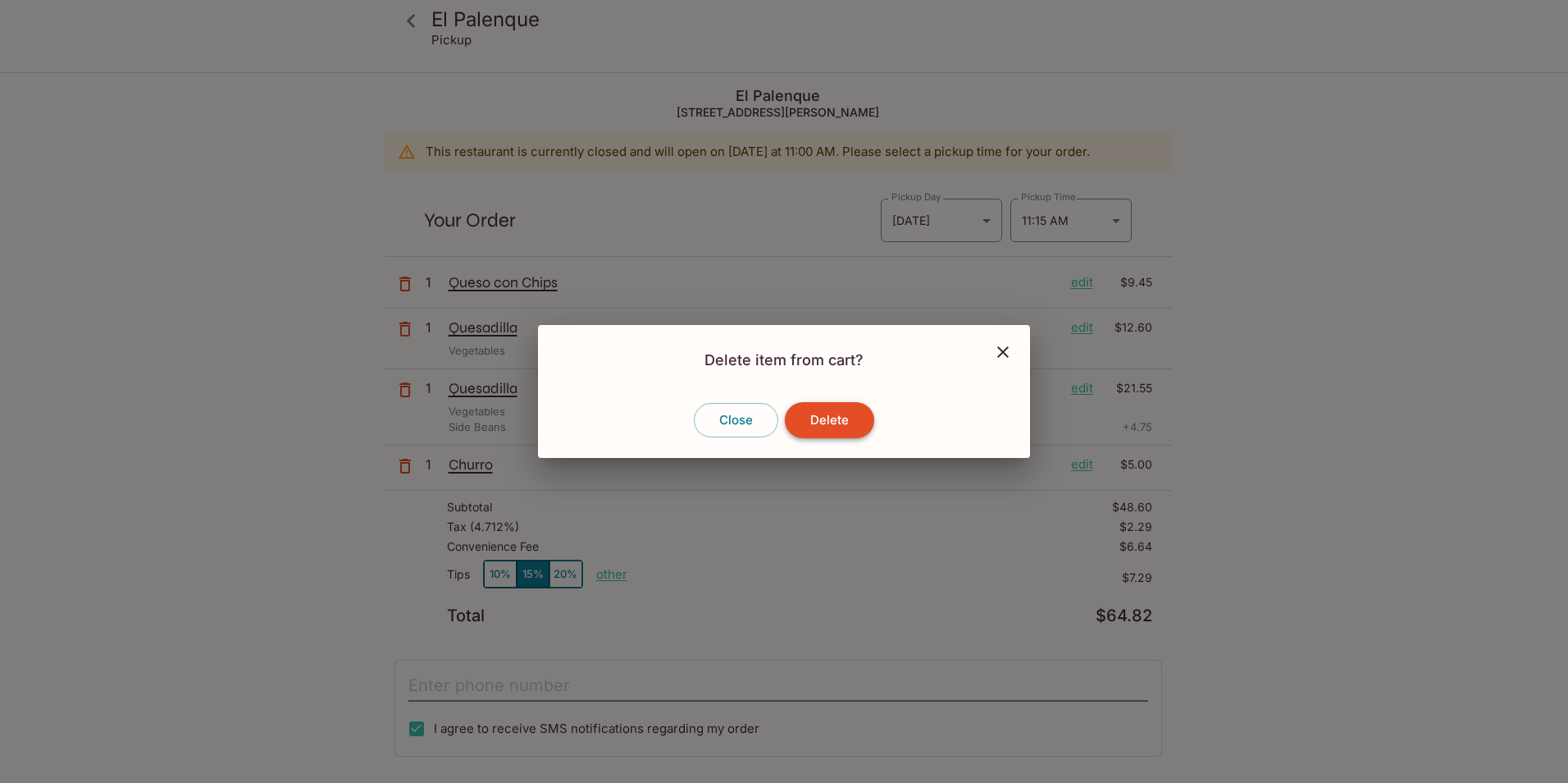
click at [850, 425] on button "Delete" at bounding box center [829, 420] width 89 height 36
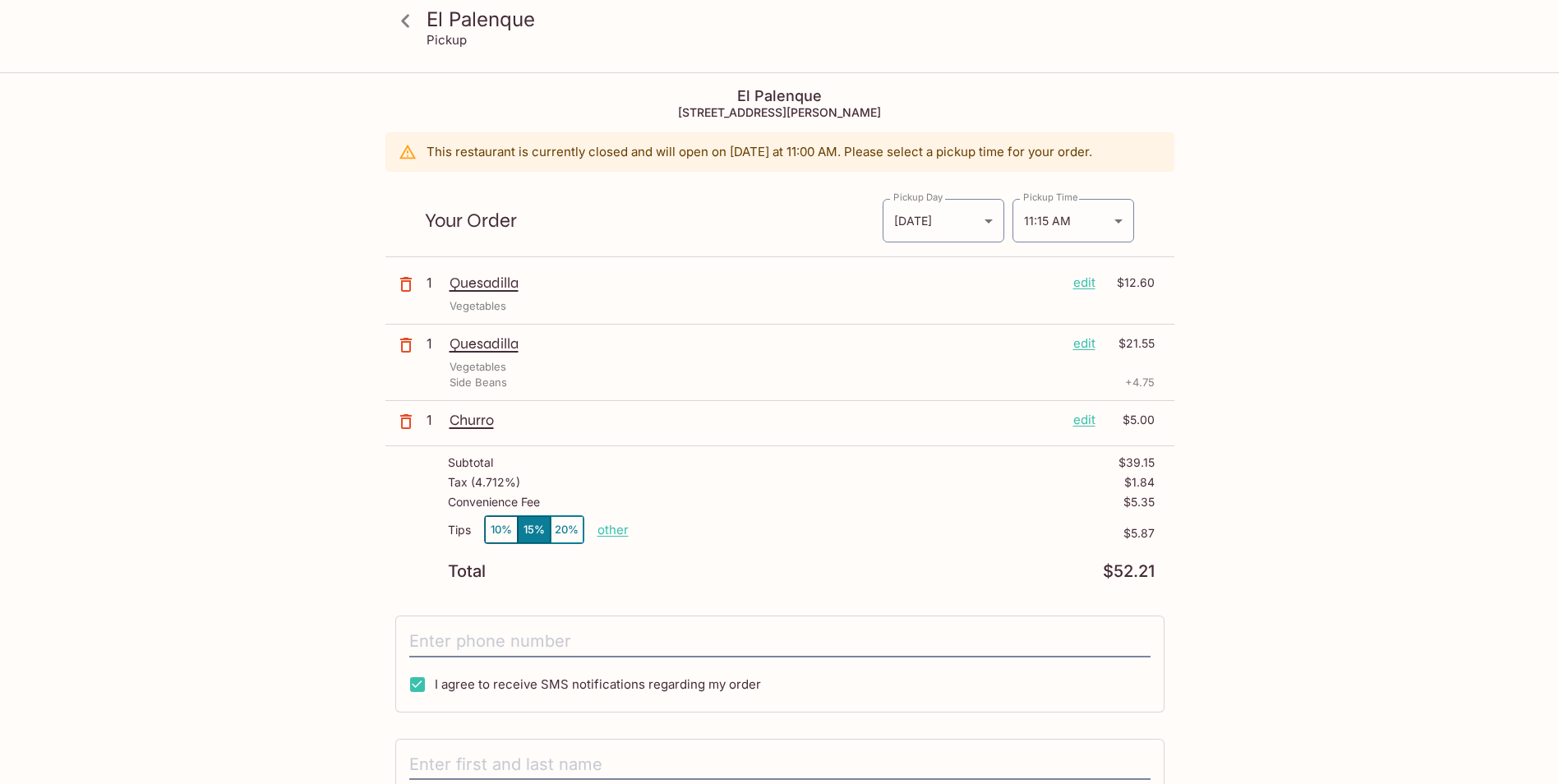
click at [405, 286] on icon "button" at bounding box center [405, 284] width 20 height 20
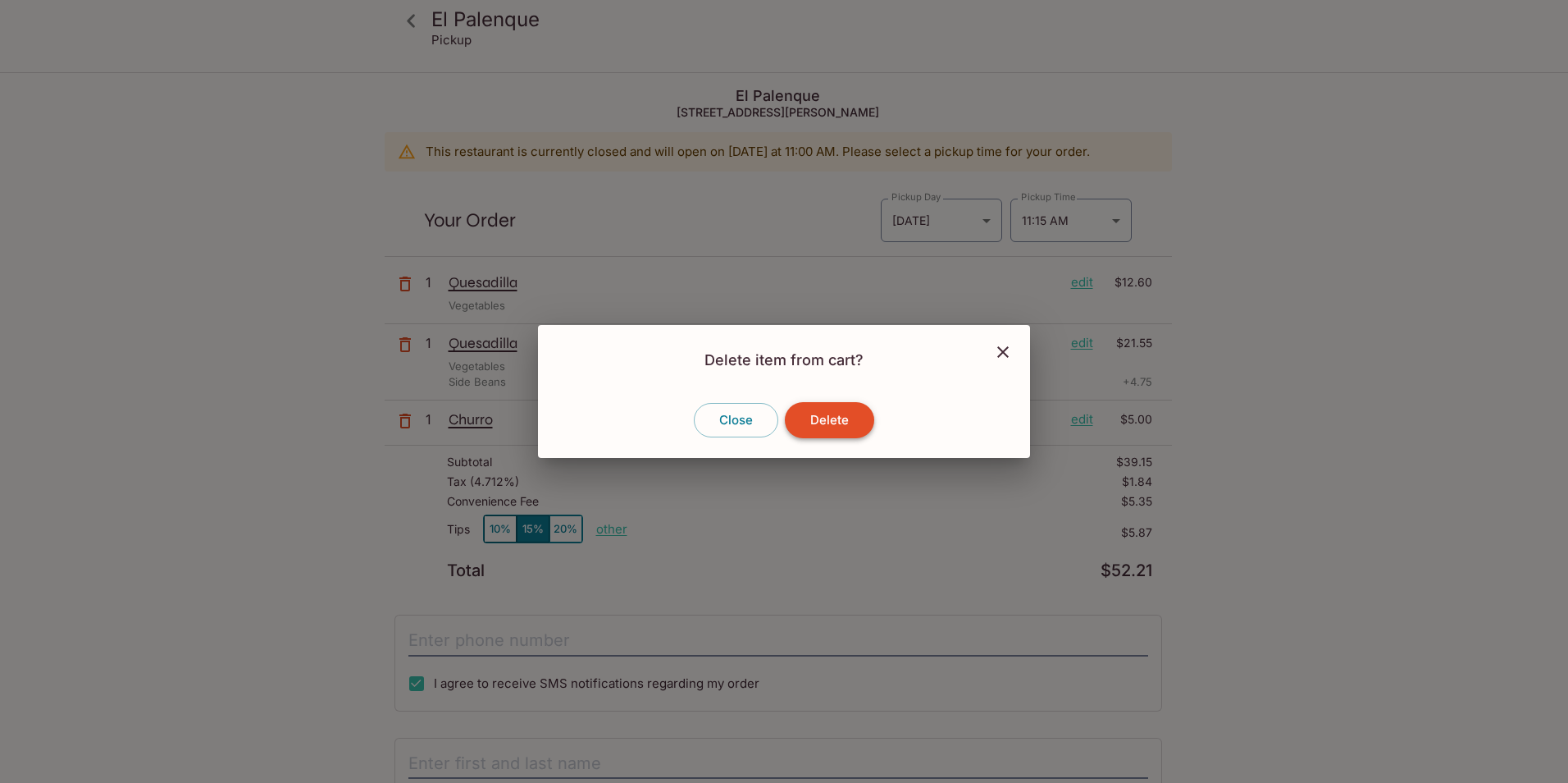
click at [855, 428] on button "Delete" at bounding box center [829, 420] width 89 height 36
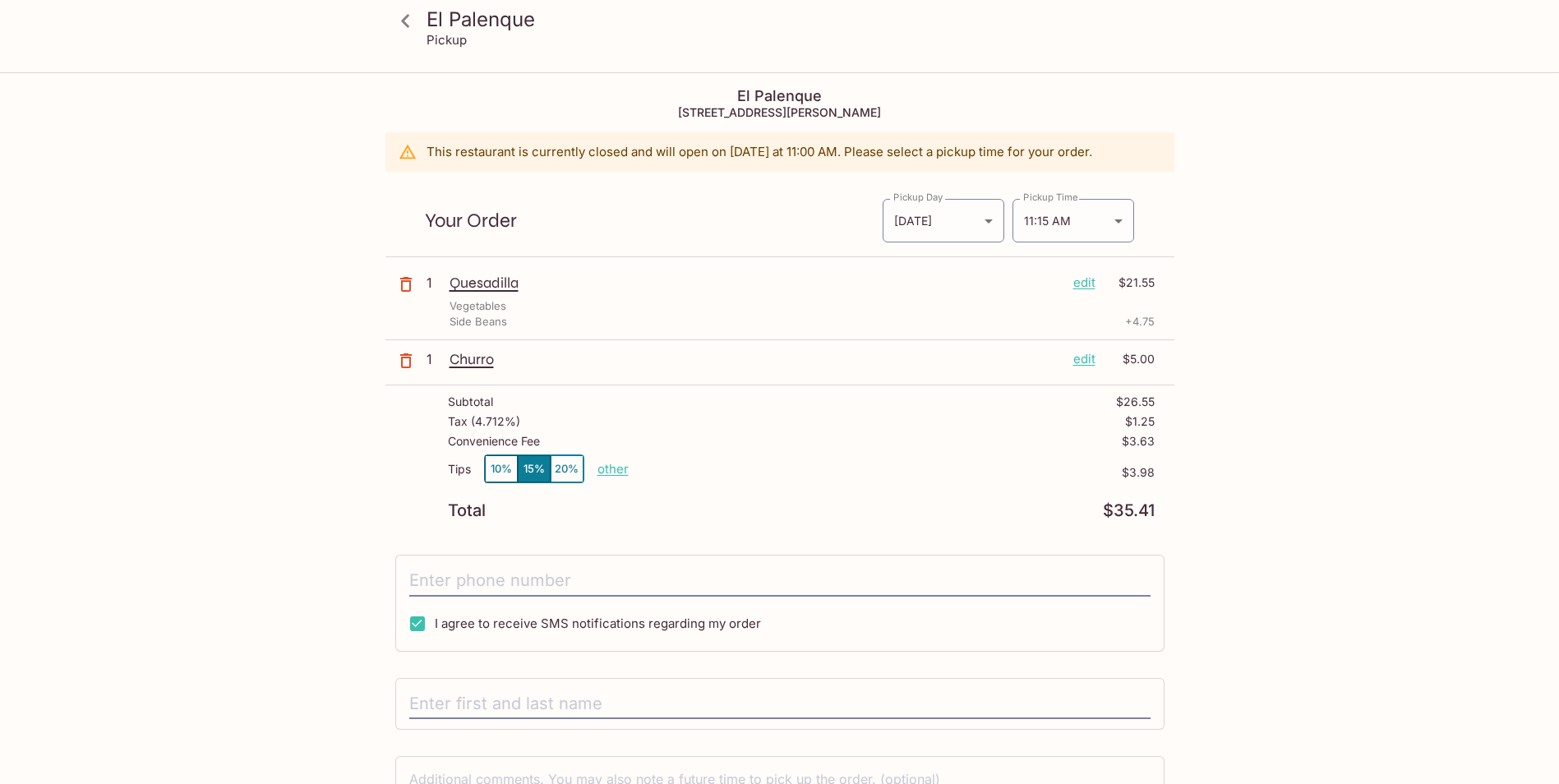
click at [1091, 278] on p "edit" at bounding box center [1084, 282] width 22 height 18
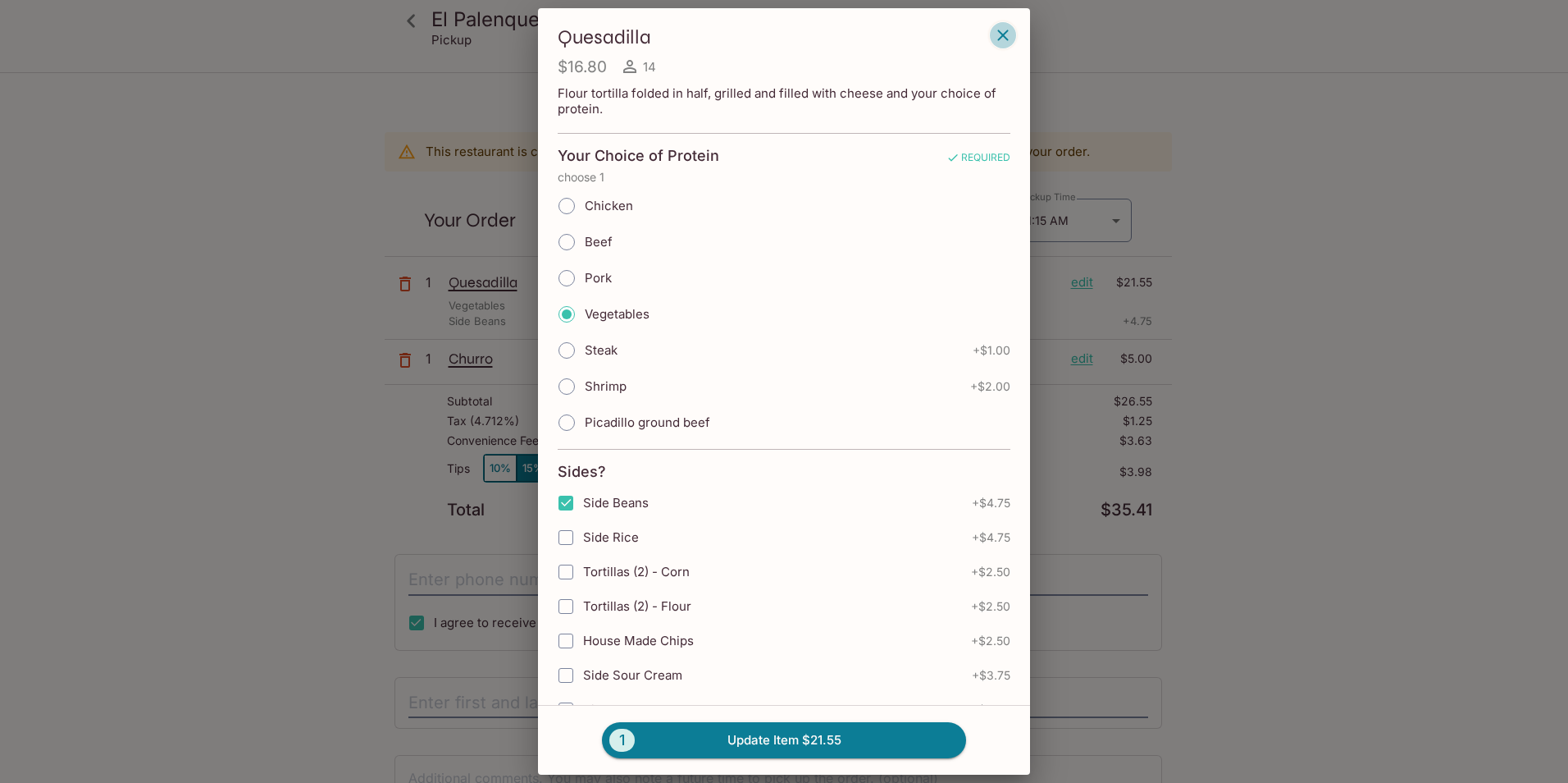
click at [1006, 35] on icon "button" at bounding box center [1002, 35] width 20 height 20
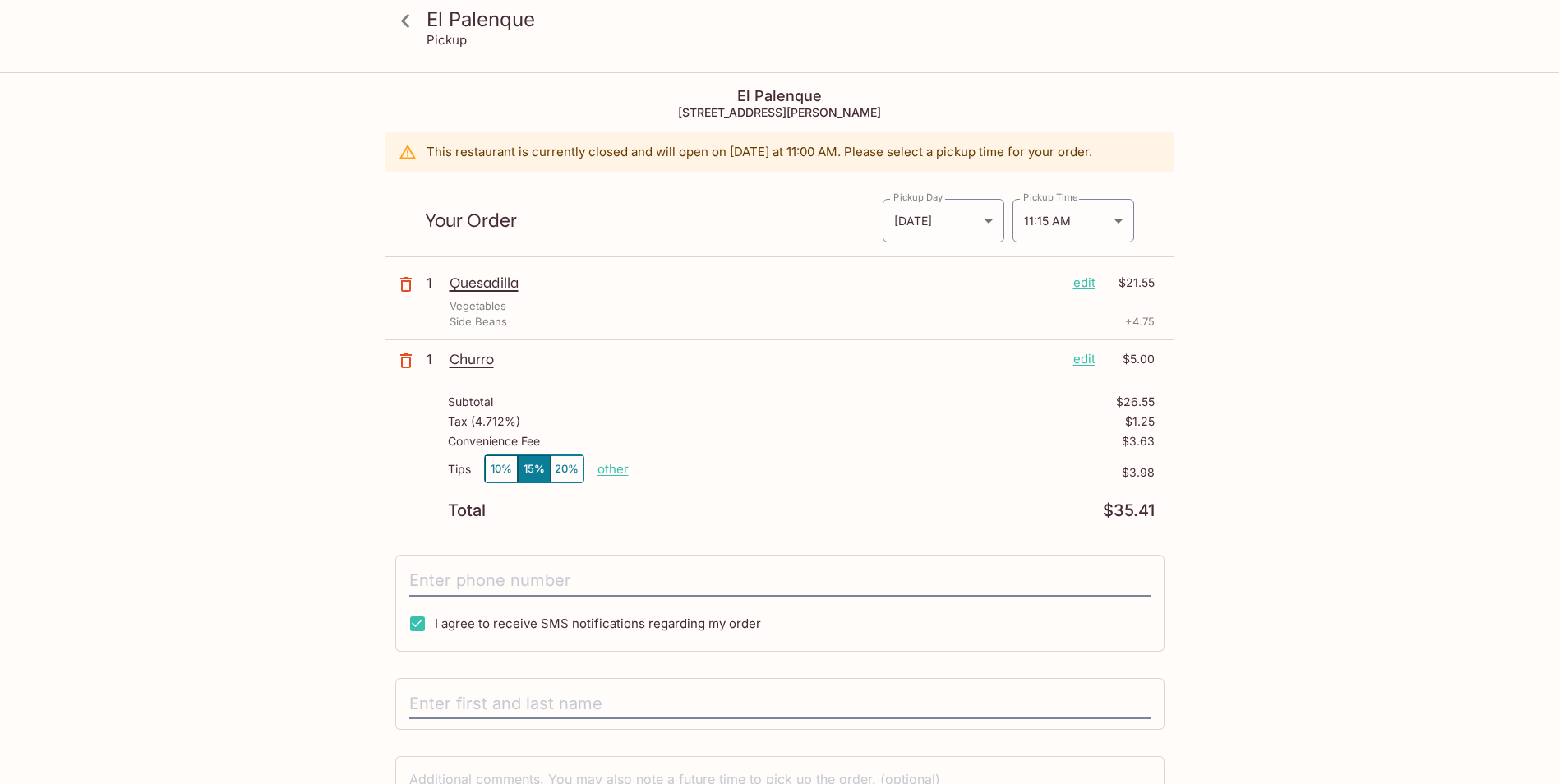
click at [1082, 280] on p "edit" at bounding box center [1084, 282] width 22 height 18
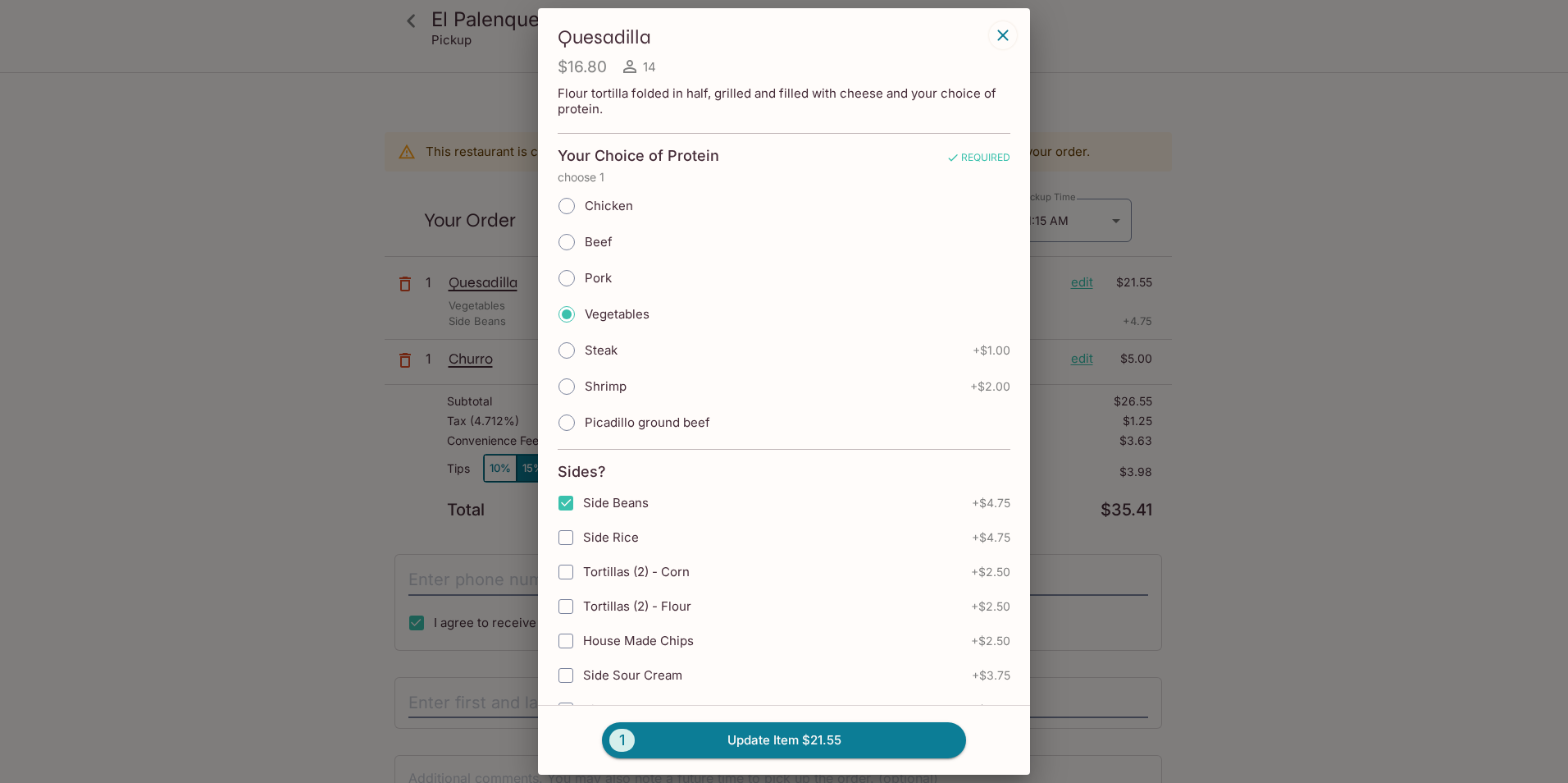
click at [1008, 37] on icon "button" at bounding box center [1002, 35] width 20 height 20
